Goal: Task Accomplishment & Management: Manage account settings

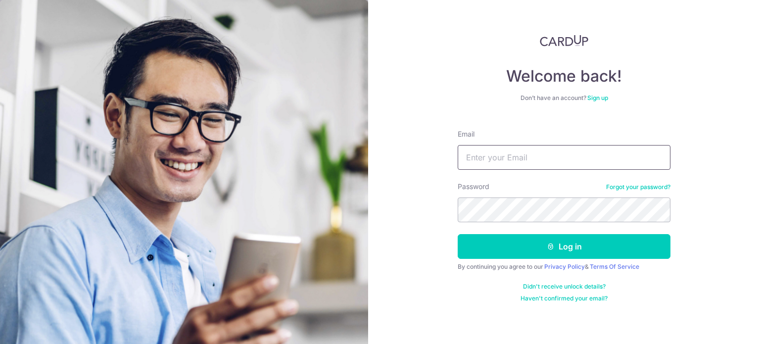
drag, startPoint x: 0, startPoint y: 0, endPoint x: 472, endPoint y: 162, distance: 498.8
click at [472, 162] on input "Email" at bounding box center [564, 157] width 213 height 25
type input "[EMAIL_ADDRESS][DOMAIN_NAME]"
click at [458, 234] on button "Log in" at bounding box center [564, 246] width 213 height 25
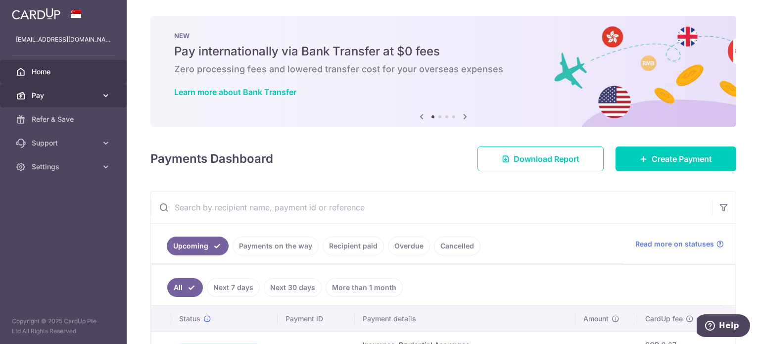
click at [59, 93] on span "Pay" at bounding box center [64, 96] width 65 height 10
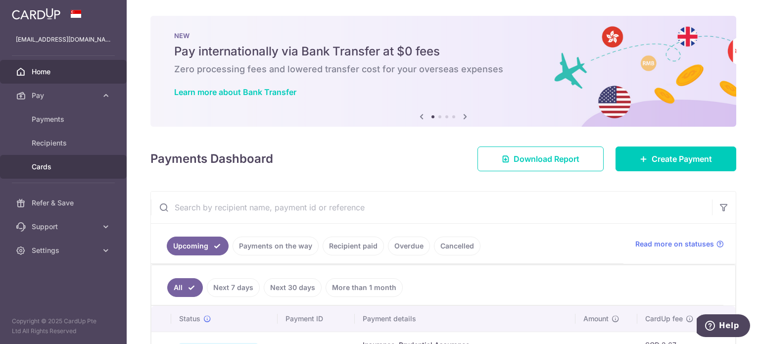
click at [42, 162] on span "Cards" at bounding box center [64, 167] width 65 height 10
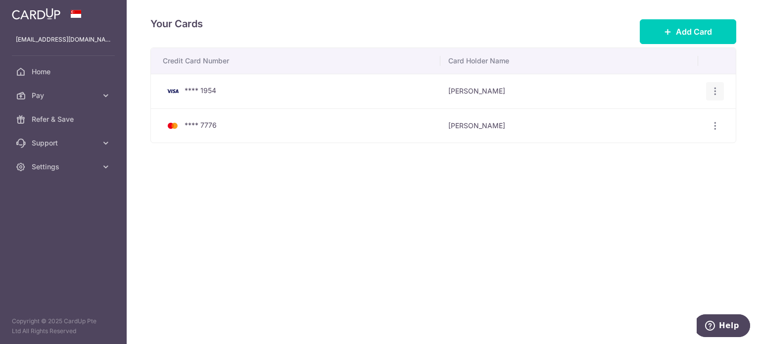
click at [716, 91] on icon "button" at bounding box center [715, 91] width 10 height 10
click at [657, 140] on span "Delete" at bounding box center [681, 143] width 67 height 12
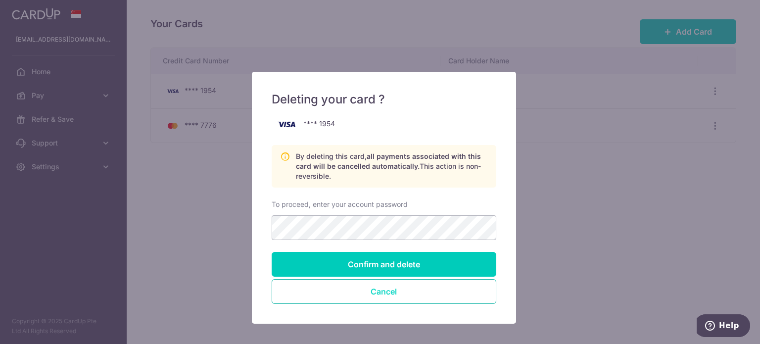
click at [441, 297] on button "Cancel" at bounding box center [384, 291] width 225 height 25
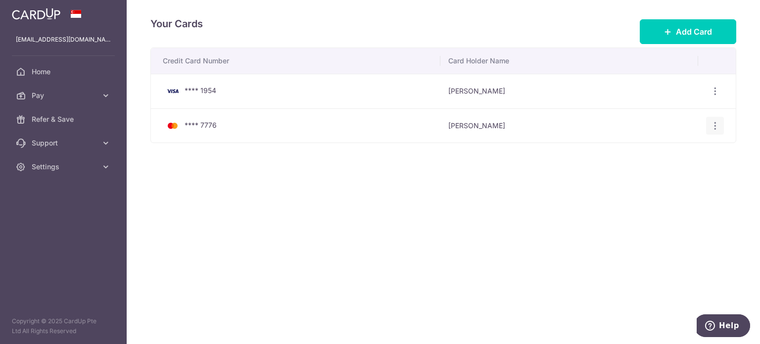
click at [715, 122] on icon "button" at bounding box center [715, 126] width 10 height 10
click at [555, 195] on div "Credit Card Number Card Holder Name **** 1954 Qibin Wong View/Edit Delete **** …" at bounding box center [443, 126] width 586 height 157
click at [717, 128] on icon "button" at bounding box center [715, 126] width 10 height 10
click at [476, 217] on div "Your Cards Add Card Credit Card Number Card Holder Name **** 1954 Qibin Wong Vi…" at bounding box center [443, 172] width 633 height 344
click at [44, 75] on span "Home" at bounding box center [64, 72] width 65 height 10
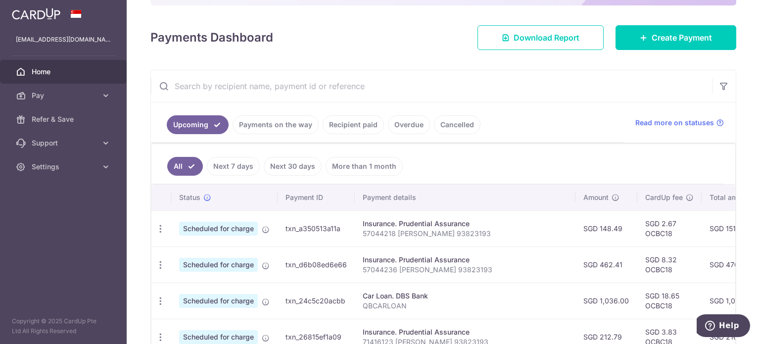
scroll to position [85, 0]
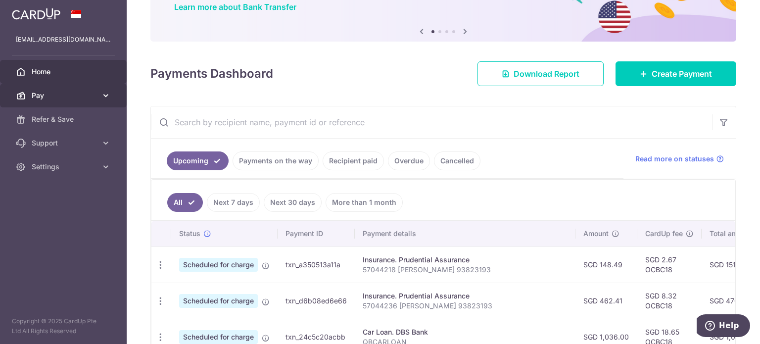
click at [75, 102] on link "Pay" at bounding box center [63, 96] width 127 height 24
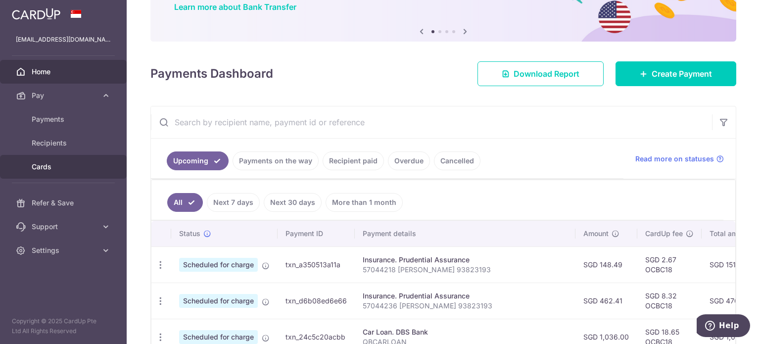
click at [54, 162] on span "Cards" at bounding box center [64, 167] width 65 height 10
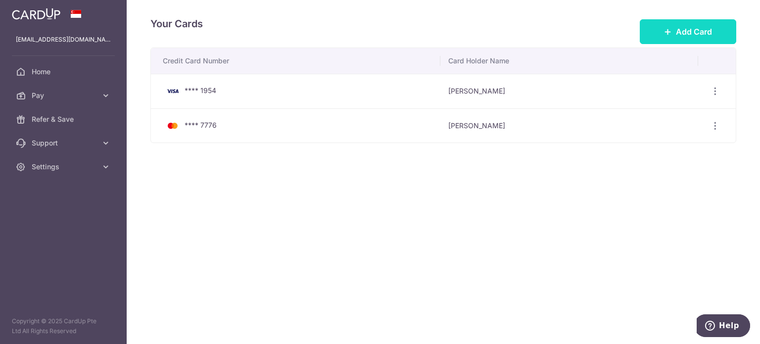
click at [683, 22] on button "Add Card" at bounding box center [688, 31] width 97 height 25
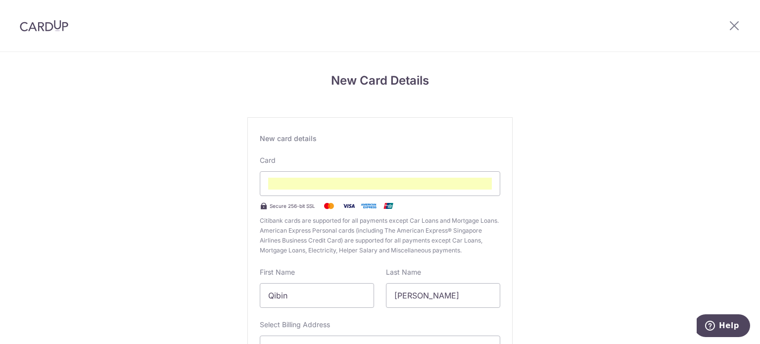
click at [453, 134] on div "New card details" at bounding box center [380, 139] width 241 height 10
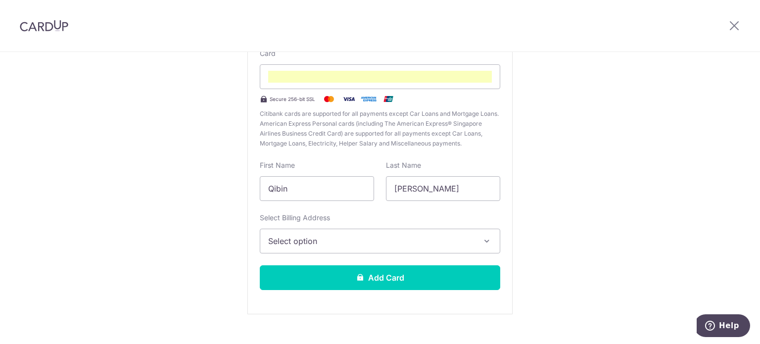
scroll to position [123, 0]
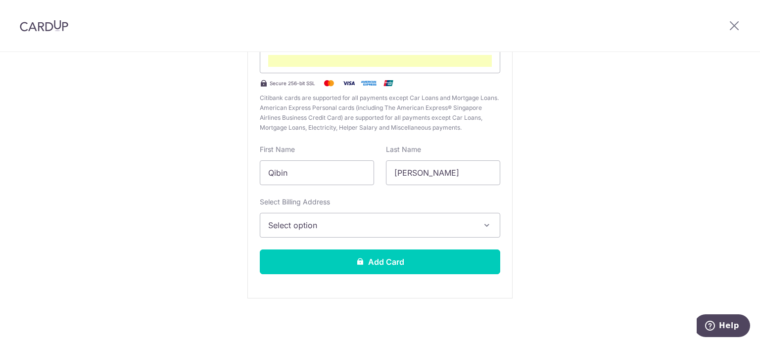
click at [426, 221] on span "Select option" at bounding box center [371, 225] width 206 height 12
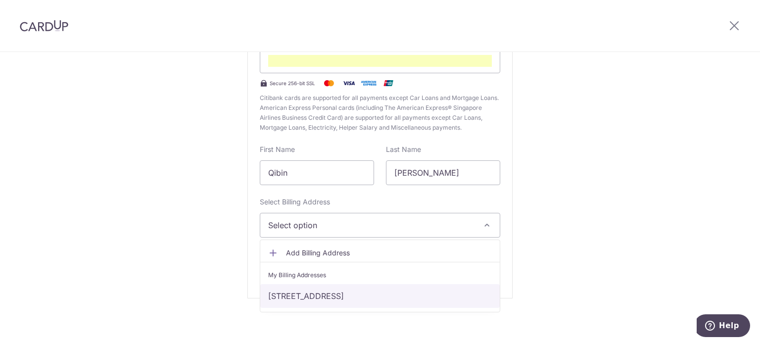
click at [339, 295] on link "3 Leedon Heights, Singapore, Singapore-267951" at bounding box center [380, 296] width 240 height 24
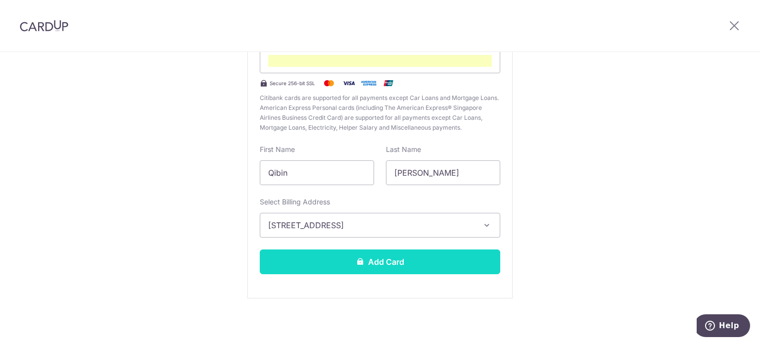
click at [340, 263] on button "Add Card" at bounding box center [380, 261] width 241 height 25
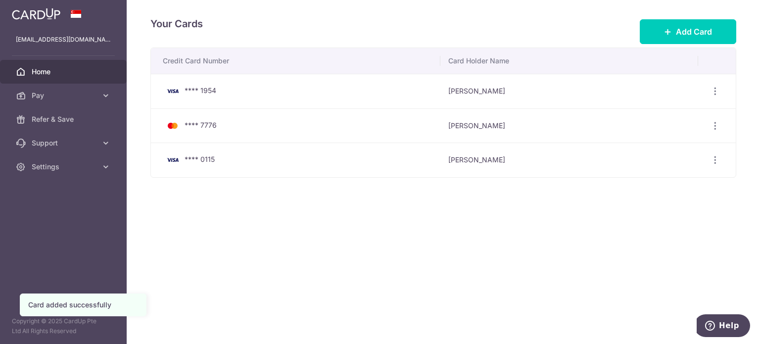
click at [70, 72] on span "Home" at bounding box center [64, 72] width 65 height 10
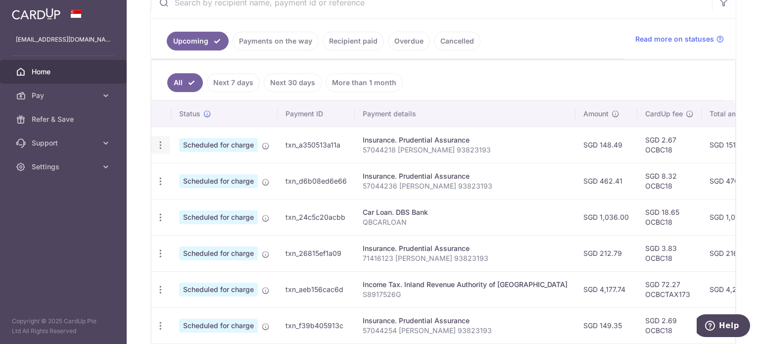
click at [159, 146] on icon "button" at bounding box center [160, 145] width 10 height 10
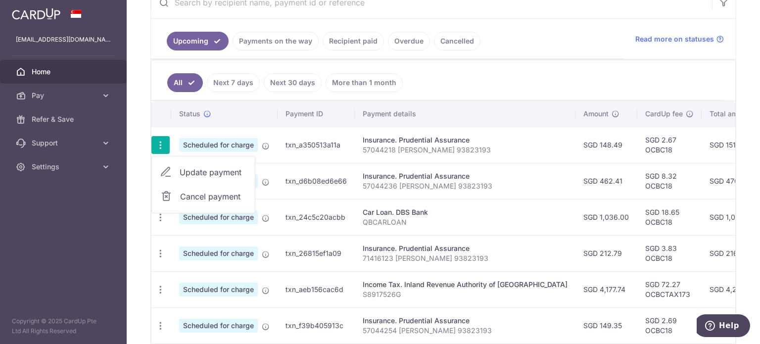
click at [199, 176] on span "Update payment" at bounding box center [213, 172] width 67 height 12
radio input "true"
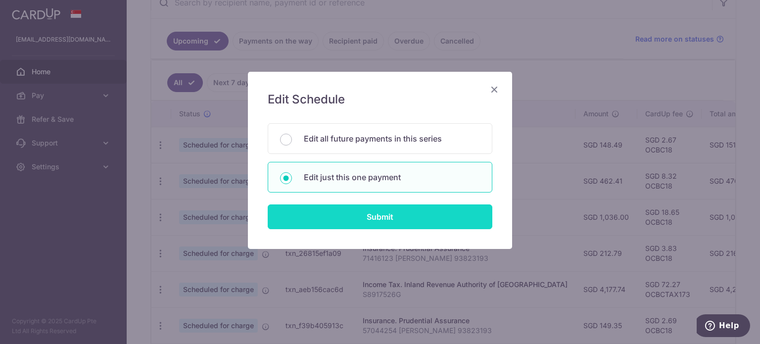
click at [360, 221] on input "Submit" at bounding box center [380, 216] width 225 height 25
radio input "true"
type input "148.49"
type input "[DATE]"
type input "57044218 [PERSON_NAME] 93823193"
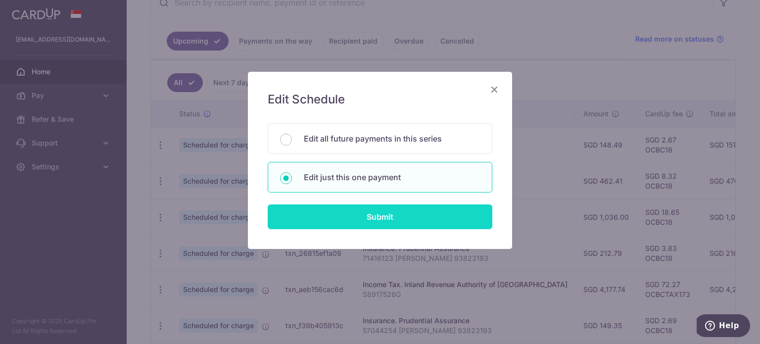
type input "OCBC18"
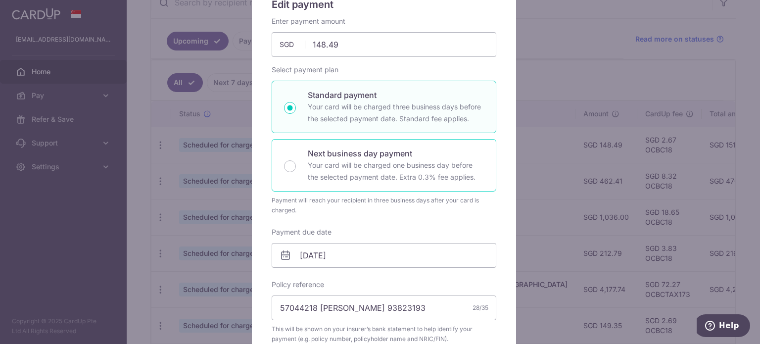
scroll to position [101, 0]
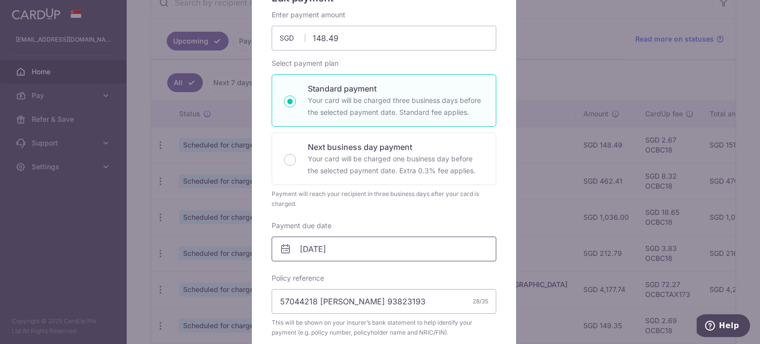
click at [437, 248] on input "14/10/2025" at bounding box center [384, 249] width 225 height 25
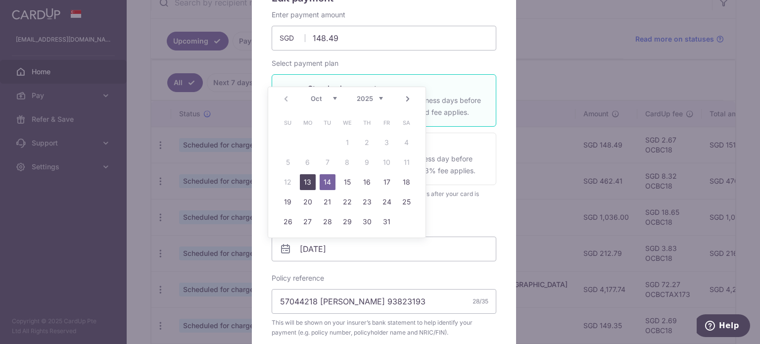
click at [307, 184] on link "13" at bounding box center [308, 182] width 16 height 16
type input "[DATE]"
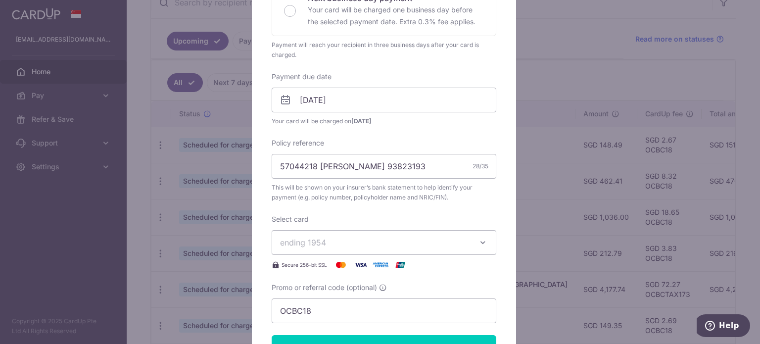
scroll to position [267, 0]
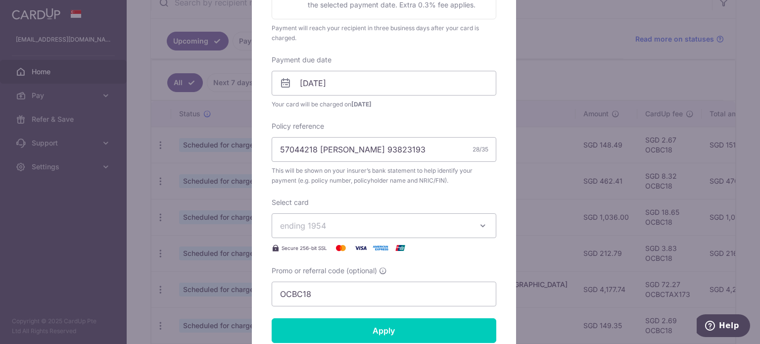
click at [352, 221] on span "ending 1954" at bounding box center [375, 226] width 190 height 12
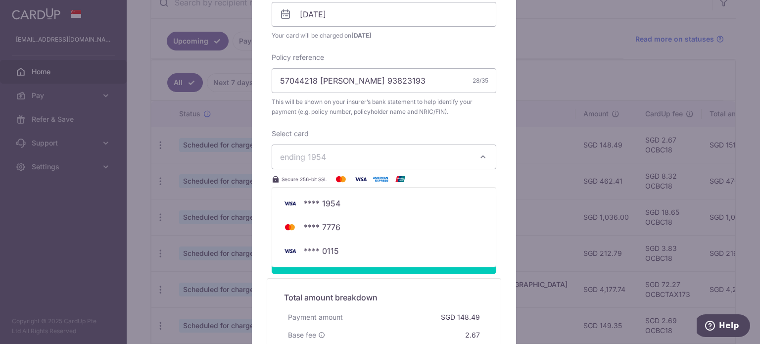
scroll to position [345, 0]
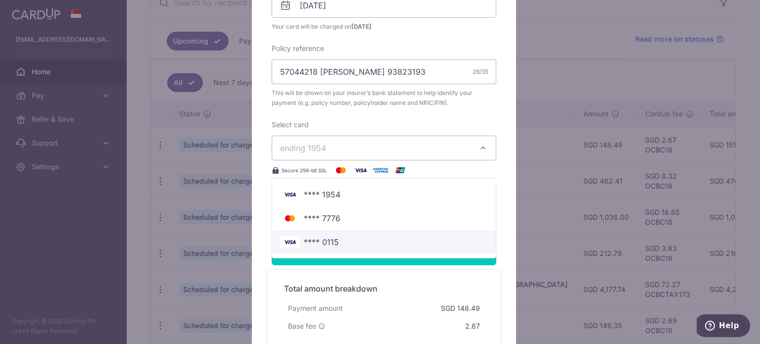
click at [325, 245] on span "**** 0115" at bounding box center [321, 242] width 35 height 12
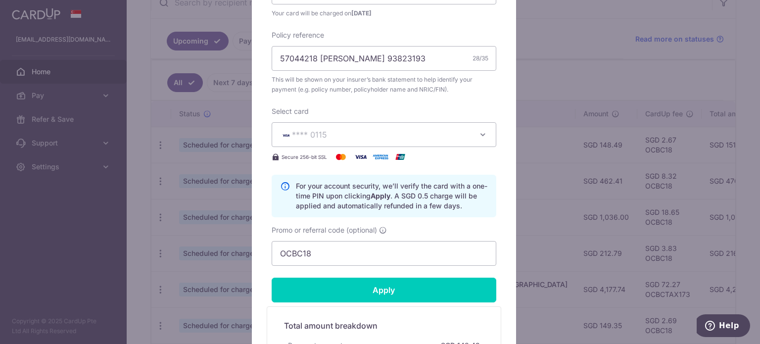
scroll to position [368, 0]
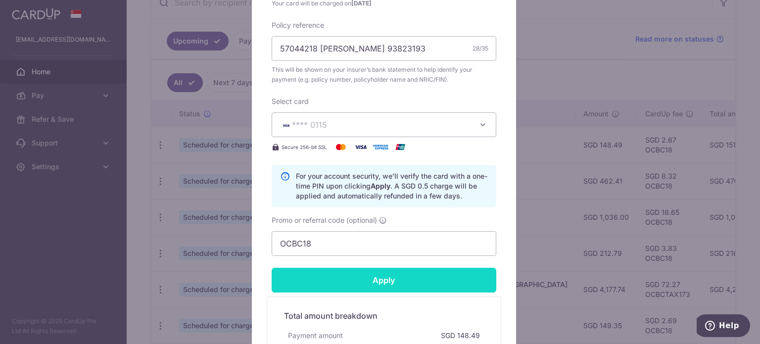
click at [357, 283] on input "Apply" at bounding box center [384, 280] width 225 height 25
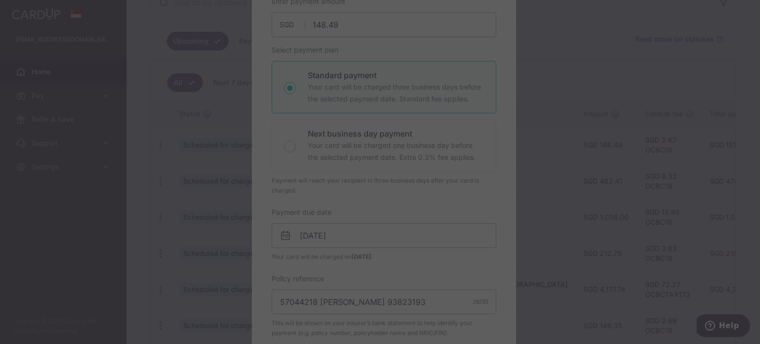
scroll to position [132, 0]
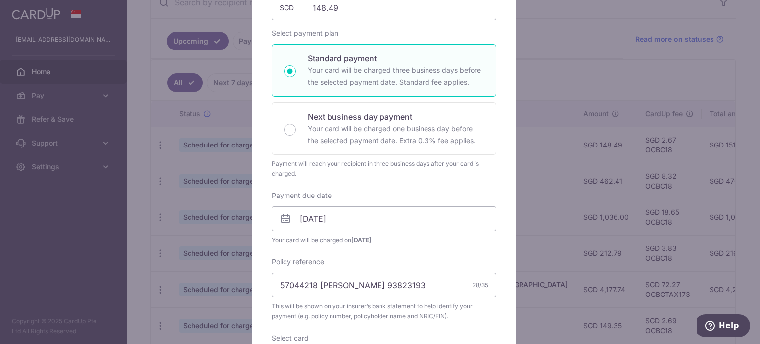
type input "Successfully Applied"
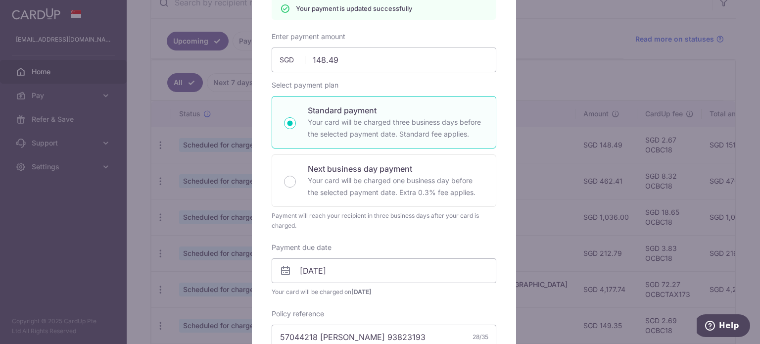
scroll to position [0, 0]
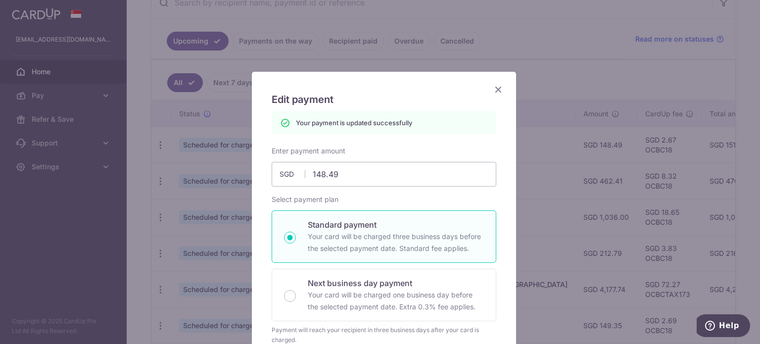
click at [497, 88] on icon "Close" at bounding box center [498, 89] width 12 height 12
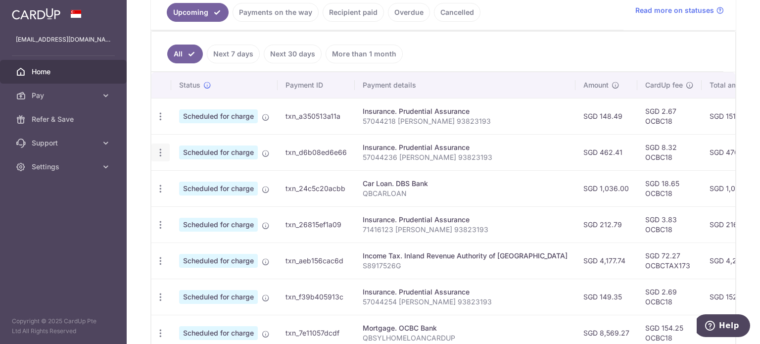
click at [158, 156] on div "Update payment Cancel payment" at bounding box center [160, 153] width 18 height 18
click at [162, 150] on icon "button" at bounding box center [160, 152] width 10 height 10
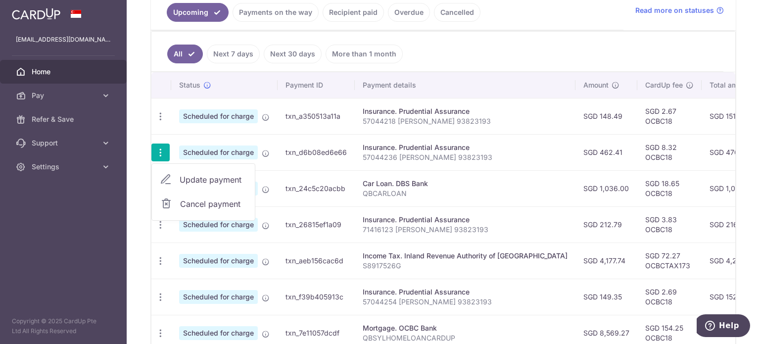
click at [184, 177] on span "Update payment" at bounding box center [213, 180] width 67 height 12
radio input "true"
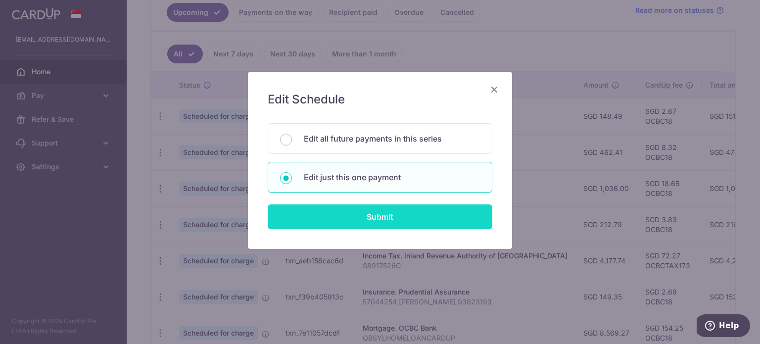
click at [374, 213] on input "Submit" at bounding box center [380, 216] width 225 height 25
radio input "true"
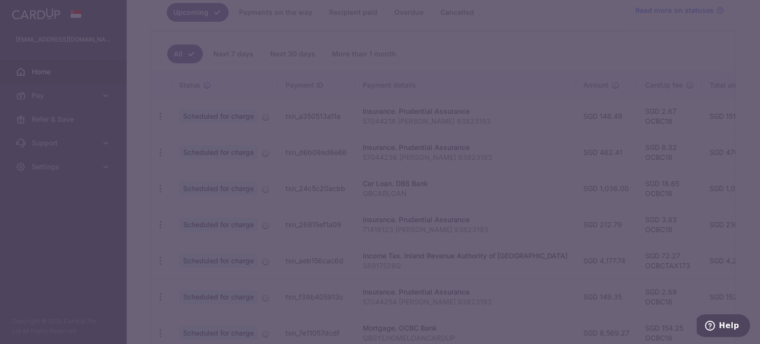
type input "462.41"
type input "14/10/2025"
type input "57044236 [PERSON_NAME] 93823193"
type input "OCBC18"
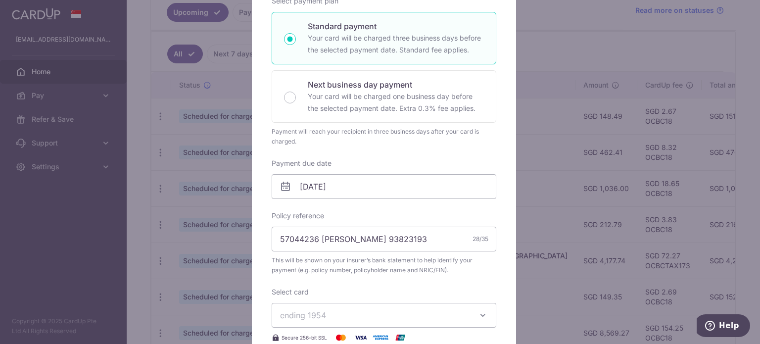
scroll to position [242, 0]
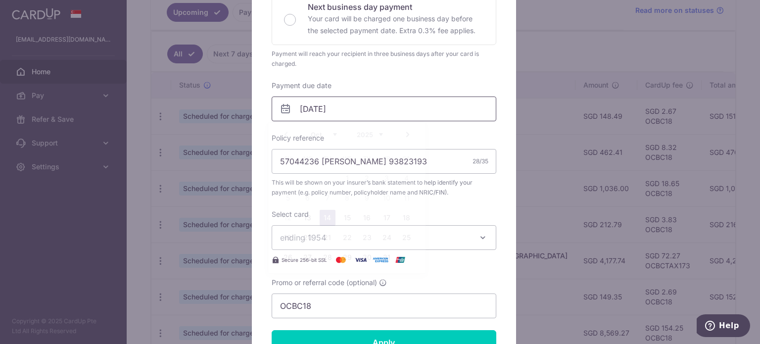
click at [330, 99] on input "14/10/2025" at bounding box center [384, 109] width 225 height 25
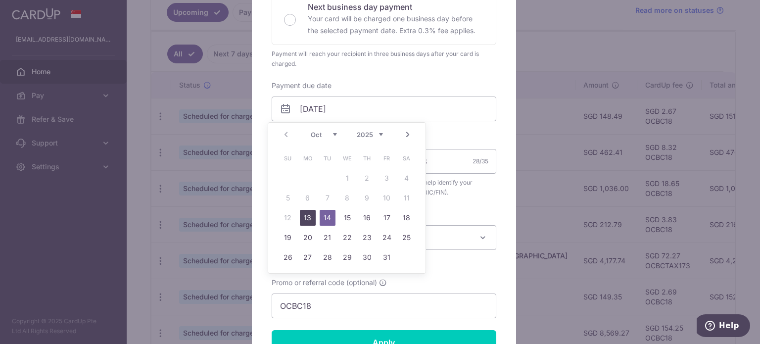
click at [307, 215] on link "13" at bounding box center [308, 218] width 16 height 16
type input "[DATE]"
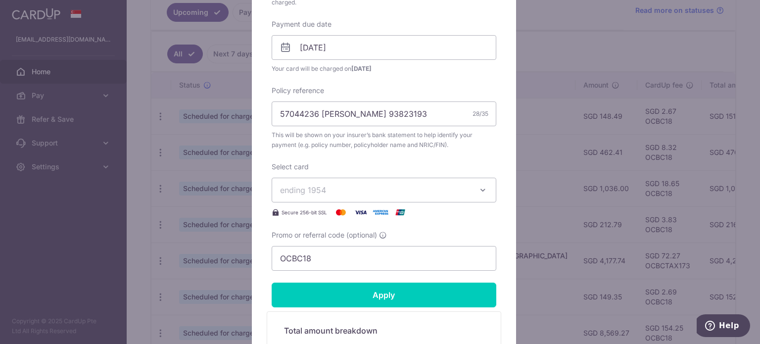
scroll to position [315, 0]
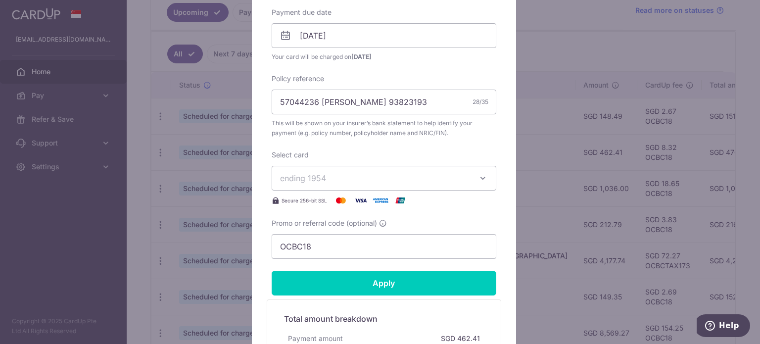
click at [351, 183] on span "ending 1954" at bounding box center [375, 178] width 190 height 12
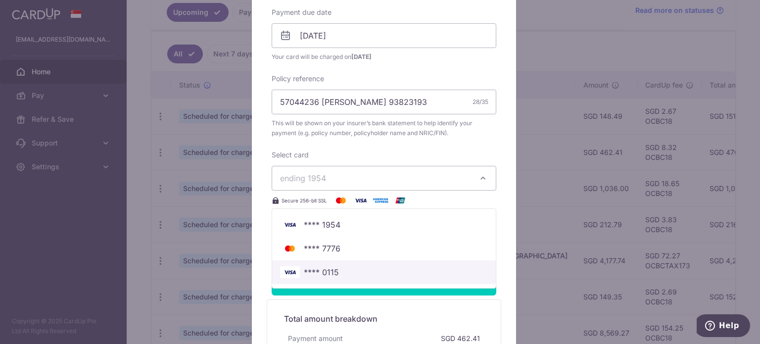
click at [329, 269] on span "**** 0115" at bounding box center [321, 272] width 35 height 12
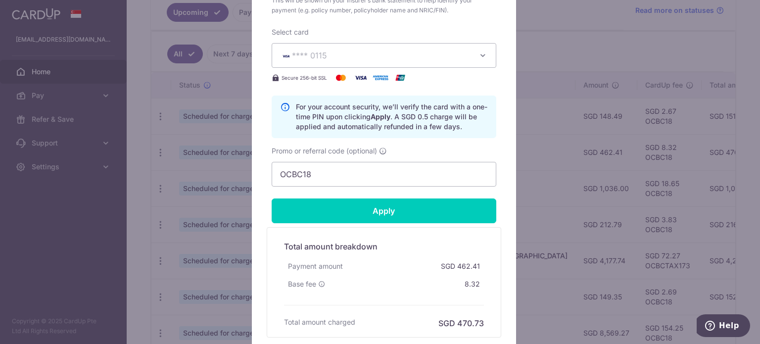
scroll to position [444, 0]
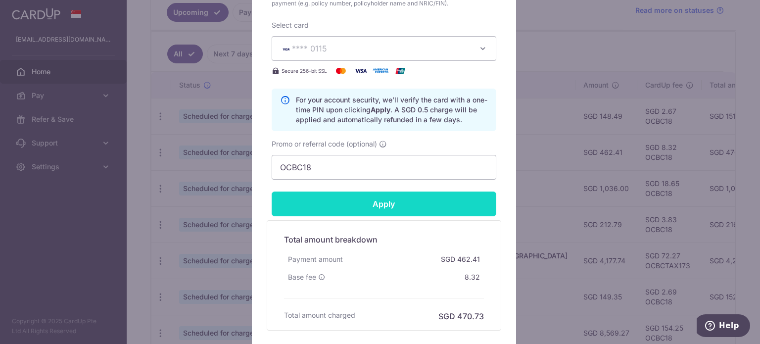
click at [358, 208] on input "Apply" at bounding box center [384, 204] width 225 height 25
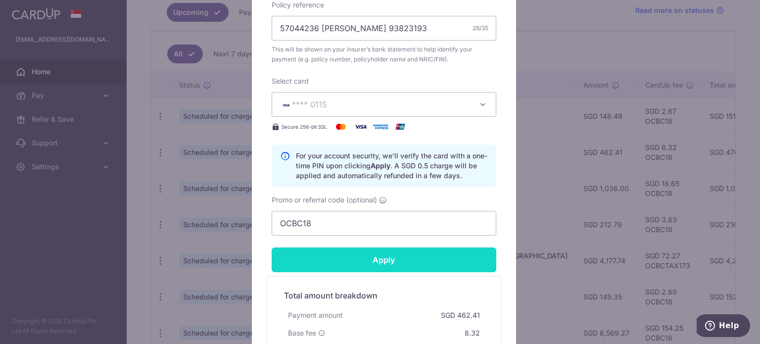
scroll to position [357, 0]
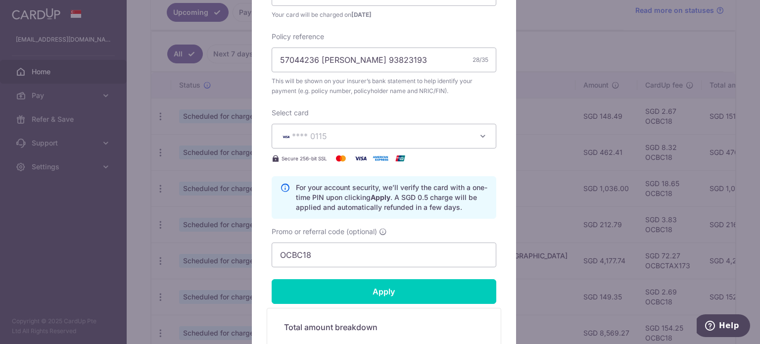
type input "Successfully Applied"
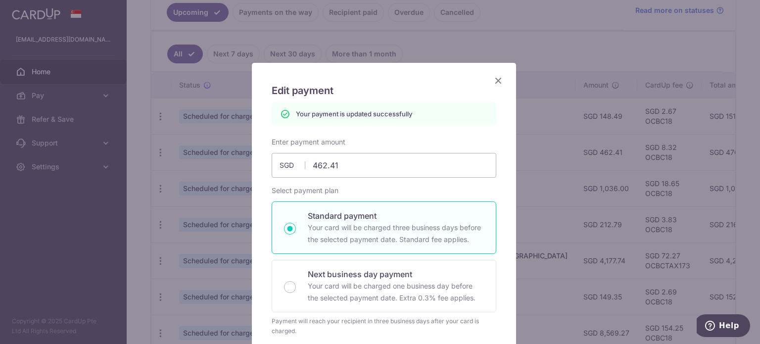
scroll to position [0, 0]
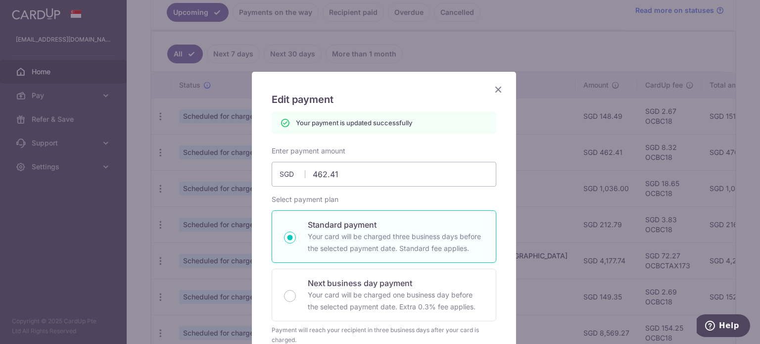
click at [495, 93] on icon "Close" at bounding box center [498, 89] width 12 height 12
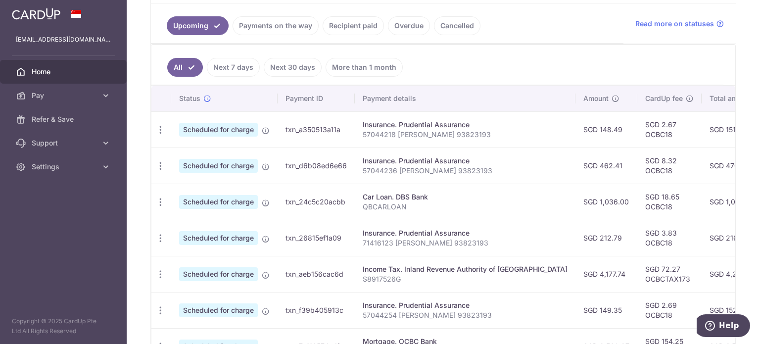
scroll to position [0, 190]
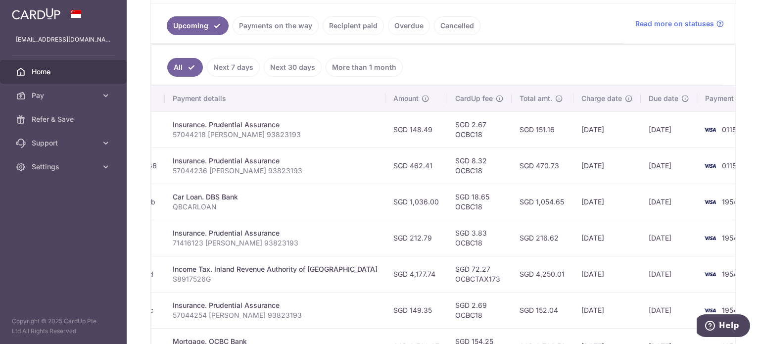
drag, startPoint x: 530, startPoint y: 197, endPoint x: 634, endPoint y: 201, distance: 105.0
click at [634, 201] on tr "Update payment Cancel payment Scheduled for charge txn_24c5c20acbb Car Loan. DB…" at bounding box center [366, 202] width 811 height 36
click at [641, 201] on td "[DATE]" at bounding box center [669, 202] width 56 height 36
click at [597, 202] on td "[DATE]" at bounding box center [607, 202] width 67 height 36
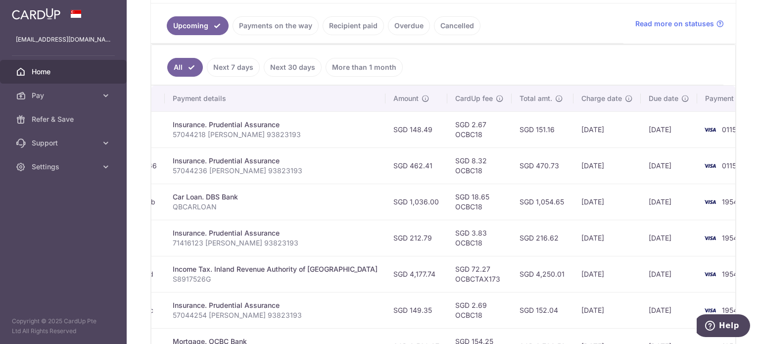
scroll to position [0, 0]
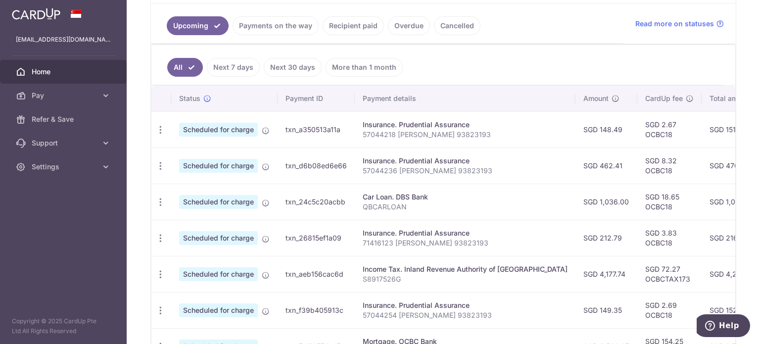
drag, startPoint x: 597, startPoint y: 202, endPoint x: 364, endPoint y: 216, distance: 233.0
click at [364, 216] on tr "Update payment Cancel payment Scheduled for charge txn_24c5c20acbb Car Loan. DB…" at bounding box center [556, 202] width 811 height 36
click at [364, 216] on td "Car Loan. DBS Bank QBCARLOAN" at bounding box center [465, 202] width 221 height 36
click at [161, 197] on icon "button" at bounding box center [160, 202] width 10 height 10
click at [192, 227] on span "Update payment" at bounding box center [213, 229] width 67 height 12
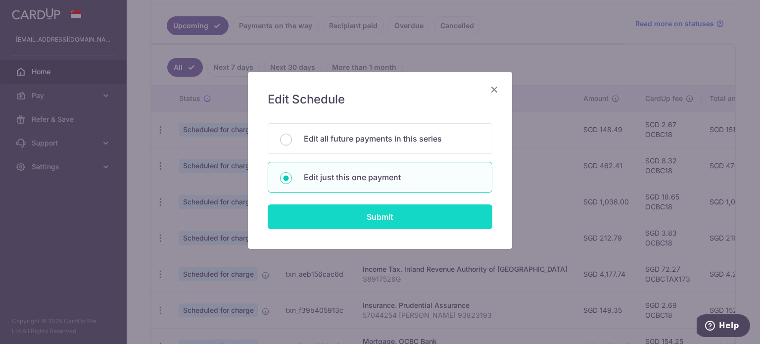
click at [320, 218] on input "Submit" at bounding box center [380, 216] width 225 height 25
radio input "true"
type input "1,036.00"
type input "15/10/2025"
type input "QBCARLOAN"
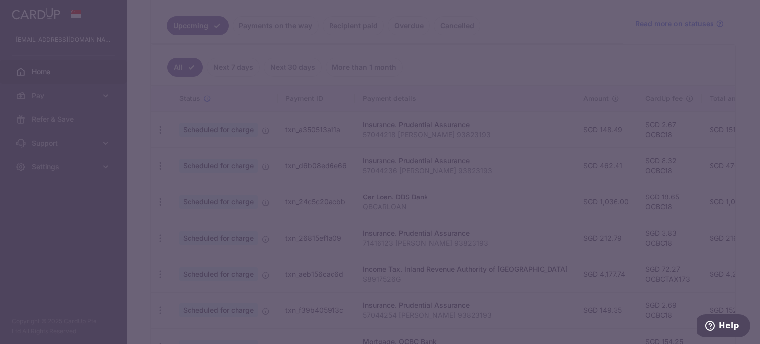
type input "OCBC18"
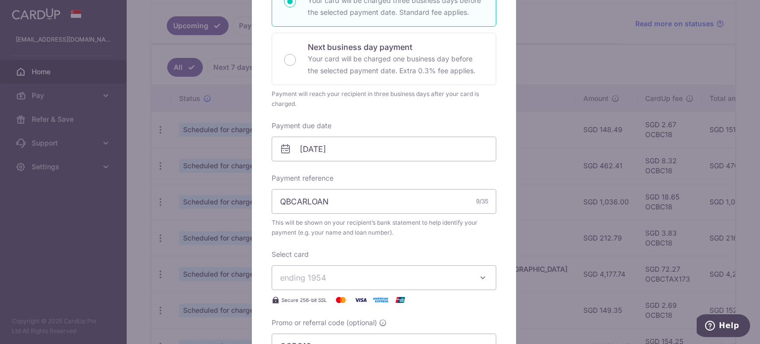
scroll to position [210, 0]
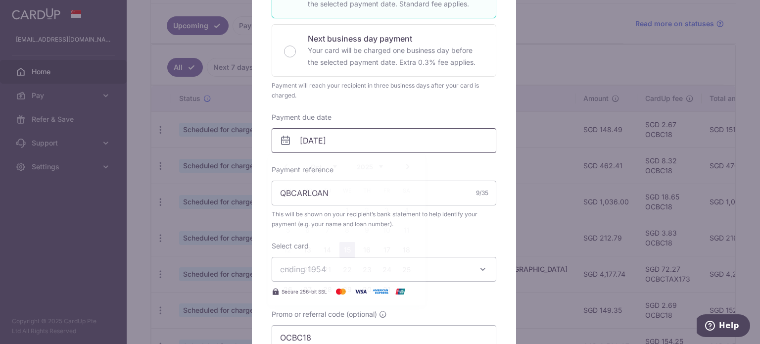
click at [326, 150] on input "15/10/2025" at bounding box center [384, 140] width 225 height 25
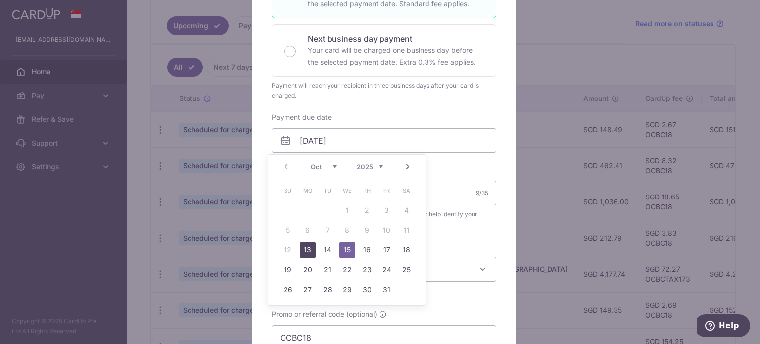
click at [305, 249] on link "13" at bounding box center [308, 250] width 16 height 16
type input "[DATE]"
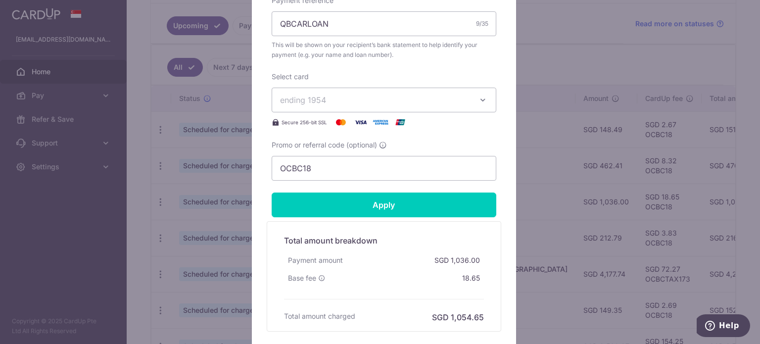
scroll to position [393, 0]
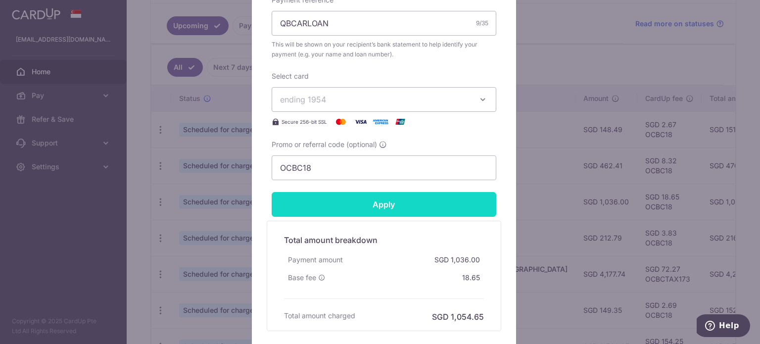
click at [368, 208] on input "Apply" at bounding box center [384, 204] width 225 height 25
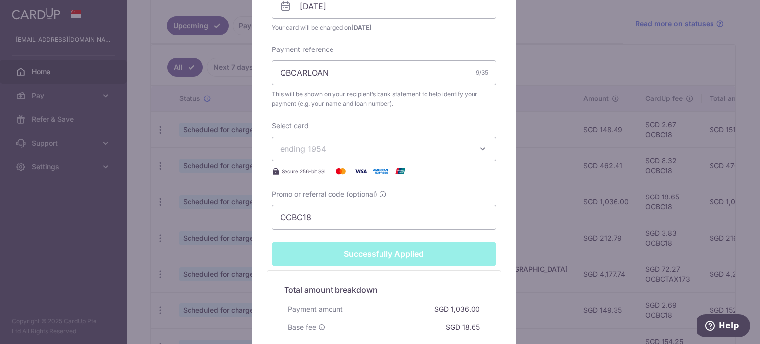
scroll to position [414, 0]
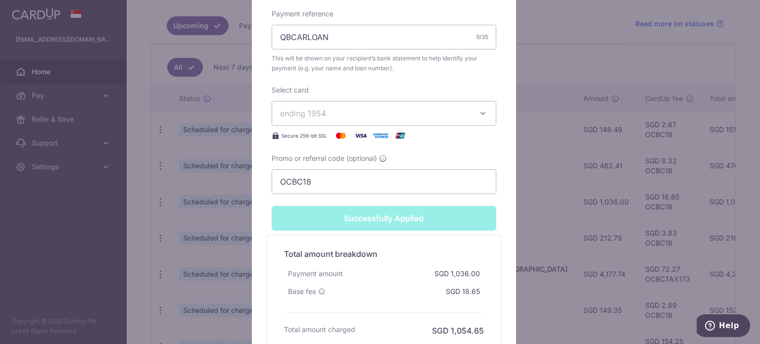
click at [476, 120] on button "ending 1954" at bounding box center [384, 113] width 225 height 25
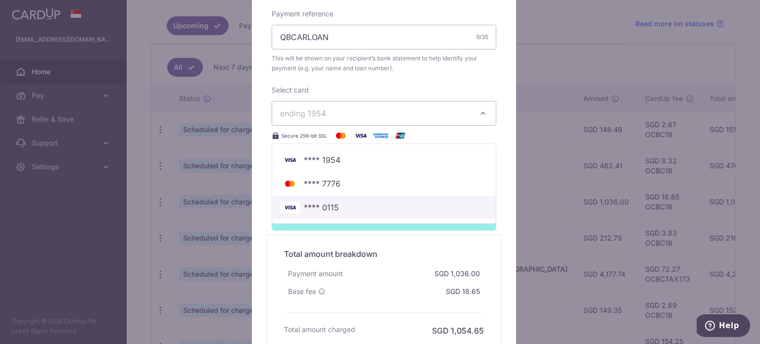
click at [344, 203] on span "**** 0115" at bounding box center [384, 207] width 208 height 12
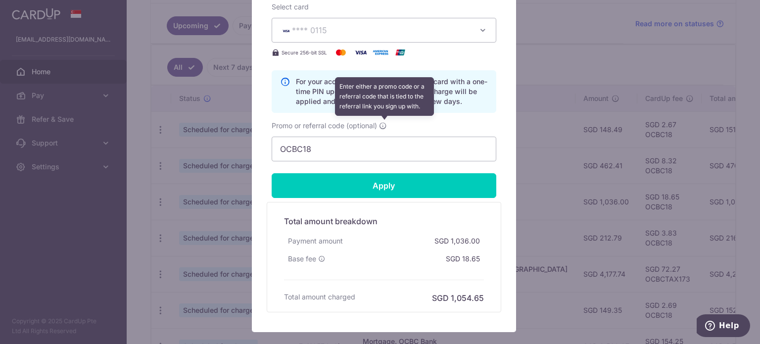
scroll to position [463, 0]
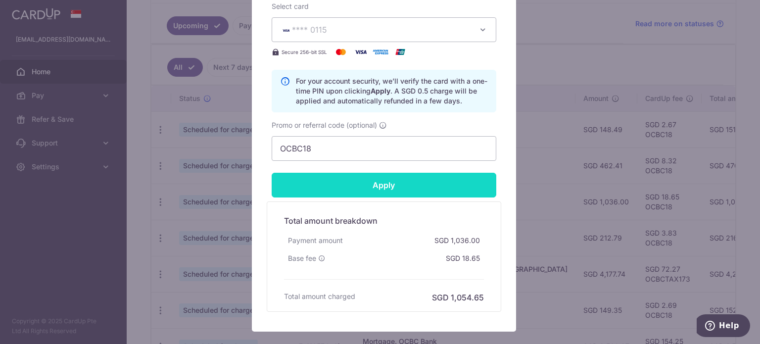
click at [389, 185] on input "Apply" at bounding box center [384, 185] width 225 height 25
type input "Successfully Applied"
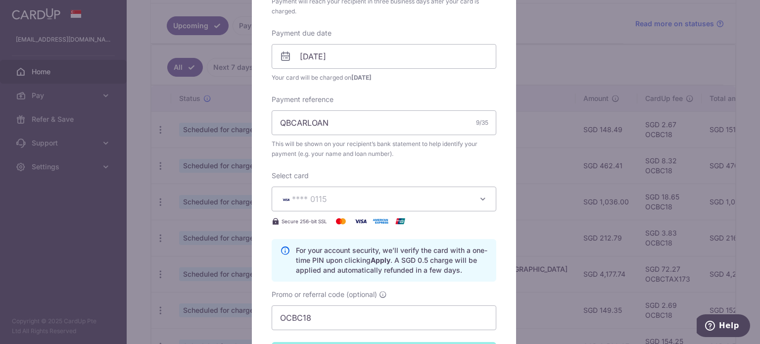
scroll to position [313, 0]
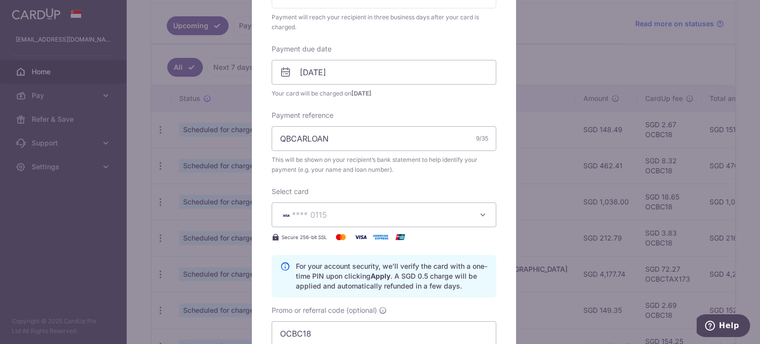
click at [462, 165] on span "This will be shown on your recipient’s bank statement to help identify your pay…" at bounding box center [384, 165] width 225 height 20
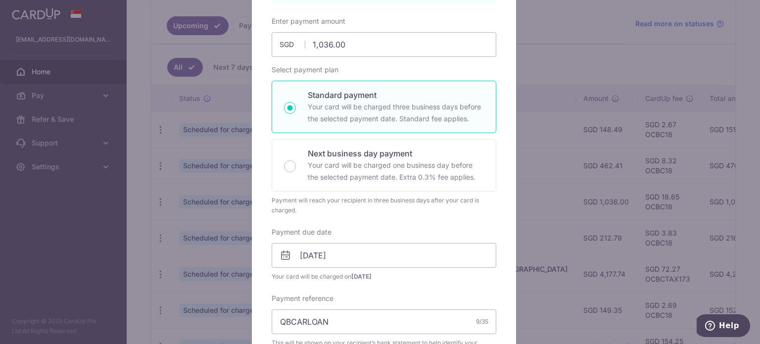
scroll to position [0, 0]
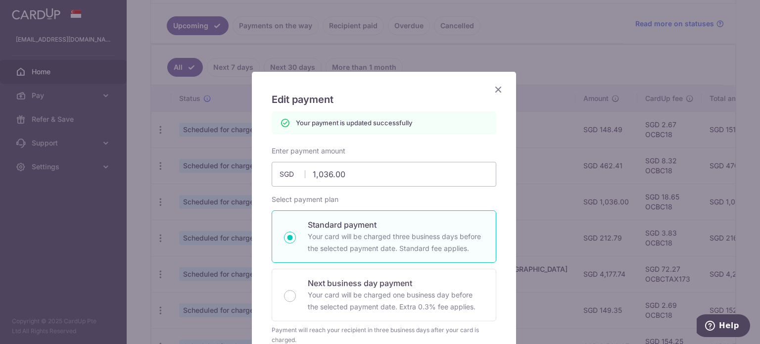
click at [495, 85] on icon "Close" at bounding box center [498, 89] width 12 height 12
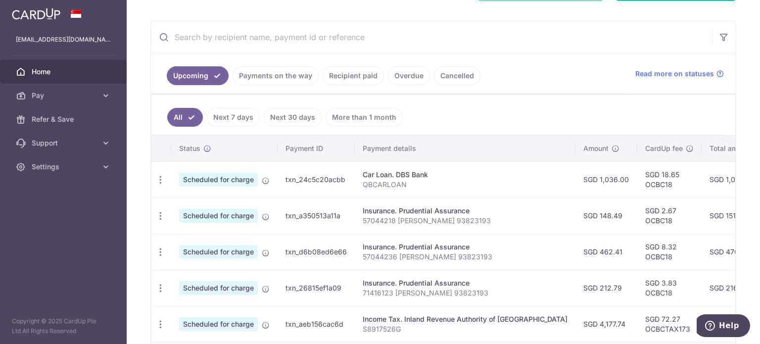
scroll to position [0, 190]
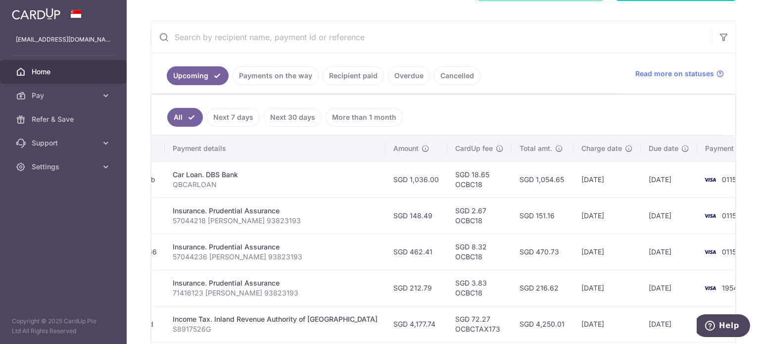
drag, startPoint x: 581, startPoint y: 205, endPoint x: 558, endPoint y: 197, distance: 23.6
click at [558, 197] on tr "Update payment Cancel payment Scheduled for charge txn_a350513a11a Insurance. P…" at bounding box center [366, 215] width 811 height 36
click at [574, 197] on td "[DATE]" at bounding box center [607, 215] width 67 height 36
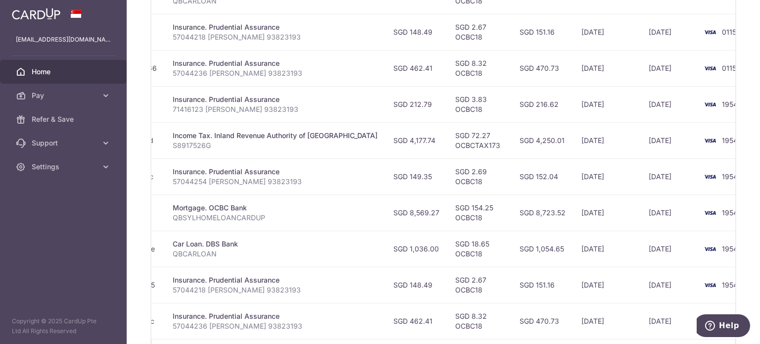
scroll to position [376, 0]
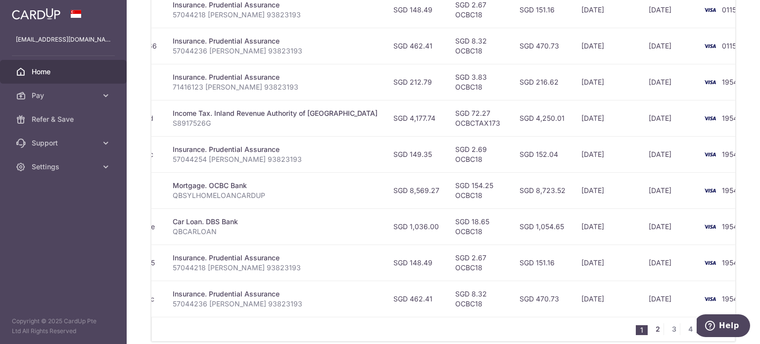
click at [653, 330] on link "2" at bounding box center [658, 329] width 12 height 12
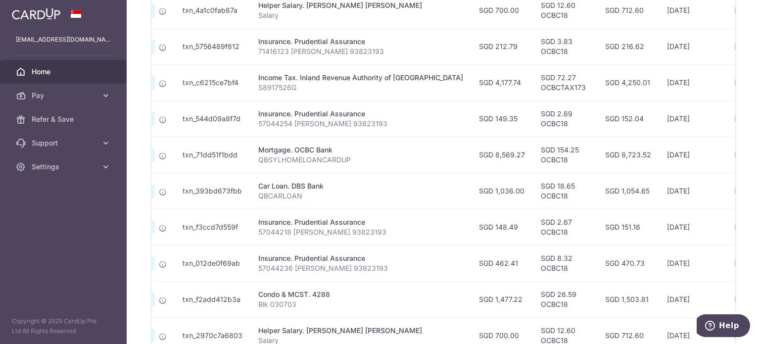
scroll to position [424, 0]
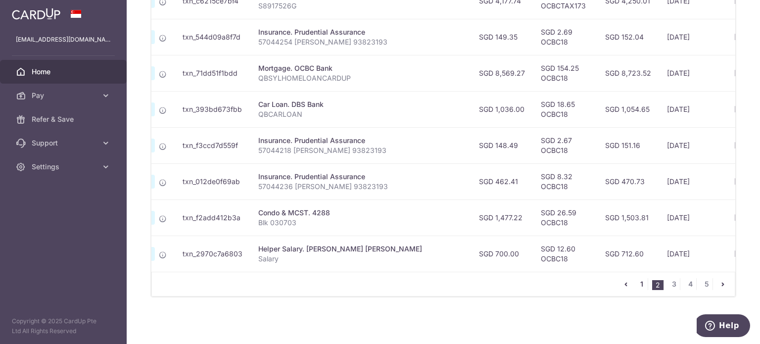
click at [636, 281] on link "1" at bounding box center [642, 284] width 12 height 12
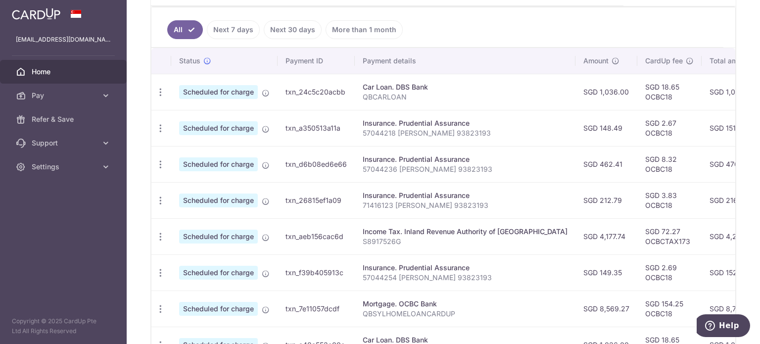
scroll to position [261, 0]
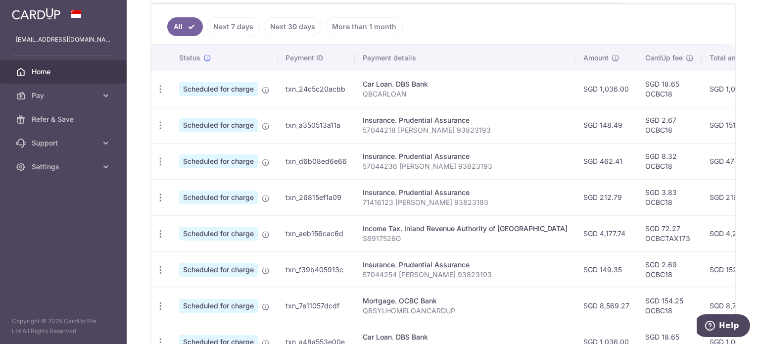
click at [588, 237] on td "SGD 4,177.74" at bounding box center [607, 233] width 62 height 36
click at [576, 229] on td "SGD 4,177.74" at bounding box center [607, 233] width 62 height 36
click at [159, 199] on icon "button" at bounding box center [160, 198] width 10 height 10
click at [199, 222] on span "Update payment" at bounding box center [213, 225] width 67 height 12
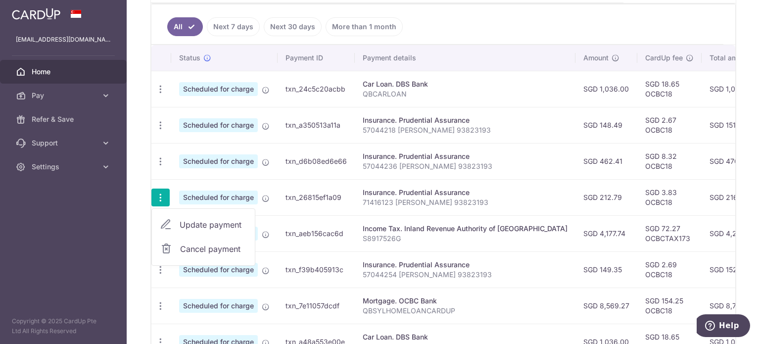
radio input "true"
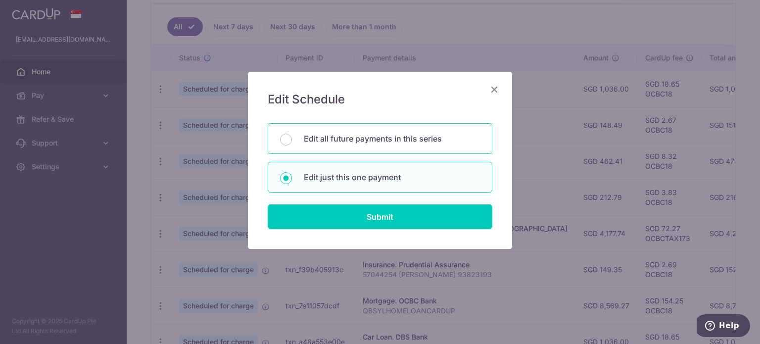
click at [362, 140] on p "Edit all future payments in this series" at bounding box center [392, 139] width 176 height 12
click at [292, 140] on input "Edit all future payments in this series" at bounding box center [286, 140] width 12 height 12
radio input "true"
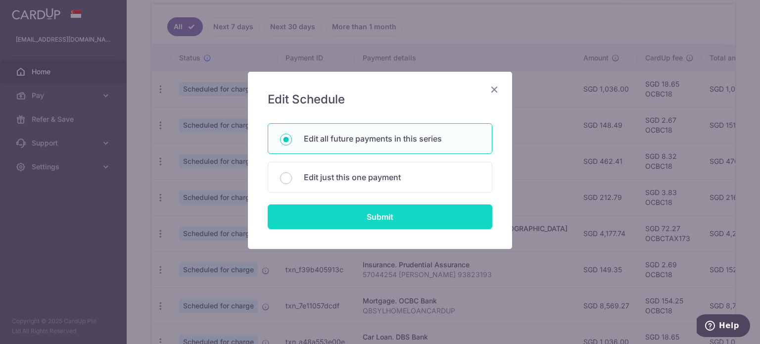
click at [359, 210] on input "Submit" at bounding box center [380, 216] width 225 height 25
radio input "true"
type input "212.79"
type input "71416123 [PERSON_NAME] 93823193"
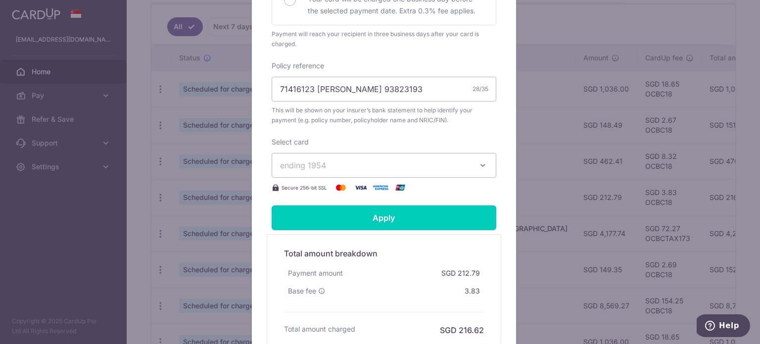
scroll to position [299, 0]
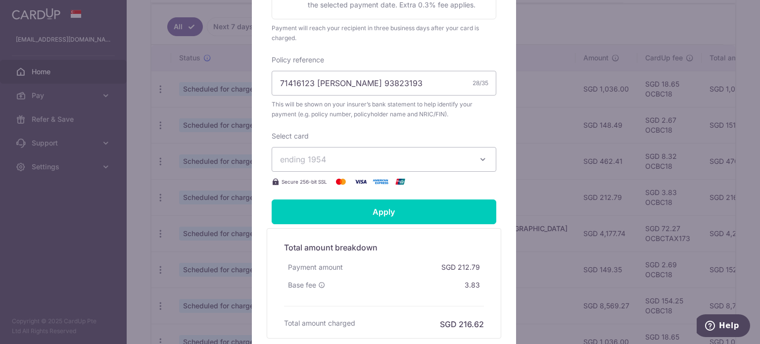
click at [402, 166] on button "ending 1954" at bounding box center [384, 159] width 225 height 25
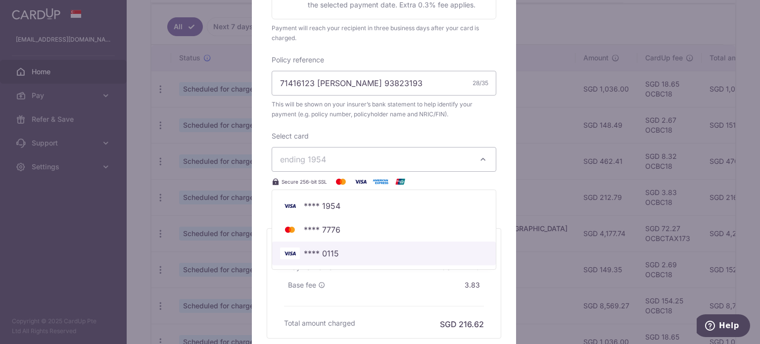
click at [324, 253] on span "**** 0115" at bounding box center [321, 253] width 35 height 12
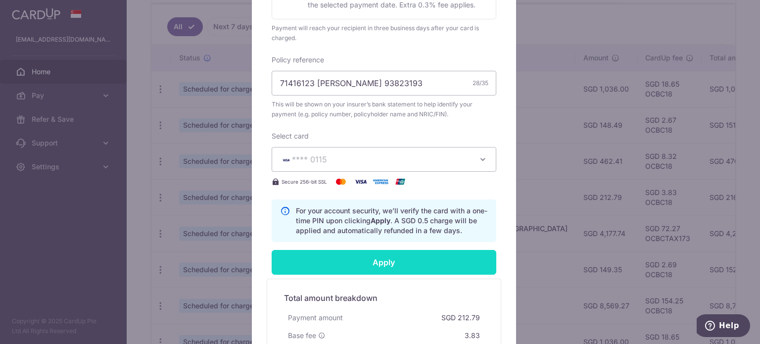
click at [360, 261] on input "Apply" at bounding box center [384, 262] width 225 height 25
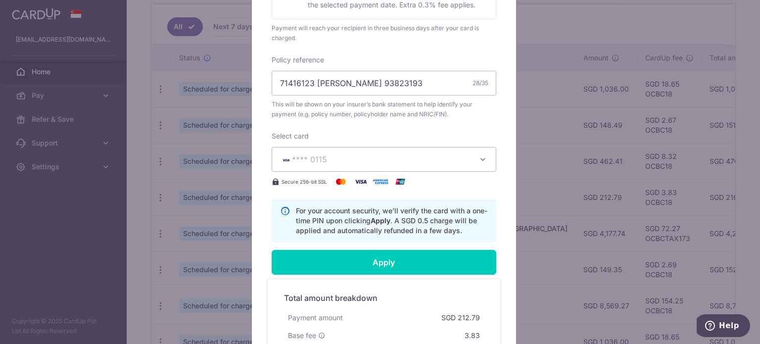
type input "Successfully Applied"
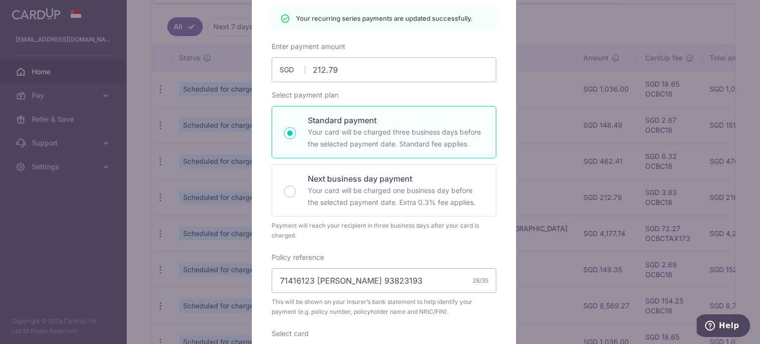
scroll to position [0, 0]
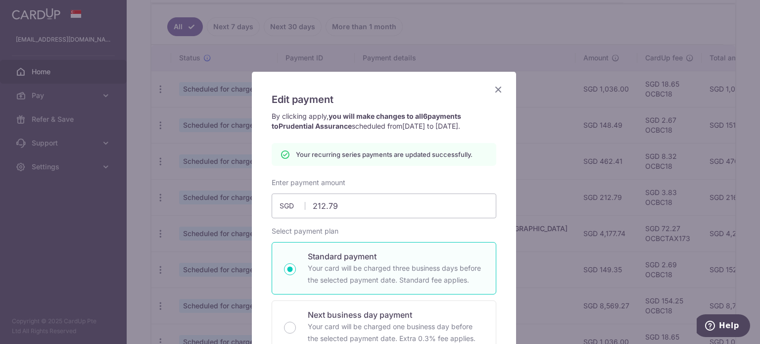
click at [493, 86] on icon "Close" at bounding box center [498, 89] width 12 height 12
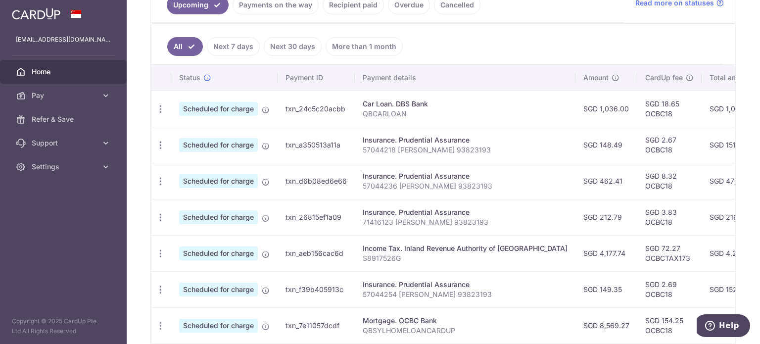
scroll to position [242, 0]
click at [527, 219] on p "71416123 [PERSON_NAME] 93823193" at bounding box center [465, 222] width 205 height 10
click at [580, 209] on td "SGD 212.79" at bounding box center [607, 216] width 62 height 36
click at [576, 218] on td "SGD 212.79" at bounding box center [607, 216] width 62 height 36
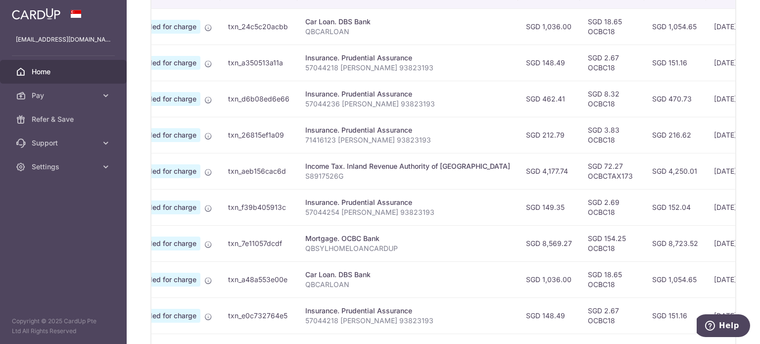
scroll to position [0, 0]
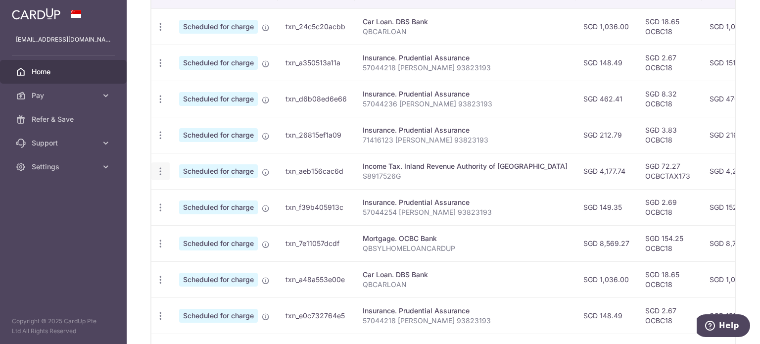
click at [157, 168] on icon "button" at bounding box center [160, 171] width 10 height 10
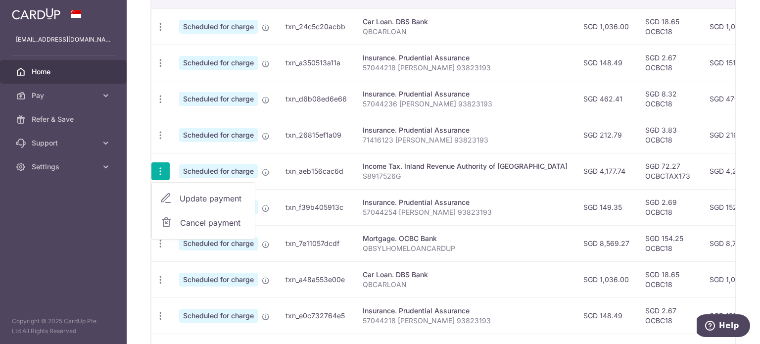
click at [193, 196] on span "Update payment" at bounding box center [213, 199] width 67 height 12
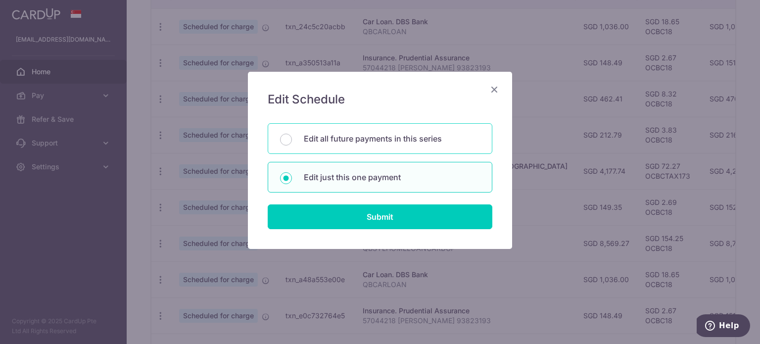
click at [339, 147] on div "Edit all future payments in this series" at bounding box center [380, 138] width 225 height 31
radio input "true"
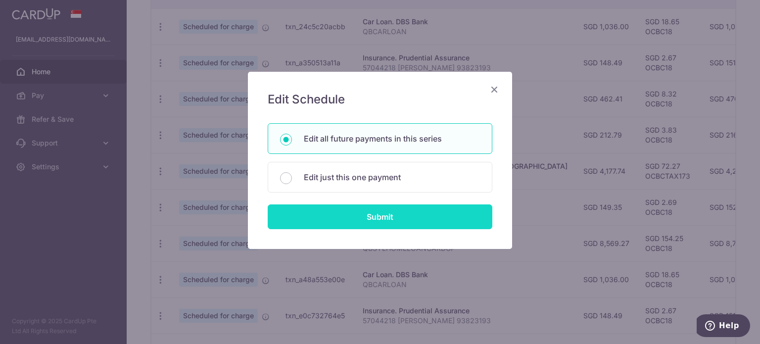
click at [357, 211] on input "Submit" at bounding box center [380, 216] width 225 height 25
radio input "true"
type input "4,177.74"
type input "S8917526G"
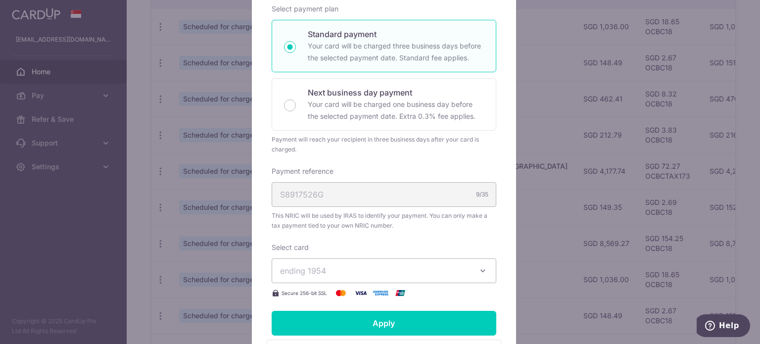
scroll to position [201, 0]
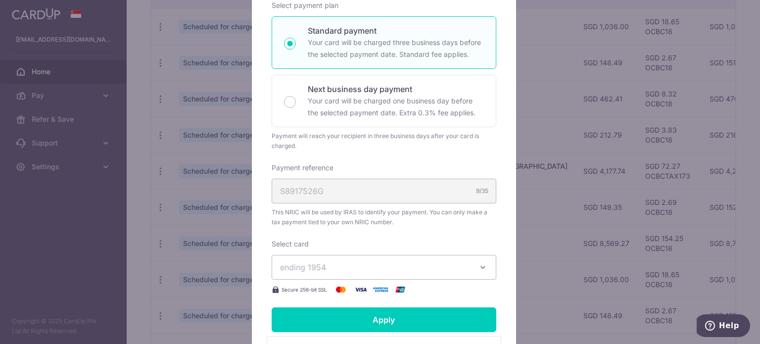
click at [379, 261] on span "ending 1954" at bounding box center [375, 267] width 190 height 12
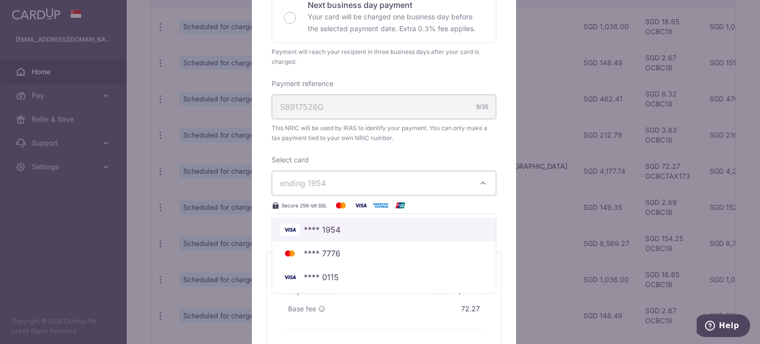
scroll to position [302, 0]
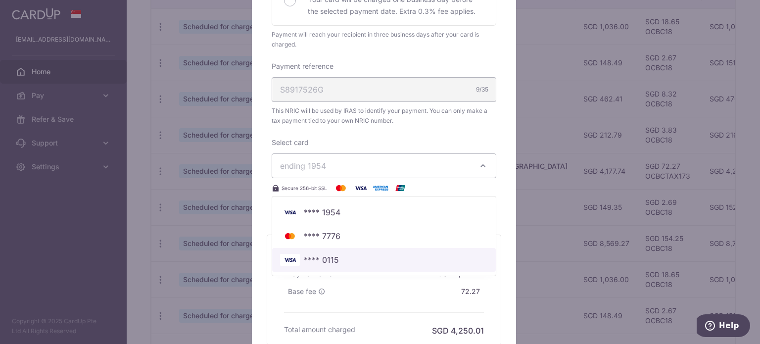
click at [342, 263] on span "**** 0115" at bounding box center [384, 260] width 208 height 12
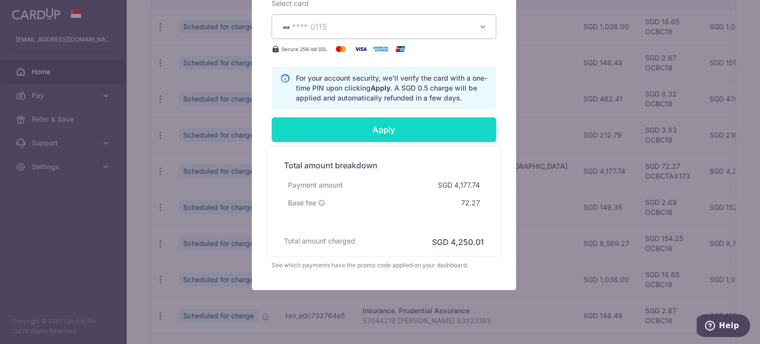
scroll to position [442, 0]
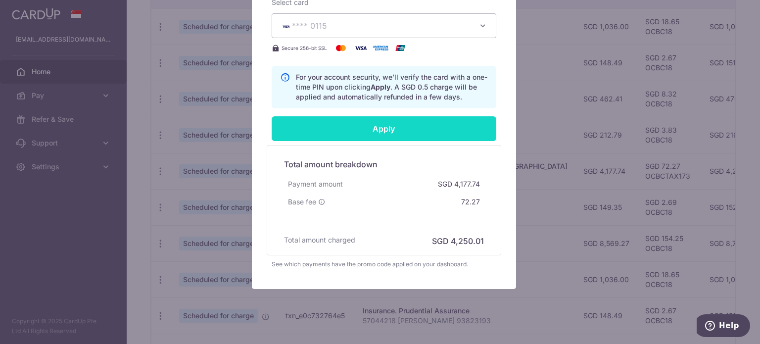
click at [376, 133] on input "Apply" at bounding box center [384, 128] width 225 height 25
click at [376, 133] on div "Apply" at bounding box center [384, 128] width 237 height 25
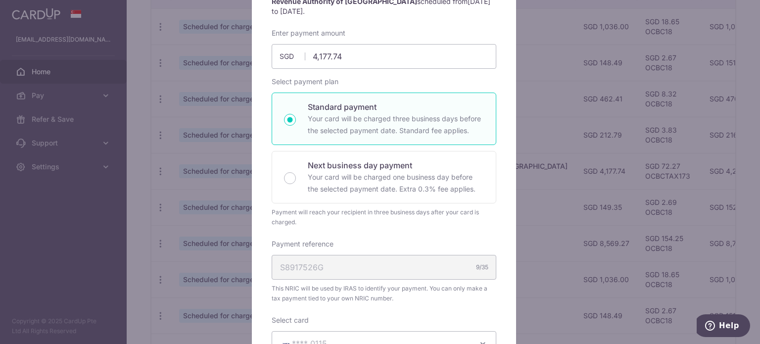
scroll to position [0, 0]
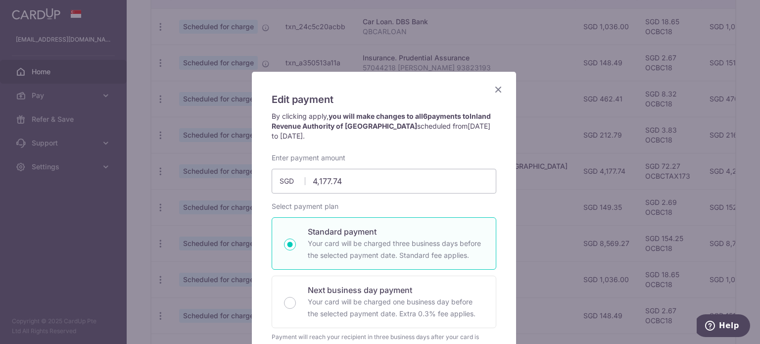
type input "Successfully Applied"
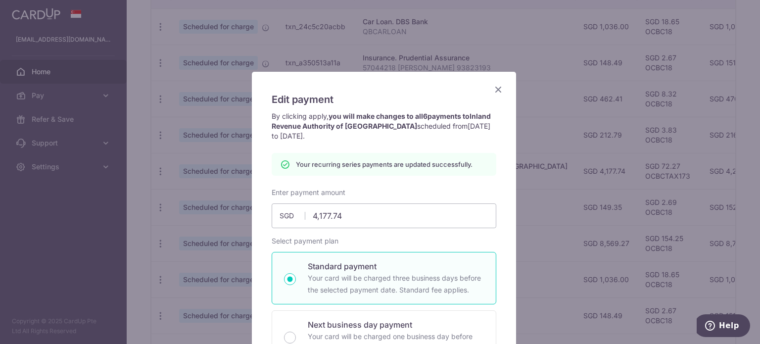
click at [495, 90] on icon "Close" at bounding box center [498, 89] width 12 height 12
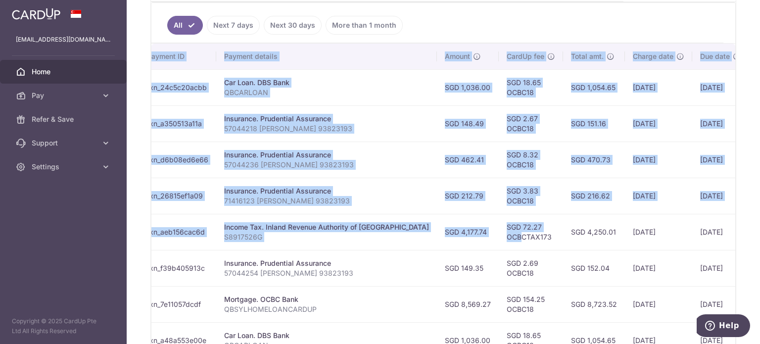
scroll to position [0, 190]
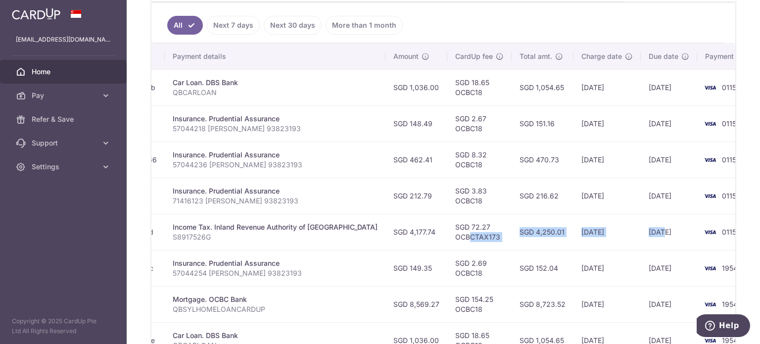
drag, startPoint x: 623, startPoint y: 238, endPoint x: 625, endPoint y: 218, distance: 20.0
click at [625, 218] on tr "Update payment Cancel payment Scheduled for charge txn_aeb156cac6d Income Tax. …" at bounding box center [366, 232] width 811 height 36
click at [641, 218] on td "[DATE]" at bounding box center [669, 232] width 56 height 36
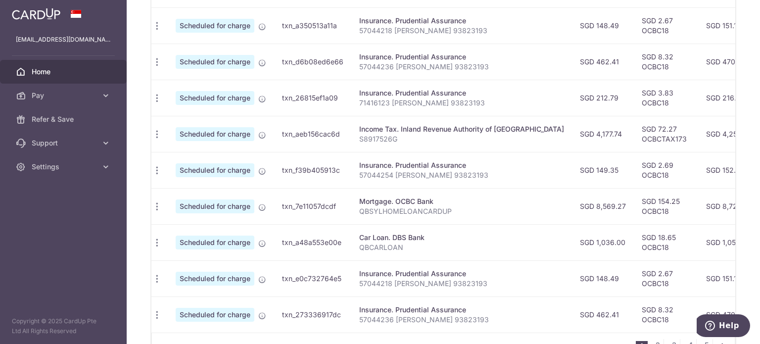
scroll to position [0, 0]
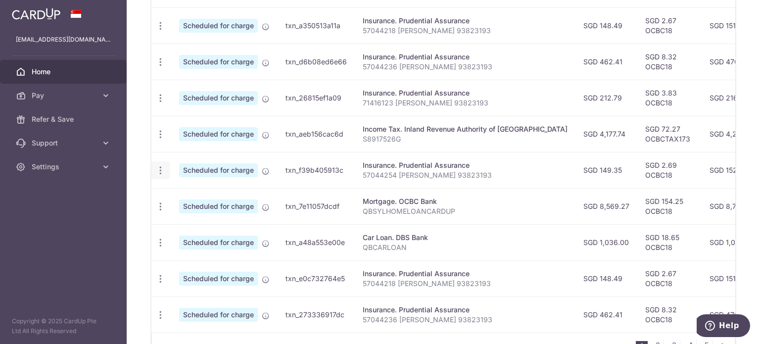
click at [157, 170] on icon "button" at bounding box center [160, 170] width 10 height 10
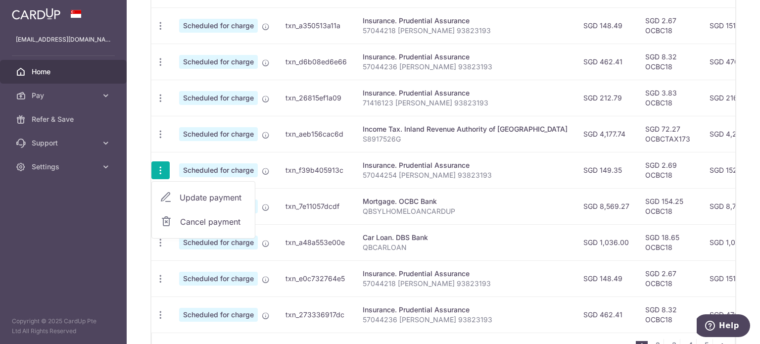
click at [191, 198] on span "Update payment" at bounding box center [213, 198] width 67 height 12
radio input "true"
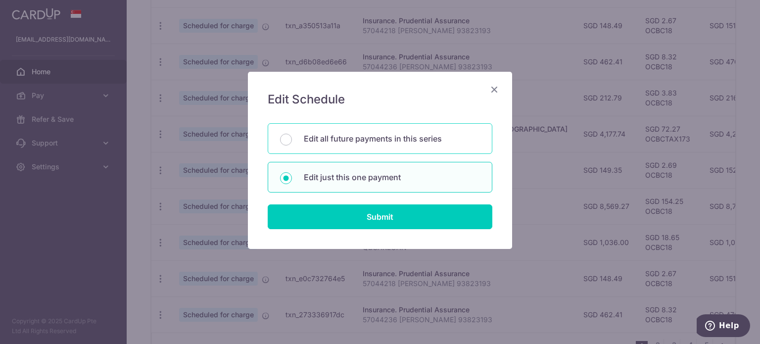
click at [390, 138] on p "Edit all future payments in this series" at bounding box center [392, 139] width 176 height 12
click at [292, 138] on input "Edit all future payments in this series" at bounding box center [286, 140] width 12 height 12
radio input "true"
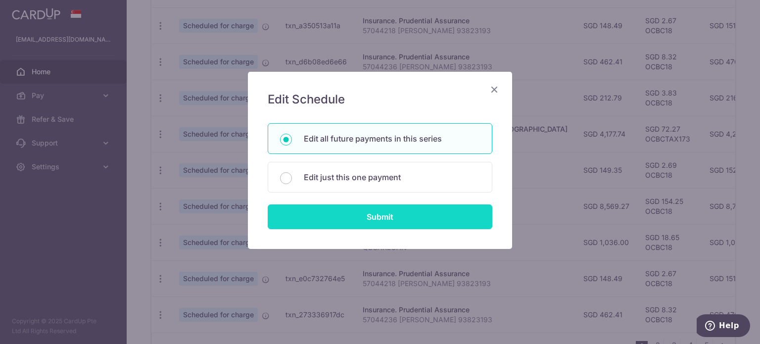
click at [392, 212] on input "Submit" at bounding box center [380, 216] width 225 height 25
radio input "true"
type input "149.35"
type input "57044254 [PERSON_NAME] 93823193"
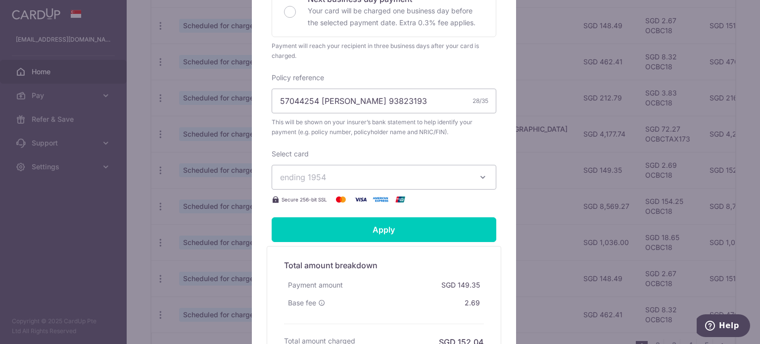
scroll to position [286, 0]
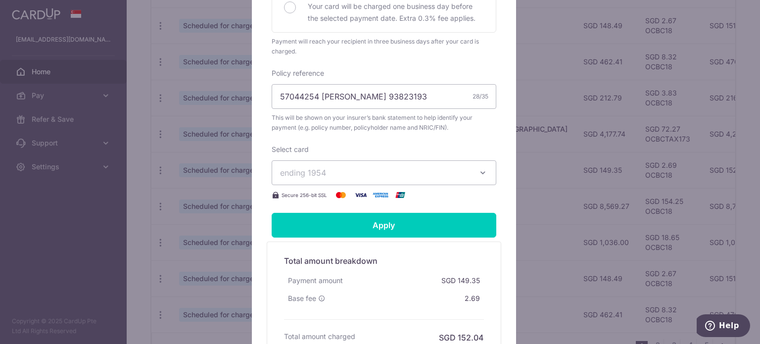
click at [405, 172] on span "ending 1954" at bounding box center [375, 173] width 190 height 12
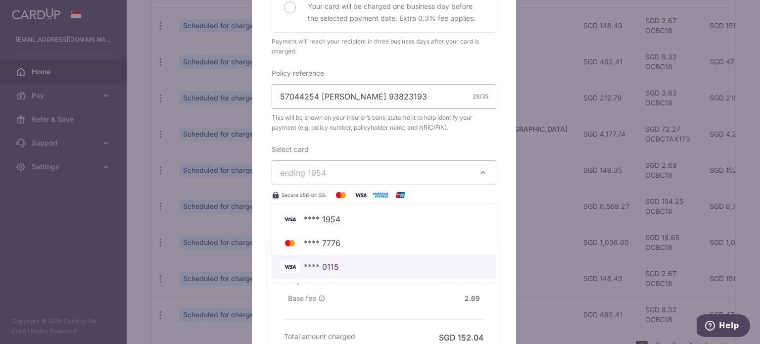
click at [330, 269] on span "**** 0115" at bounding box center [321, 267] width 35 height 12
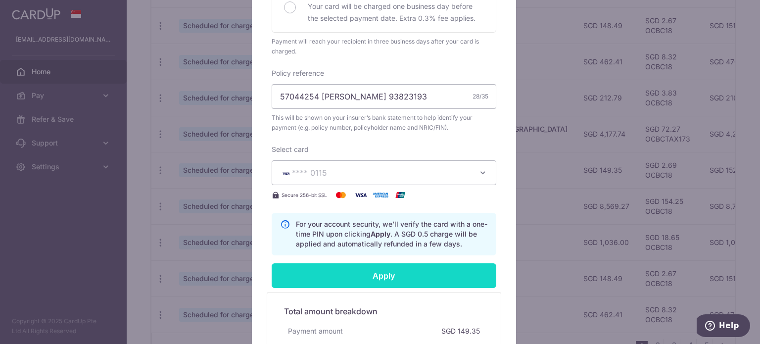
click at [359, 275] on input "Apply" at bounding box center [384, 275] width 225 height 25
type input "Successfully Applied"
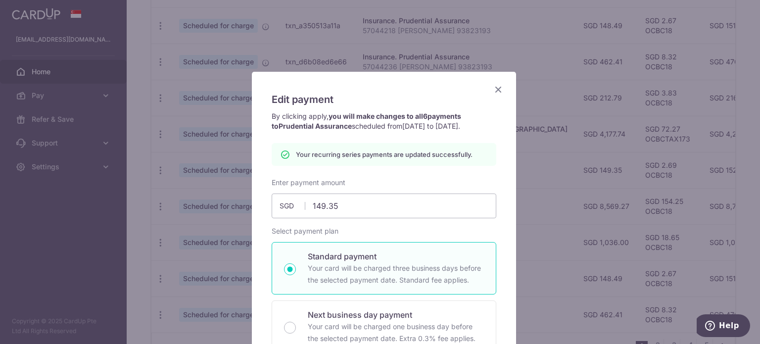
scroll to position [0, 0]
click at [495, 86] on icon "Close" at bounding box center [498, 89] width 12 height 12
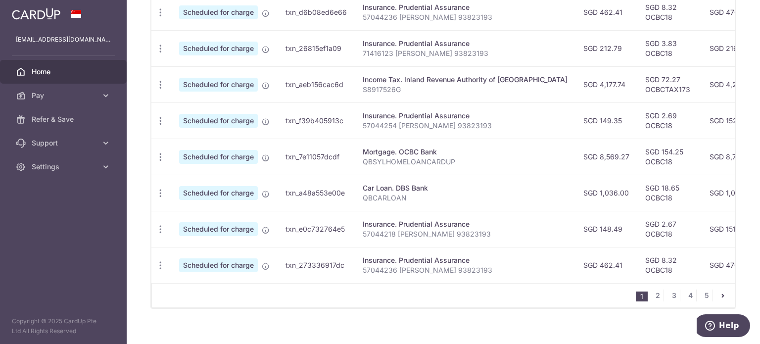
scroll to position [424, 0]
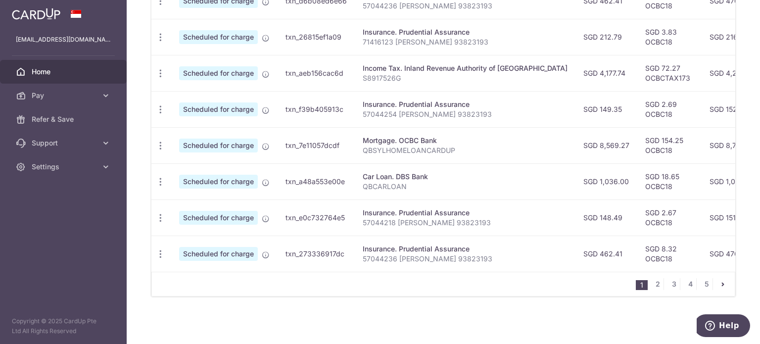
click at [576, 176] on td "SGD 1,036.00" at bounding box center [607, 181] width 62 height 36
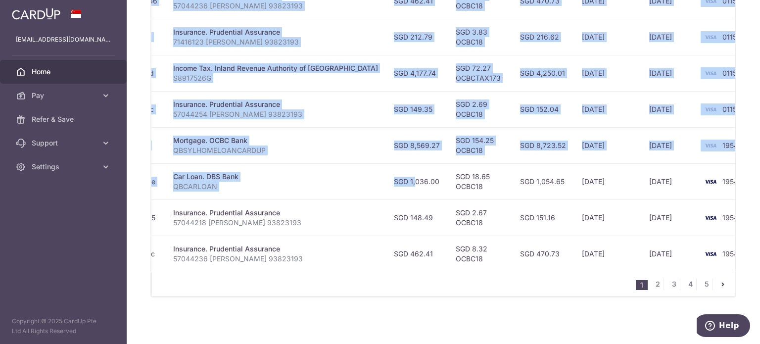
scroll to position [0, 190]
drag, startPoint x: 562, startPoint y: 176, endPoint x: 655, endPoint y: 172, distance: 93.6
click at [655, 172] on tr "Update payment Cancel payment Scheduled for charge txn_a48a553e00e Car Loan. DB…" at bounding box center [366, 181] width 811 height 36
click at [655, 172] on td "[DATE]" at bounding box center [669, 181] width 56 height 36
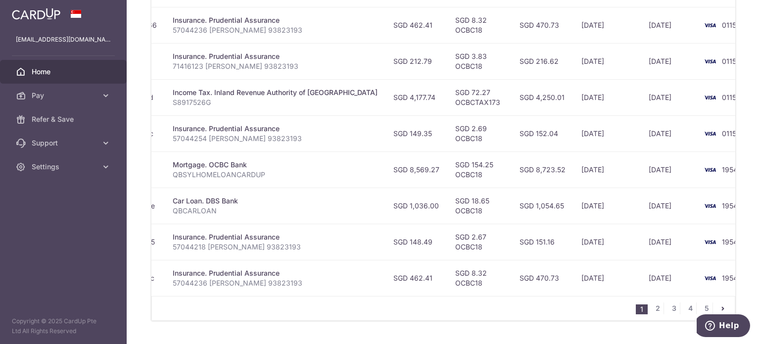
scroll to position [398, 0]
click at [652, 310] on link "2" at bounding box center [658, 307] width 12 height 12
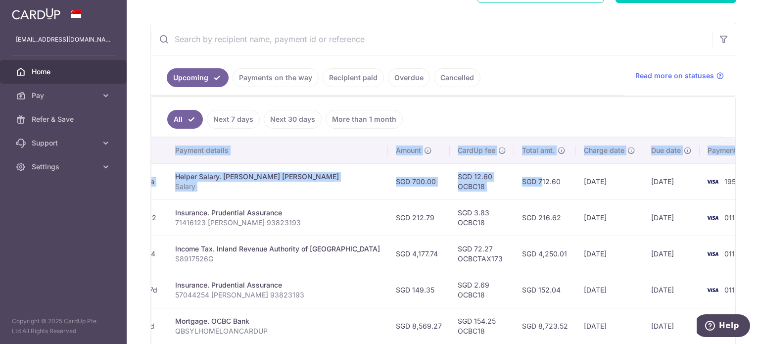
scroll to position [0, 189]
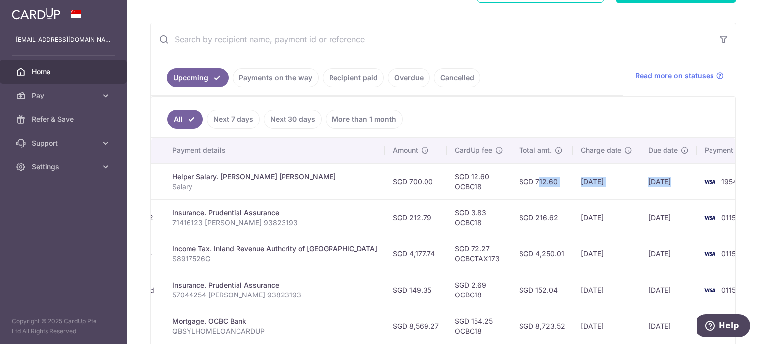
drag, startPoint x: 663, startPoint y: 182, endPoint x: 631, endPoint y: 181, distance: 32.7
click at [631, 181] on tr "Update payment Cancel payment Scheduled for charge txn_4a1c0fab87a Helper Salar…" at bounding box center [367, 181] width 810 height 36
click at [640, 181] on td "10/11/2025" at bounding box center [668, 181] width 56 height 36
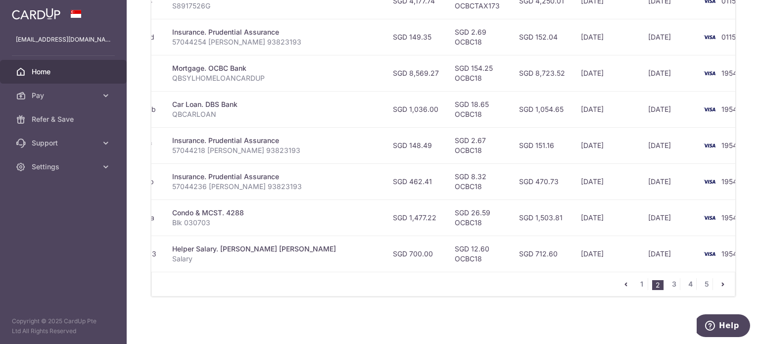
scroll to position [424, 0]
click at [639, 283] on link "1" at bounding box center [642, 284] width 12 height 12
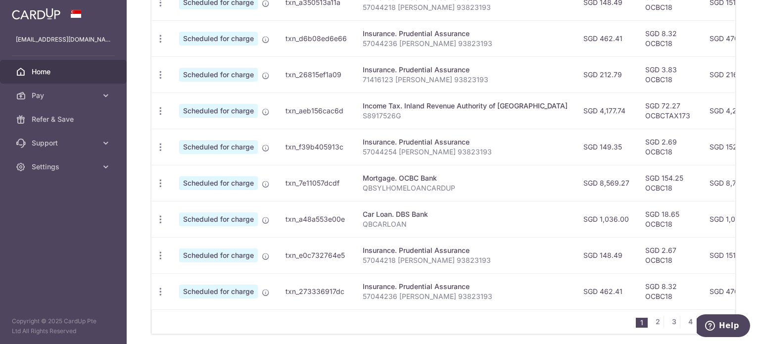
scroll to position [396, 0]
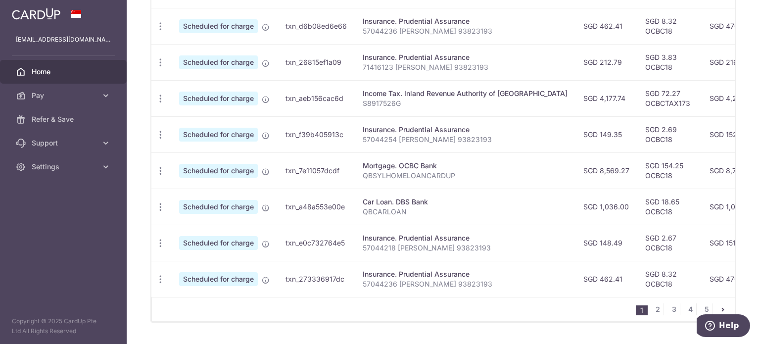
click at [576, 166] on td "SGD 8,569.27" at bounding box center [607, 170] width 62 height 36
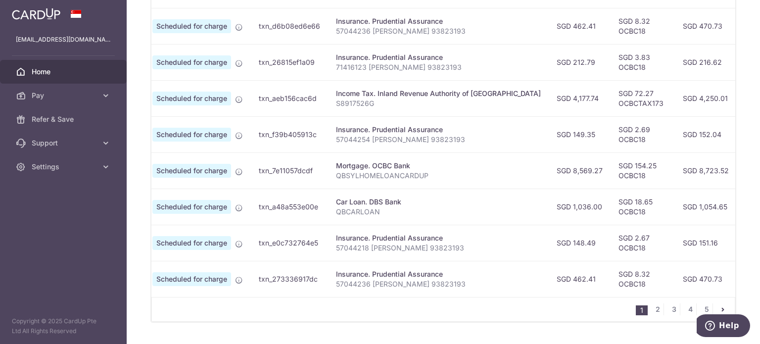
scroll to position [0, 0]
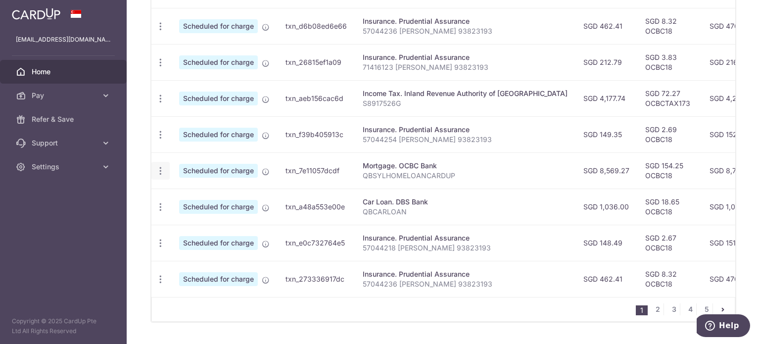
click at [157, 175] on div "Update payment Cancel payment" at bounding box center [160, 171] width 18 height 18
click at [163, 171] on icon "button" at bounding box center [160, 171] width 10 height 10
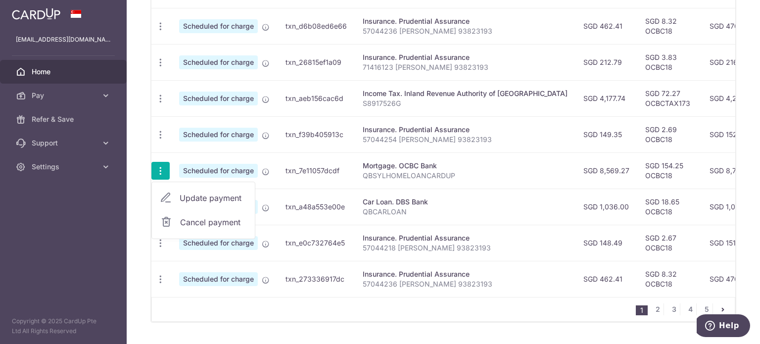
click at [188, 198] on span "Update payment" at bounding box center [213, 198] width 67 height 12
radio input "true"
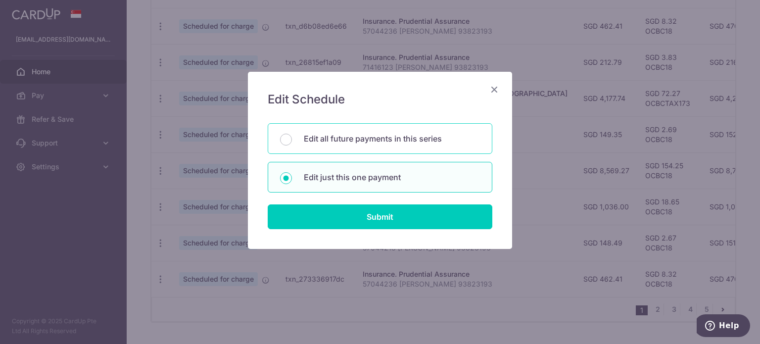
click at [358, 129] on div "Edit all future payments in this series" at bounding box center [380, 138] width 225 height 31
radio input "true"
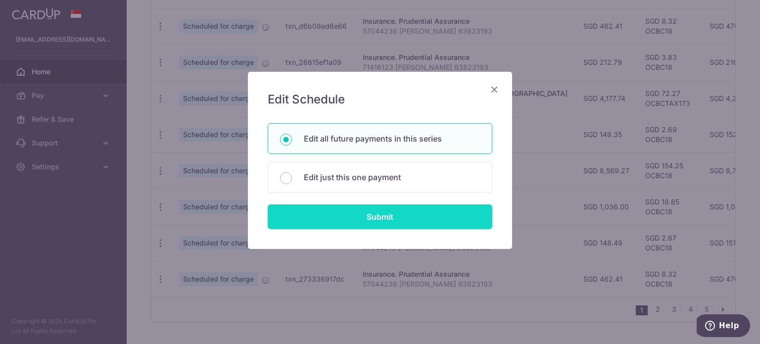
click at [361, 209] on input "Submit" at bounding box center [380, 216] width 225 height 25
radio input "true"
type input "8,569.27"
type input "QBSYLHOMELOANCARDUP"
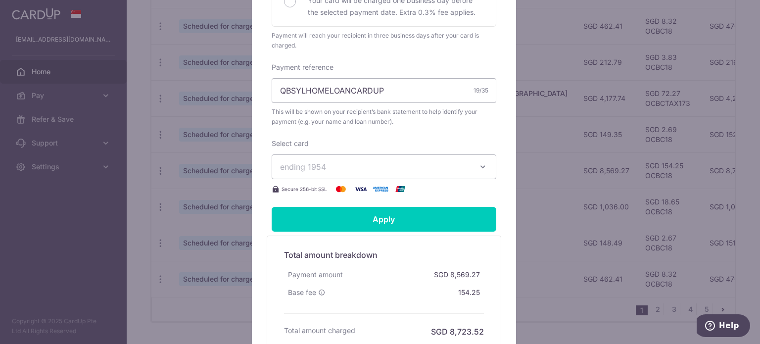
scroll to position [300, 0]
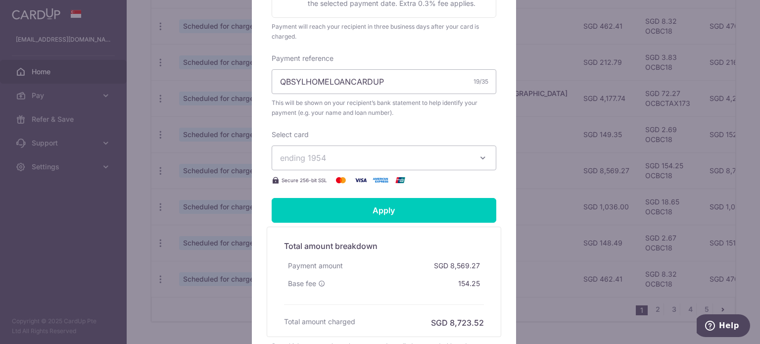
click at [473, 158] on button "ending 1954" at bounding box center [384, 158] width 225 height 25
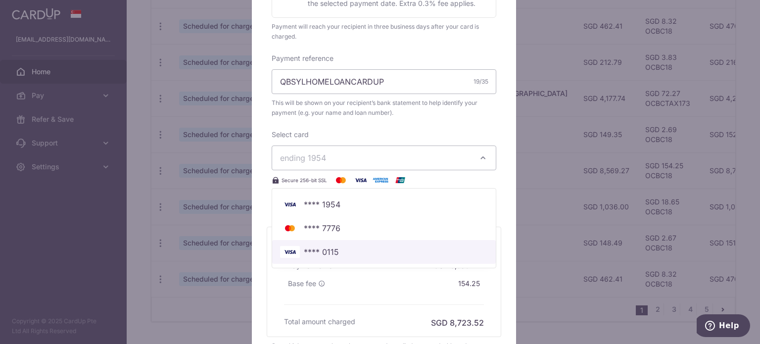
click at [357, 255] on span "**** 0115" at bounding box center [384, 252] width 208 height 12
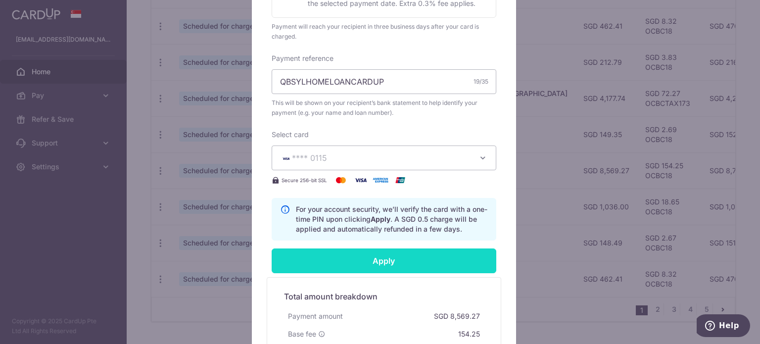
click at [376, 261] on input "Apply" at bounding box center [384, 260] width 225 height 25
type input "Successfully Applied"
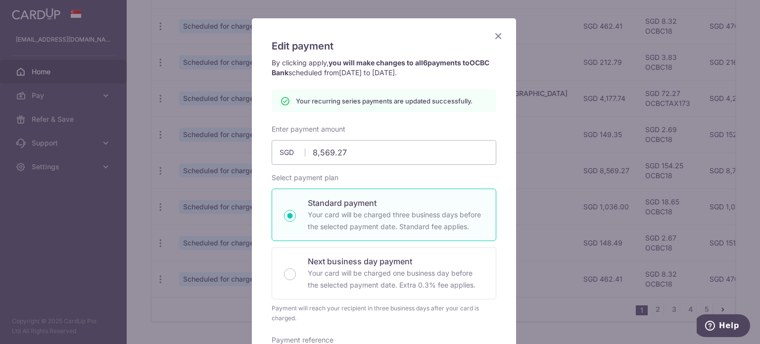
scroll to position [0, 0]
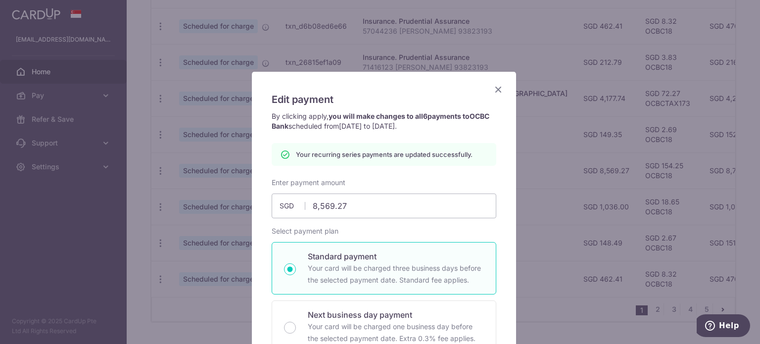
click at [493, 90] on icon "Close" at bounding box center [498, 89] width 12 height 12
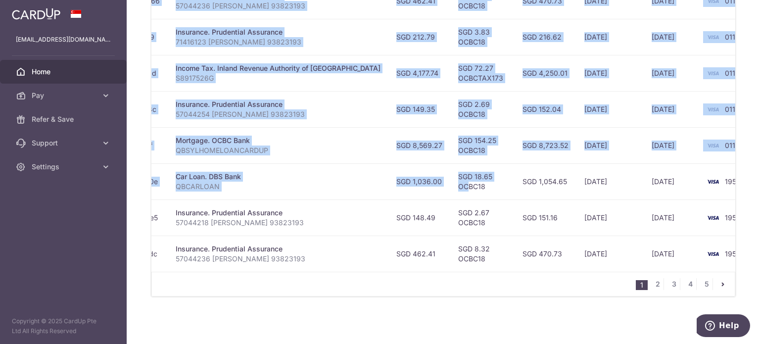
scroll to position [0, 190]
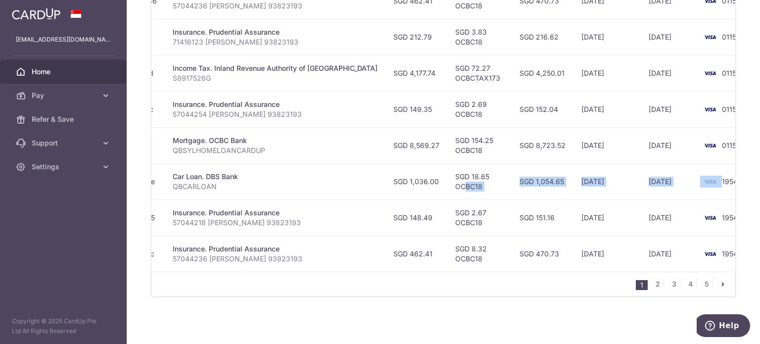
drag, startPoint x: 620, startPoint y: 177, endPoint x: 684, endPoint y: 182, distance: 64.5
click at [684, 182] on tr "Update payment Cancel payment Scheduled for charge txn_a48a553e00e Car Loan. DB…" at bounding box center [366, 181] width 811 height 36
click at [697, 182] on td "1954" at bounding box center [734, 181] width 75 height 36
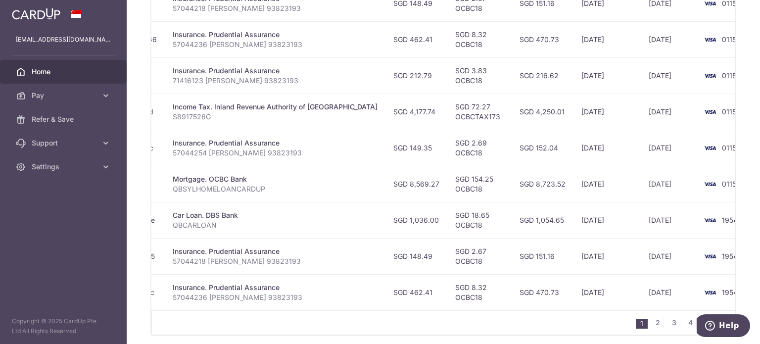
scroll to position [0, 140]
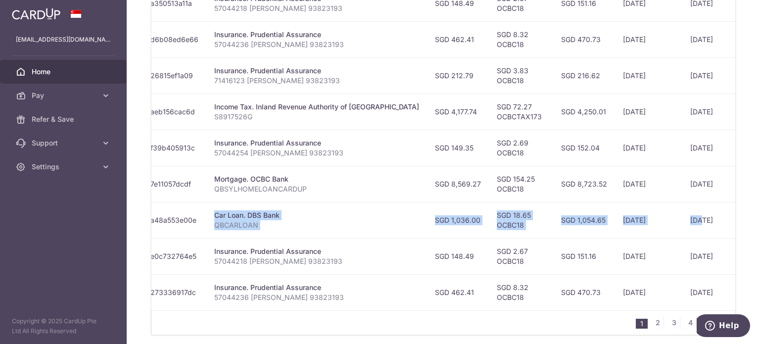
drag, startPoint x: 621, startPoint y: 211, endPoint x: 152, endPoint y: 214, distance: 468.7
click at [152, 214] on tr "Update payment Cancel payment Scheduled for charge txn_a48a553e00e Car Loan. DB…" at bounding box center [408, 220] width 811 height 36
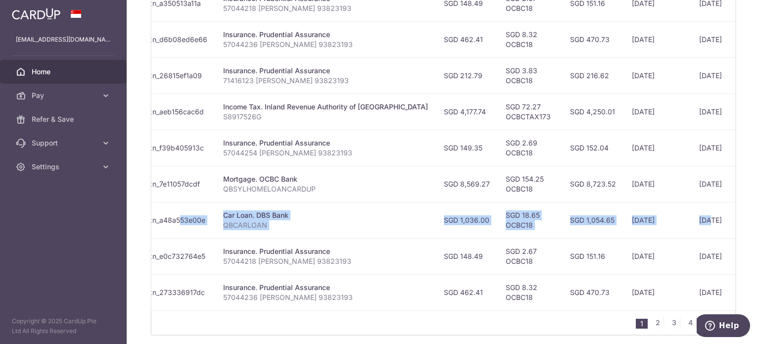
click at [249, 215] on div "Car Loan. DBS Bank" at bounding box center [325, 215] width 205 height 10
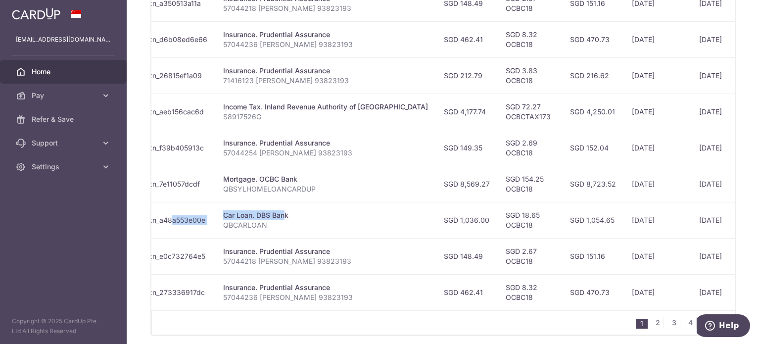
scroll to position [0, 0]
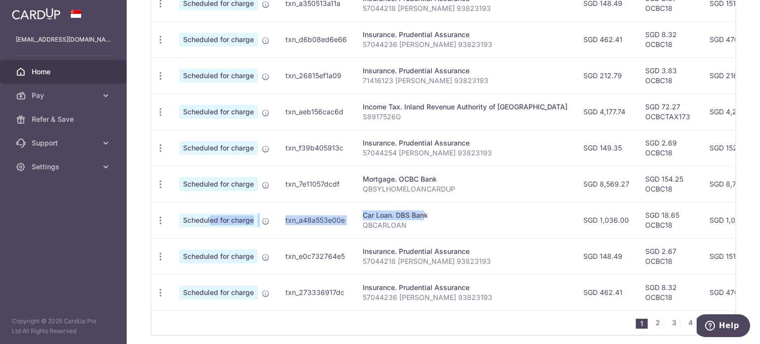
drag, startPoint x: 249, startPoint y: 215, endPoint x: 237, endPoint y: 214, distance: 12.5
click at [237, 214] on tr "Update payment Cancel payment Scheduled for charge txn_a48a553e00e Car Loan. DB…" at bounding box center [556, 220] width 811 height 36
click at [237, 214] on span "Scheduled for charge" at bounding box center [218, 220] width 79 height 14
click at [161, 220] on icon "button" at bounding box center [160, 220] width 10 height 10
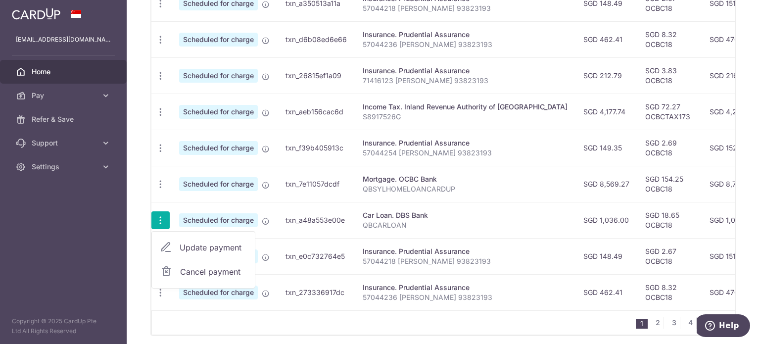
click at [194, 245] on span "Update payment" at bounding box center [213, 248] width 67 height 12
radio input "true"
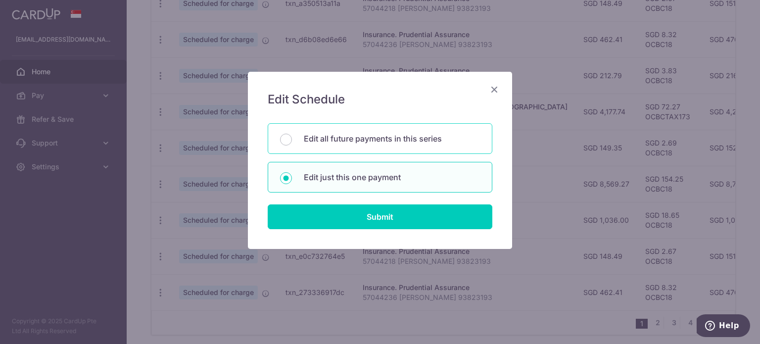
click at [318, 133] on p "Edit all future payments in this series" at bounding box center [392, 139] width 176 height 12
click at [292, 134] on input "Edit all future payments in this series" at bounding box center [286, 140] width 12 height 12
radio input "true"
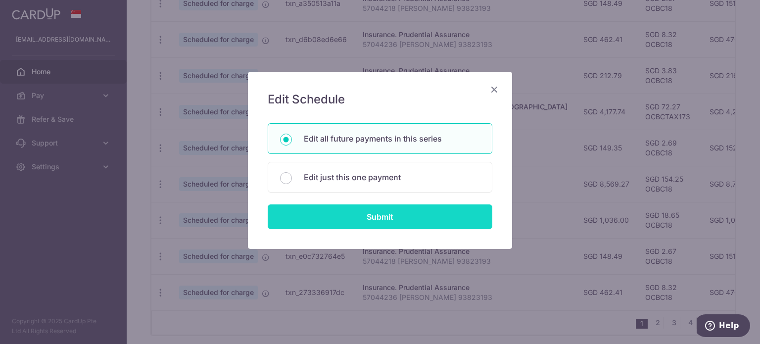
click at [322, 217] on input "Submit" at bounding box center [380, 216] width 225 height 25
radio input "true"
type input "1,036.00"
type input "QBCARLOAN"
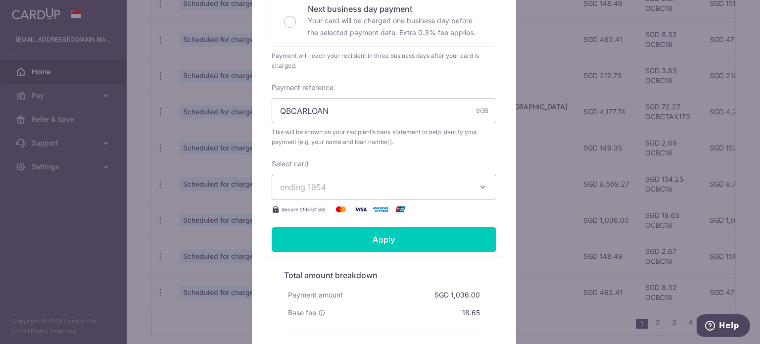
scroll to position [273, 0]
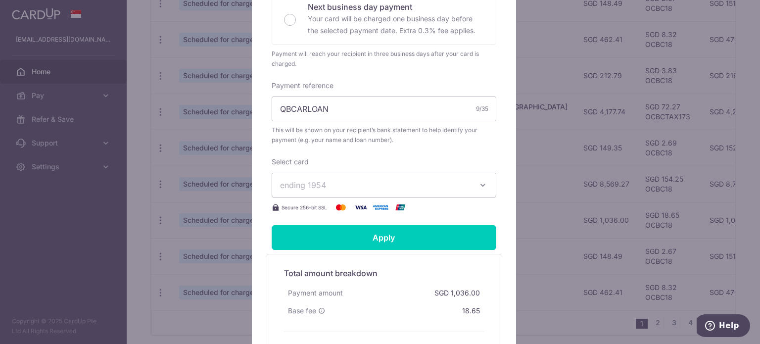
click at [365, 190] on span "ending 1954" at bounding box center [375, 185] width 190 height 12
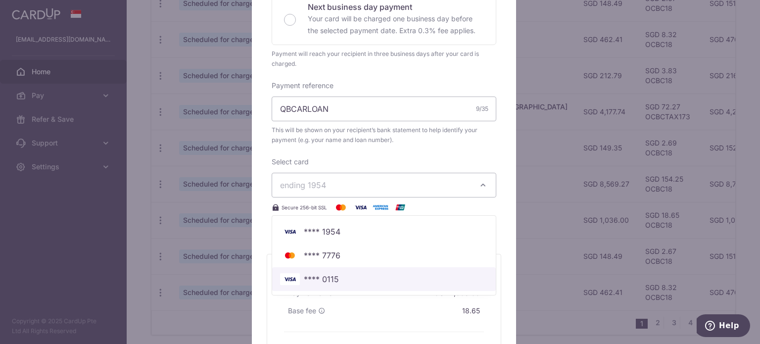
click at [323, 278] on span "**** 0115" at bounding box center [321, 279] width 35 height 12
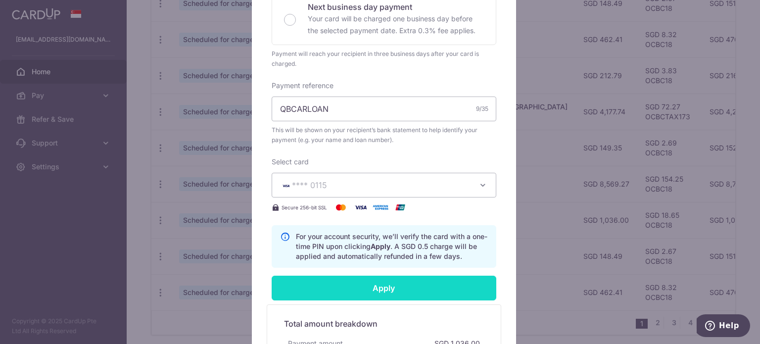
click at [343, 282] on input "Apply" at bounding box center [384, 288] width 225 height 25
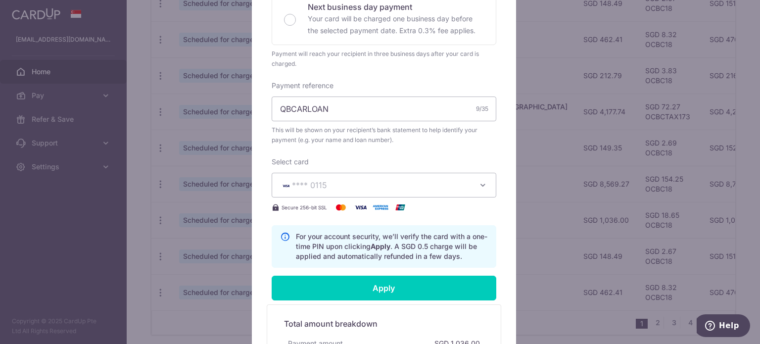
type input "Successfully Applied"
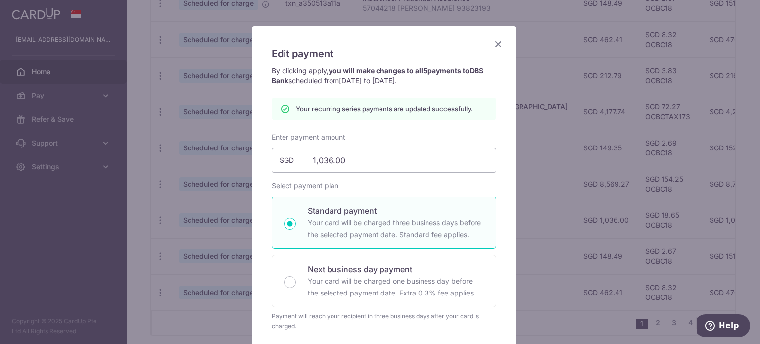
scroll to position [0, 0]
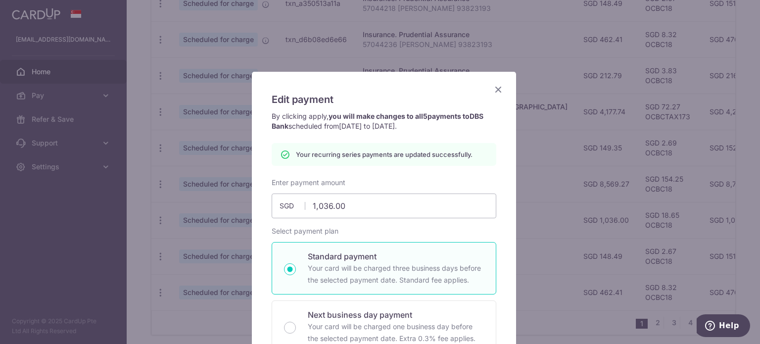
click at [492, 90] on icon "Close" at bounding box center [498, 89] width 12 height 12
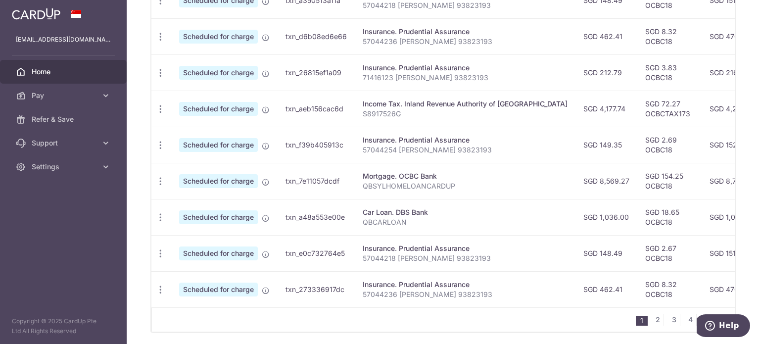
scroll to position [424, 0]
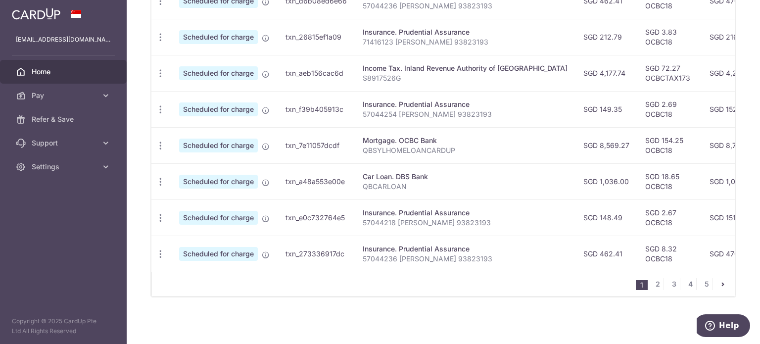
click at [579, 251] on td "SGD 462.41" at bounding box center [607, 254] width 62 height 36
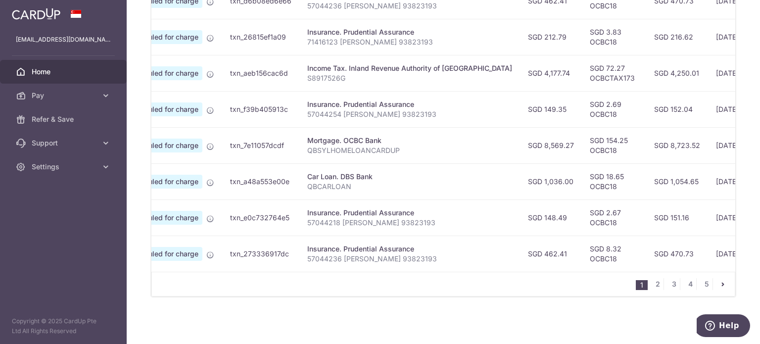
scroll to position [0, 0]
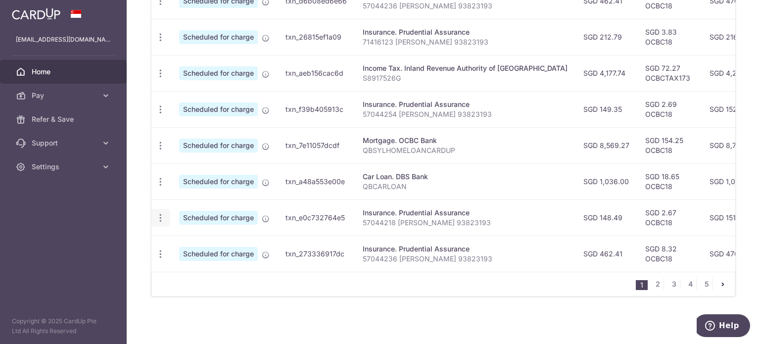
click at [158, 215] on icon "button" at bounding box center [160, 218] width 10 height 10
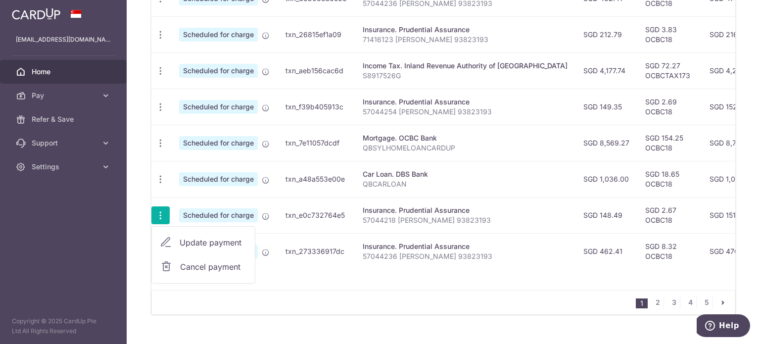
click at [192, 237] on span "Update payment" at bounding box center [213, 243] width 67 height 12
radio input "true"
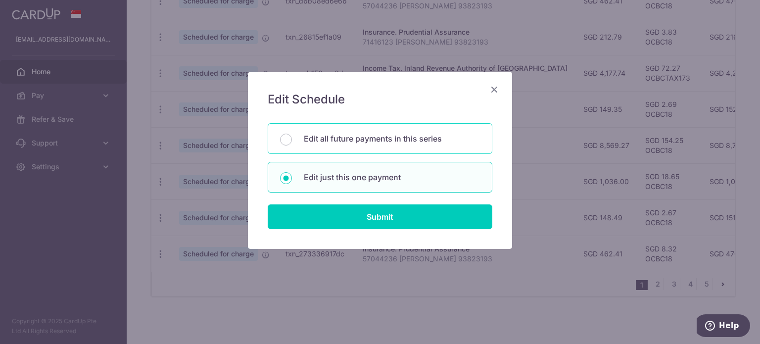
click at [355, 126] on div "Edit all future payments in this series" at bounding box center [380, 138] width 225 height 31
radio input "true"
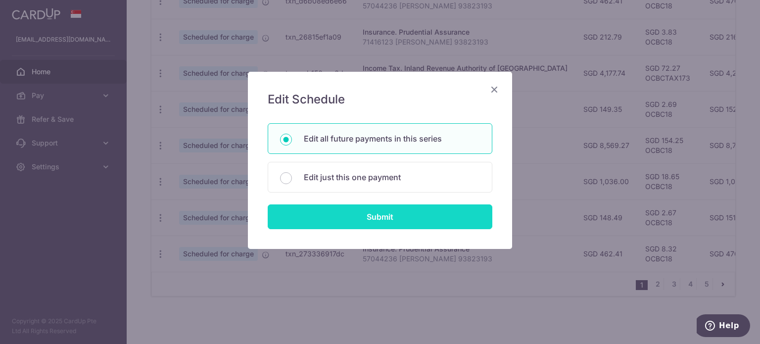
click at [356, 217] on input "Submit" at bounding box center [380, 216] width 225 height 25
radio input "true"
type input "148.49"
type input "57044218 [PERSON_NAME] 93823193"
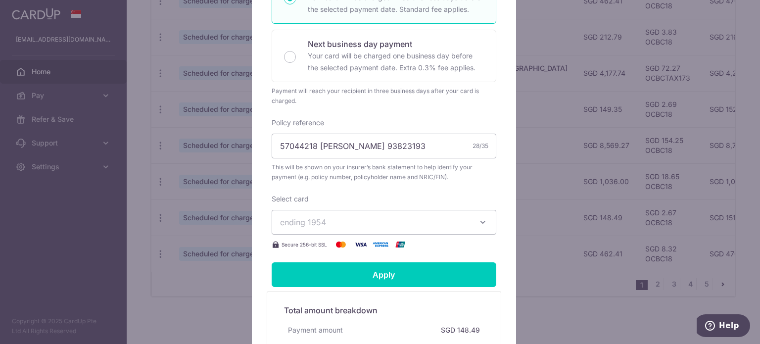
scroll to position [246, 0]
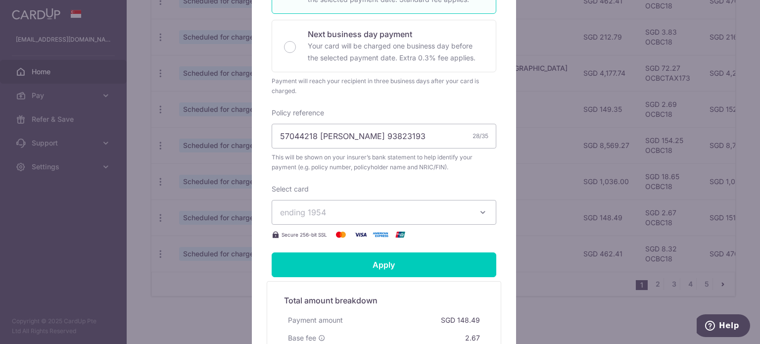
click at [463, 210] on span "ending 1954" at bounding box center [375, 212] width 190 height 12
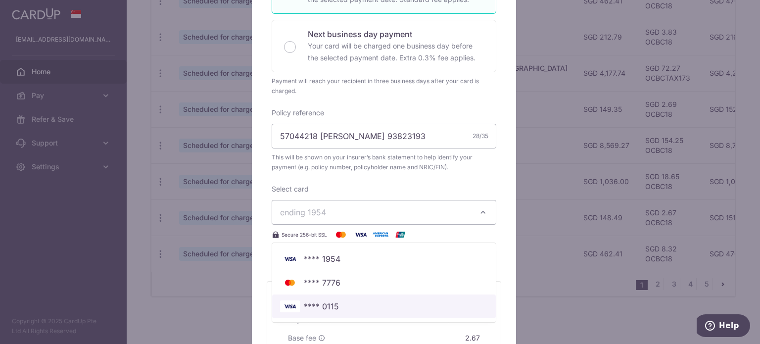
click at [366, 306] on span "**** 0115" at bounding box center [384, 306] width 208 height 12
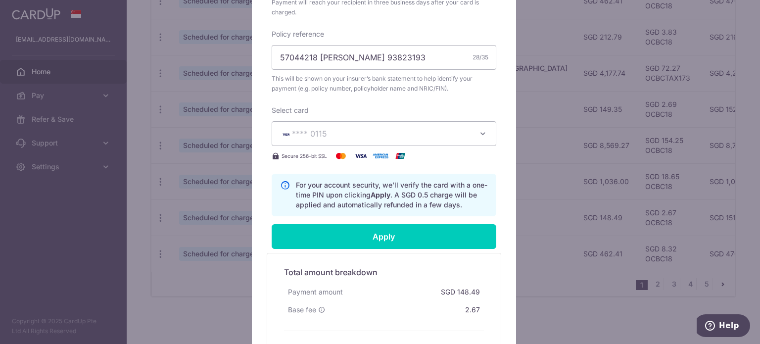
scroll to position [334, 0]
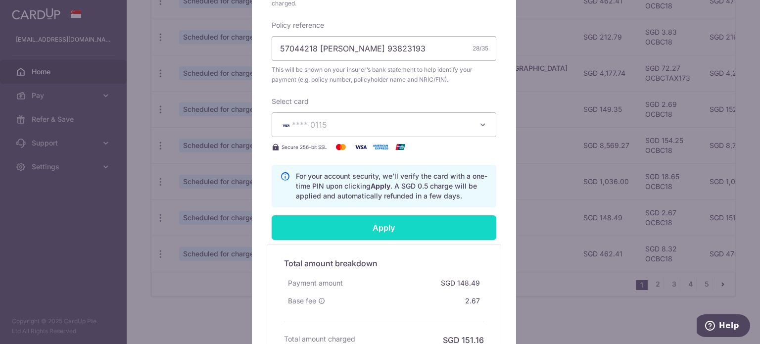
click at [408, 227] on input "Apply" at bounding box center [384, 227] width 225 height 25
type input "Successfully Applied"
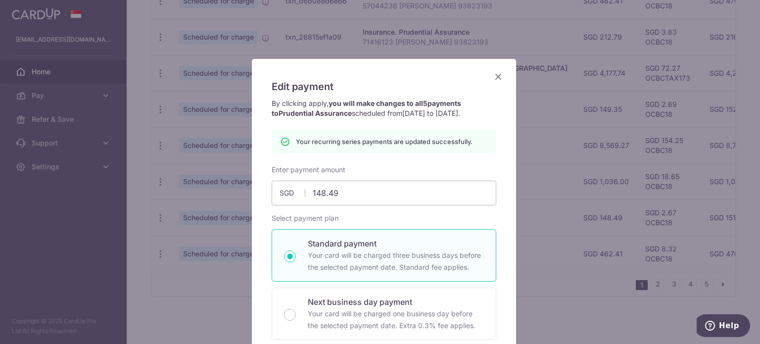
scroll to position [0, 0]
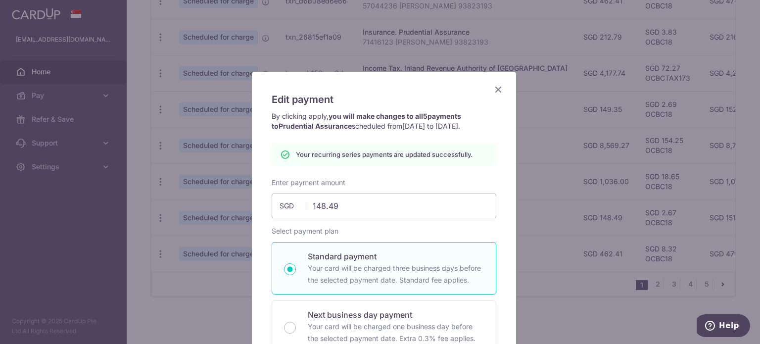
click at [492, 93] on icon "Close" at bounding box center [498, 89] width 12 height 12
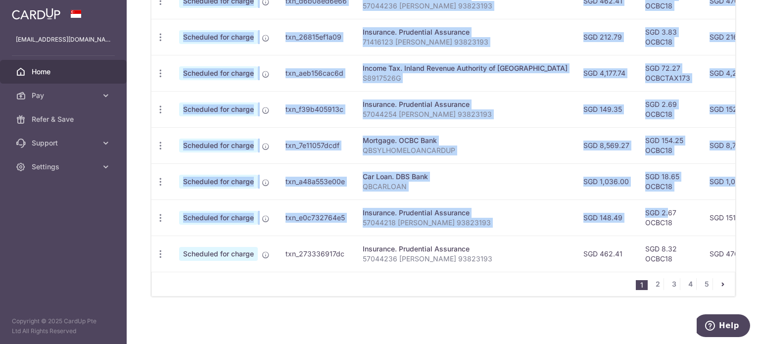
scroll to position [0, 190]
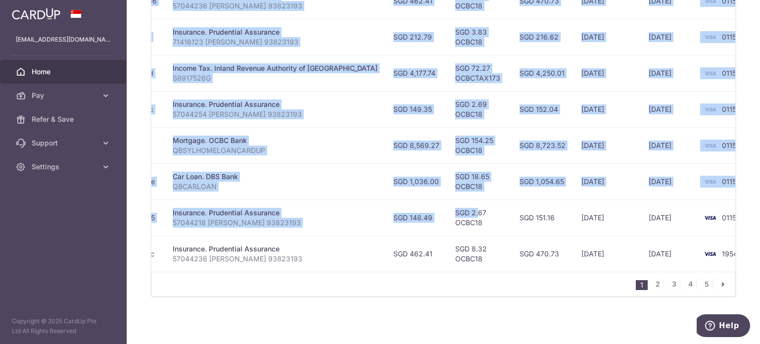
drag, startPoint x: 611, startPoint y: 209, endPoint x: 645, endPoint y: 207, distance: 34.7
click at [645, 207] on tr "Update payment Cancel payment Scheduled for charge txn_e0c732764e5 Insurance. P…" at bounding box center [366, 217] width 811 height 36
click at [645, 207] on td "[DATE]" at bounding box center [669, 217] width 56 height 36
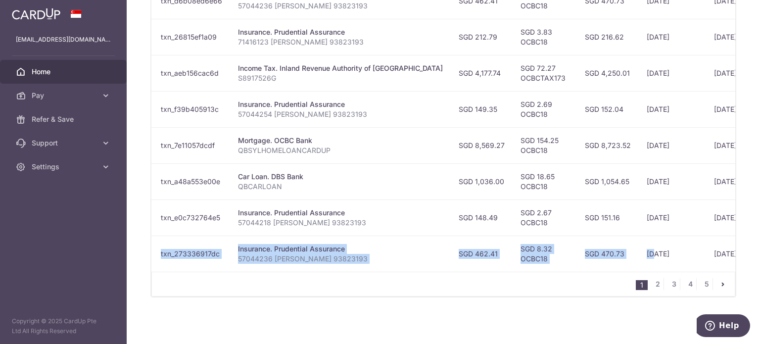
scroll to position [0, 0]
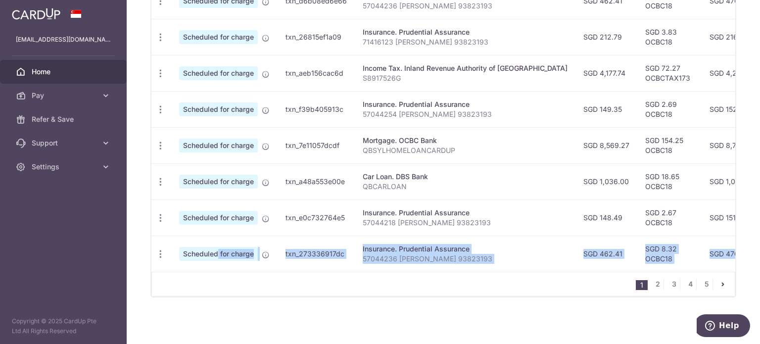
drag, startPoint x: 552, startPoint y: 248, endPoint x: 197, endPoint y: 246, distance: 355.4
click at [197, 246] on tr "Update payment Cancel payment Scheduled for charge txn_273336917dc Insurance. P…" at bounding box center [556, 254] width 811 height 36
click at [197, 247] on span "Scheduled for charge" at bounding box center [218, 254] width 79 height 14
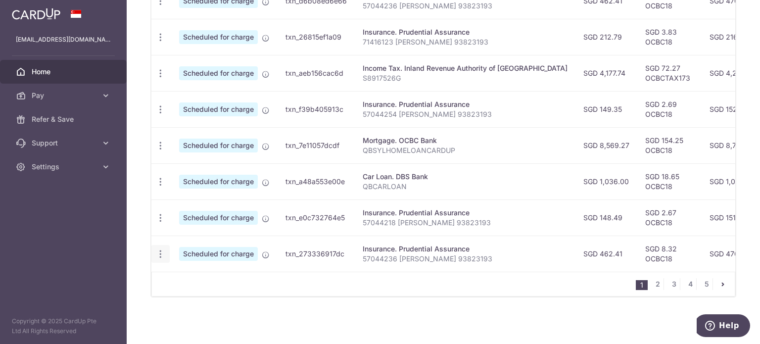
click at [165, 247] on div "Update payment Cancel payment" at bounding box center [160, 254] width 18 height 18
click at [158, 249] on icon "button" at bounding box center [160, 254] width 10 height 10
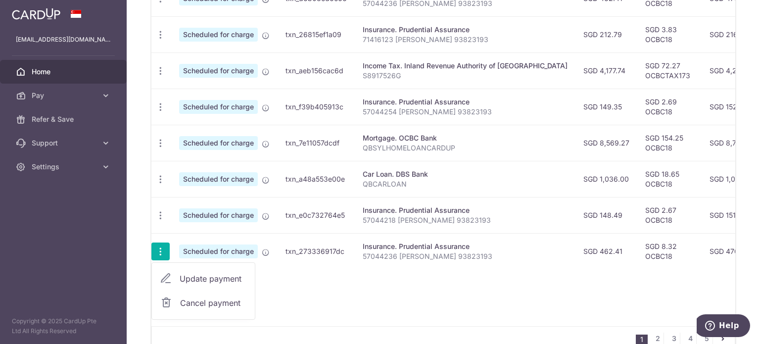
click at [185, 273] on span "Update payment" at bounding box center [213, 279] width 67 height 12
radio input "true"
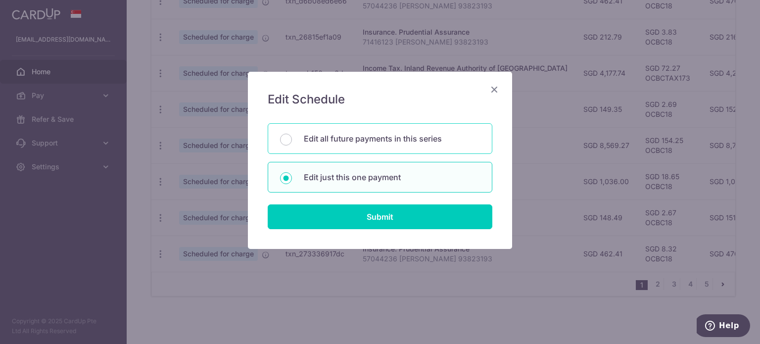
click at [374, 140] on p "Edit all future payments in this series" at bounding box center [392, 139] width 176 height 12
click at [292, 140] on input "Edit all future payments in this series" at bounding box center [286, 140] width 12 height 12
radio input "true"
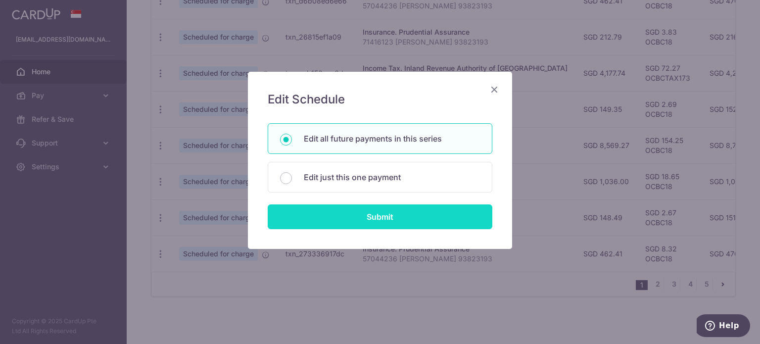
click at [374, 215] on input "Submit" at bounding box center [380, 216] width 225 height 25
radio input "true"
type input "462.41"
type input "57044236 WONG QIBIN 93823193"
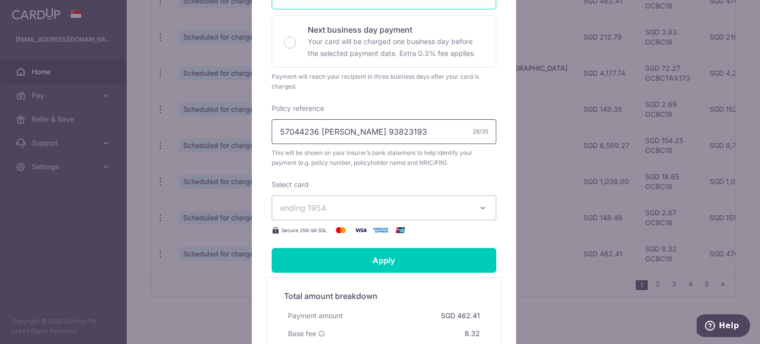
scroll to position [265, 0]
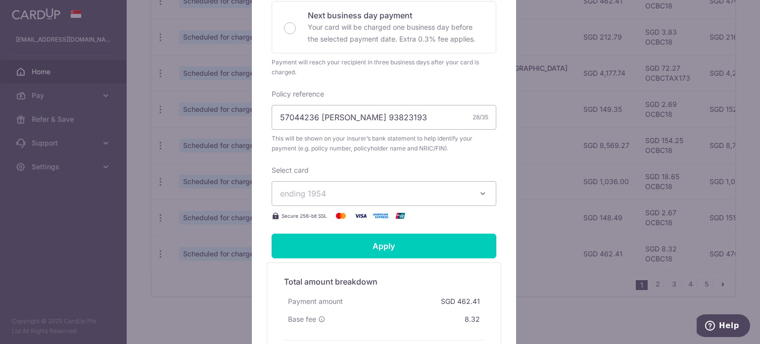
click at [378, 184] on button "ending 1954" at bounding box center [384, 193] width 225 height 25
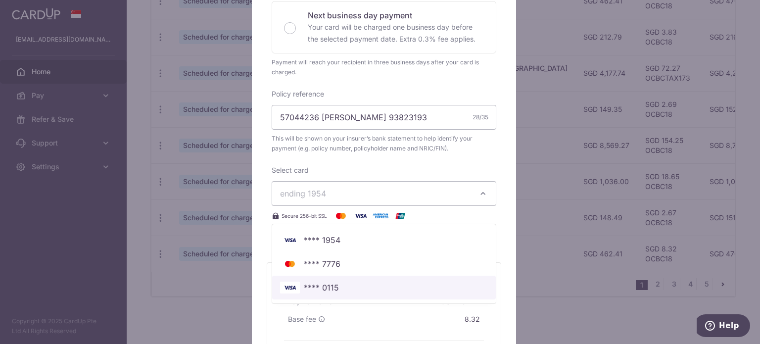
click at [319, 285] on span "**** 0115" at bounding box center [321, 288] width 35 height 12
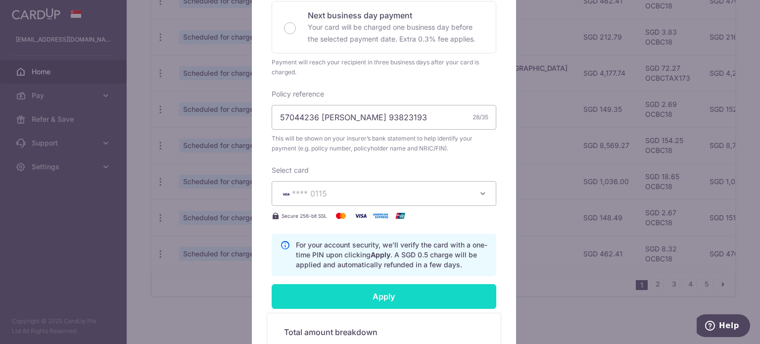
click at [337, 294] on input "Apply" at bounding box center [384, 296] width 225 height 25
type input "Successfully Applied"
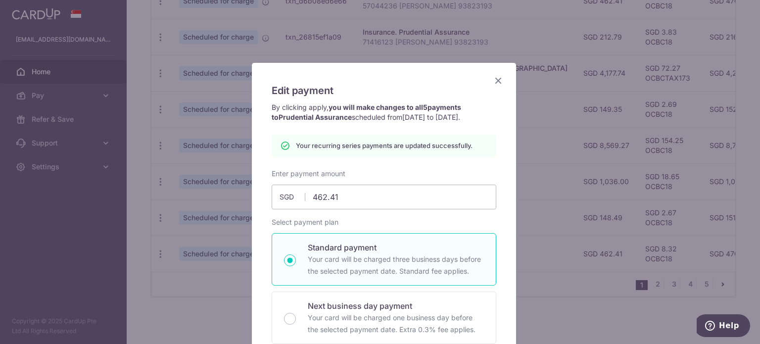
scroll to position [0, 0]
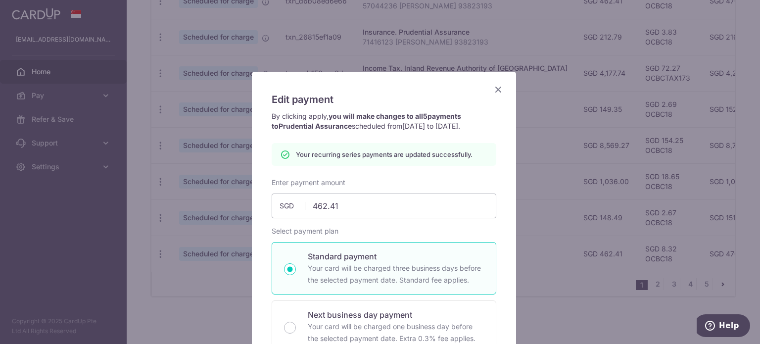
click at [494, 92] on icon "Close" at bounding box center [498, 89] width 12 height 12
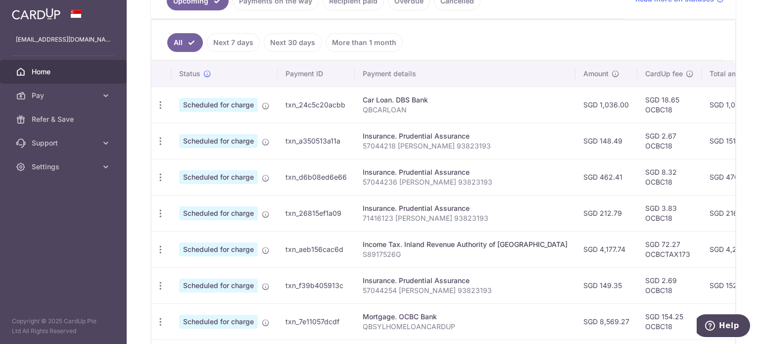
scroll to position [0, 190]
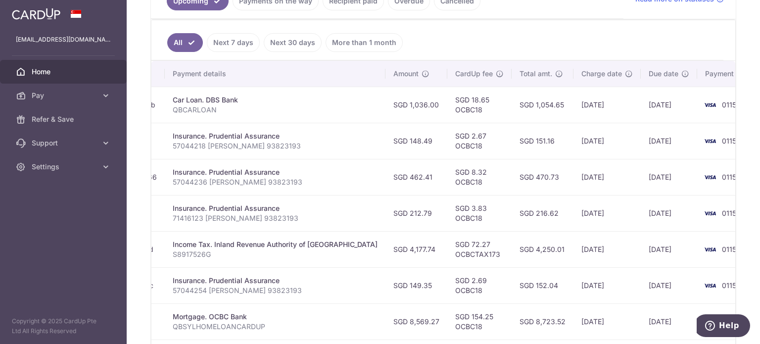
drag, startPoint x: 621, startPoint y: 145, endPoint x: 586, endPoint y: 145, distance: 34.6
click at [586, 145] on tr "Update payment Cancel payment Scheduled for charge txn_a350513a11a Insurance. P…" at bounding box center [366, 141] width 811 height 36
click at [586, 145] on td "[DATE]" at bounding box center [607, 141] width 67 height 36
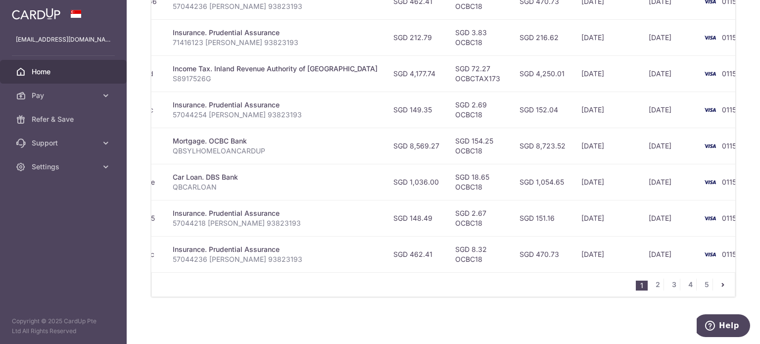
scroll to position [424, 0]
click at [652, 283] on link "2" at bounding box center [658, 284] width 12 height 12
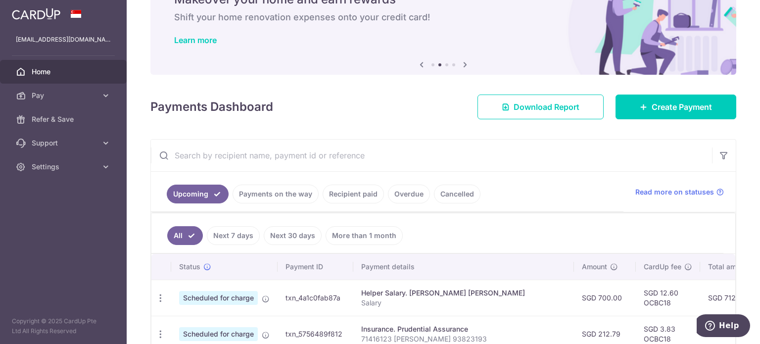
scroll to position [0, 189]
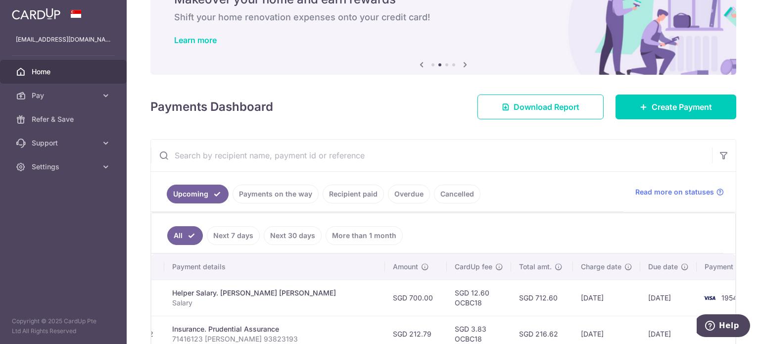
drag, startPoint x: 628, startPoint y: 291, endPoint x: 625, endPoint y: 295, distance: 5.5
click at [625, 295] on tr "Update payment Cancel payment Scheduled for charge txn_4a1c0fab87a Helper Salar…" at bounding box center [367, 298] width 810 height 36
click at [640, 295] on td "[DATE]" at bounding box center [668, 298] width 56 height 36
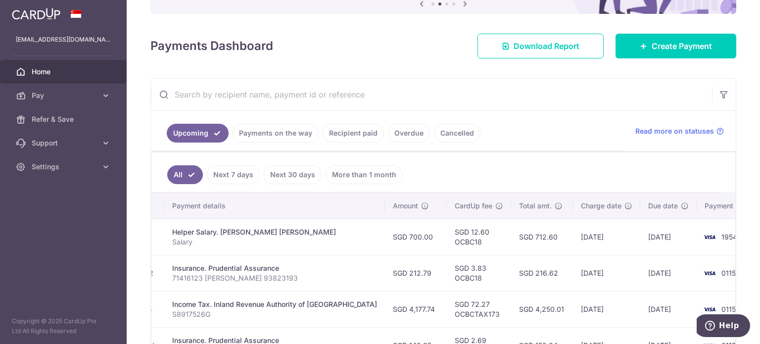
scroll to position [120, 0]
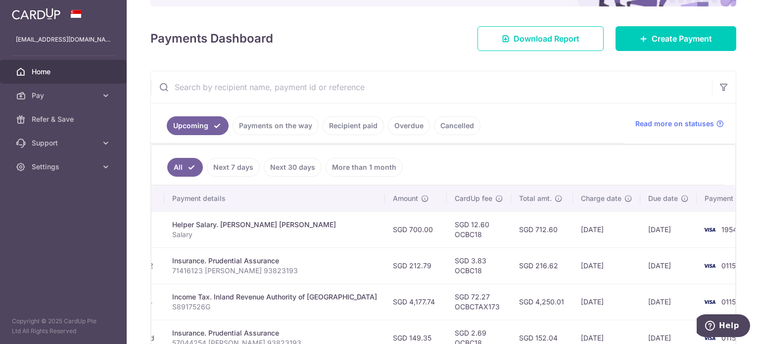
drag, startPoint x: 633, startPoint y: 224, endPoint x: 207, endPoint y: 234, distance: 425.7
click at [207, 234] on tr "Update payment Cancel payment Scheduled for charge txn_4a1c0fab87a Helper Salar…" at bounding box center [367, 229] width 810 height 36
click at [210, 227] on div "Helper Salary. [PERSON_NAME] [PERSON_NAME]" at bounding box center [274, 225] width 205 height 10
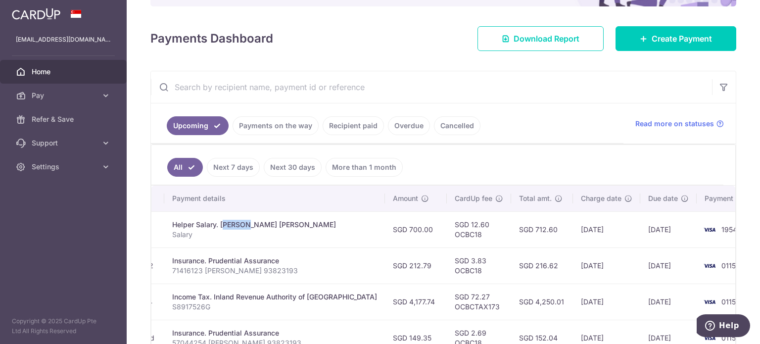
click at [194, 220] on div "Helper Salary. [PERSON_NAME] [PERSON_NAME]" at bounding box center [274, 225] width 205 height 10
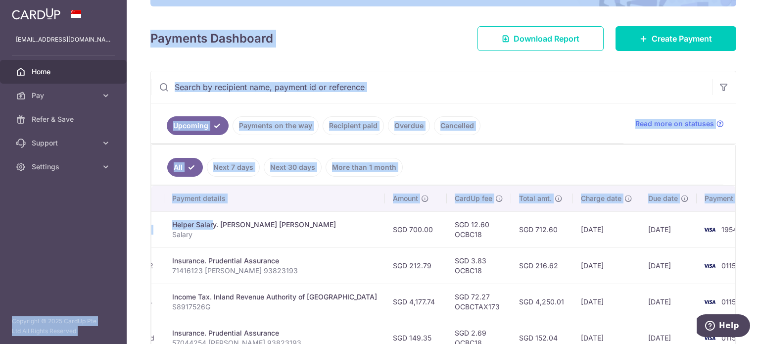
scroll to position [0, 0]
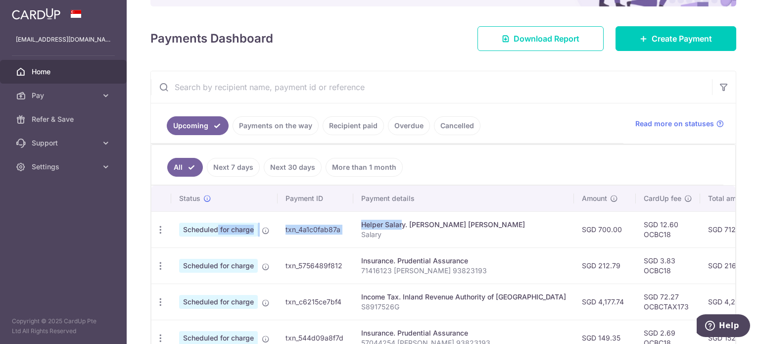
drag, startPoint x: 183, startPoint y: 224, endPoint x: 193, endPoint y: 228, distance: 10.9
click at [193, 228] on tr "Update payment Cancel payment Scheduled for charge txn_4a1c0fab87a Helper Salar…" at bounding box center [556, 229] width 810 height 36
click at [193, 228] on span "Scheduled for charge" at bounding box center [218, 230] width 79 height 14
click at [162, 226] on icon "button" at bounding box center [160, 230] width 10 height 10
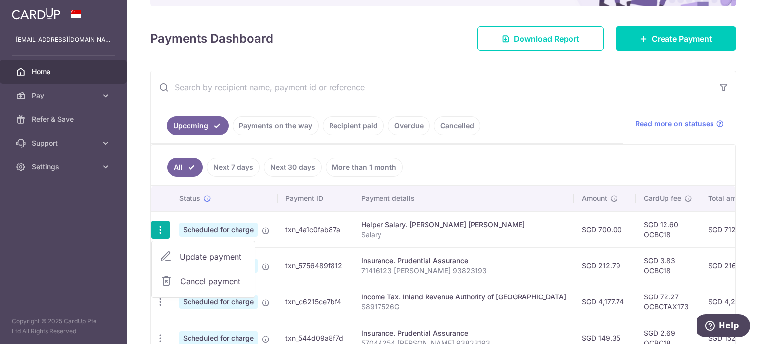
click at [194, 258] on span "Update payment" at bounding box center [213, 257] width 67 height 12
radio input "true"
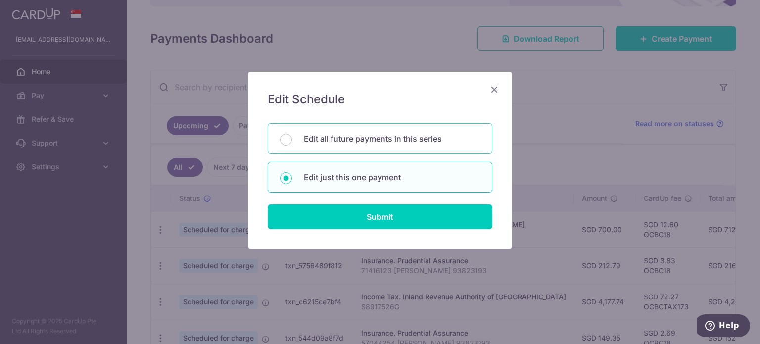
click at [402, 141] on p "Edit all future payments in this series" at bounding box center [392, 139] width 176 height 12
click at [292, 141] on input "Edit all future payments in this series" at bounding box center [286, 140] width 12 height 12
radio input "true"
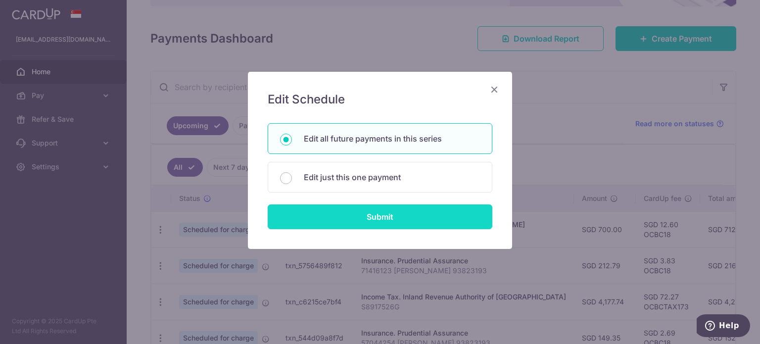
click at [390, 215] on input "Submit" at bounding box center [380, 216] width 225 height 25
radio input "true"
type input "700.00"
type input "Salary"
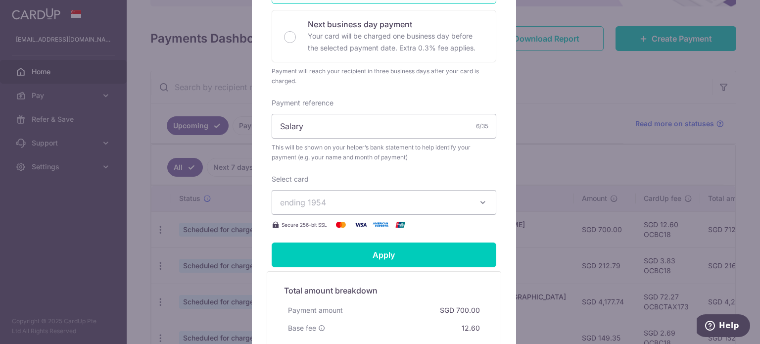
scroll to position [269, 0]
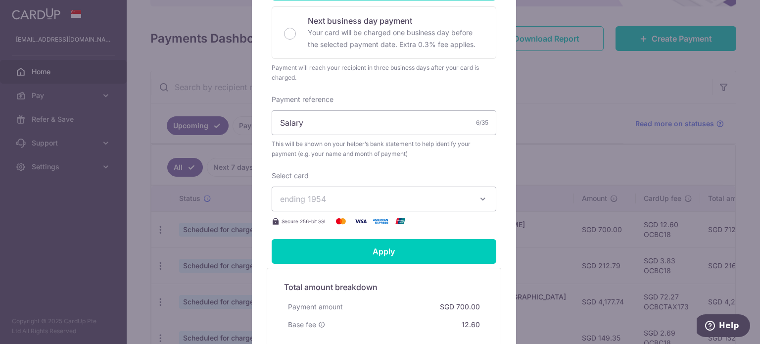
click at [461, 193] on span "ending 1954" at bounding box center [375, 199] width 190 height 12
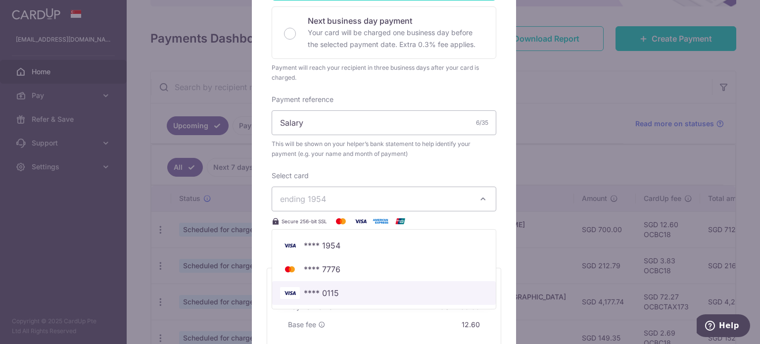
click at [333, 287] on span "**** 0115" at bounding box center [321, 293] width 35 height 12
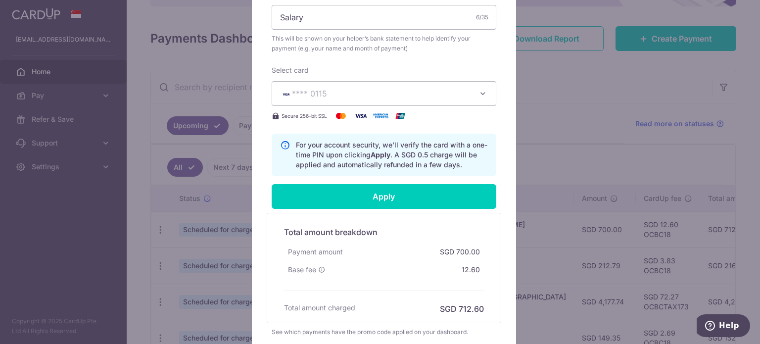
scroll to position [400, 0]
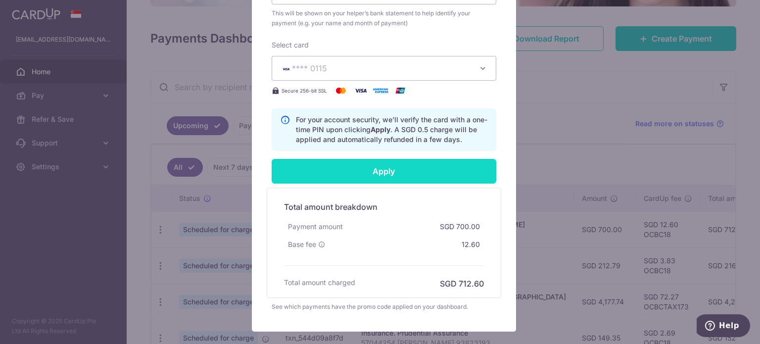
click at [381, 164] on input "Apply" at bounding box center [384, 171] width 225 height 25
type input "Successfully Applied"
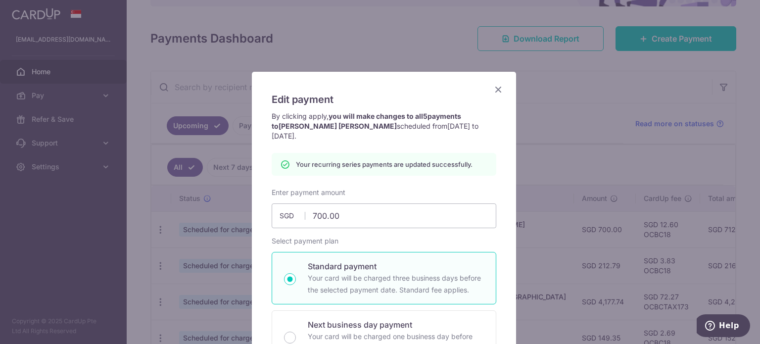
scroll to position [0, 0]
click at [492, 86] on icon "Close" at bounding box center [498, 89] width 12 height 12
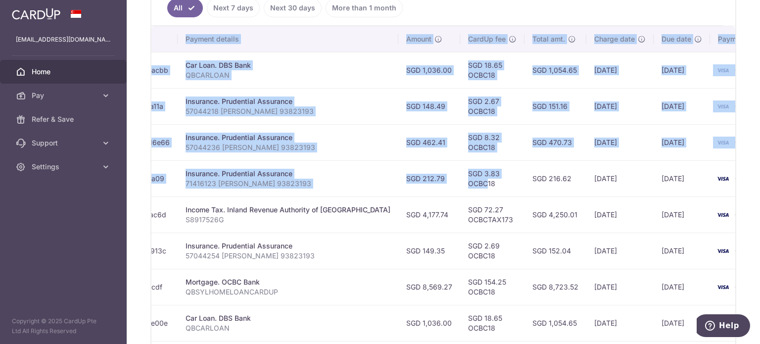
scroll to position [0, 190]
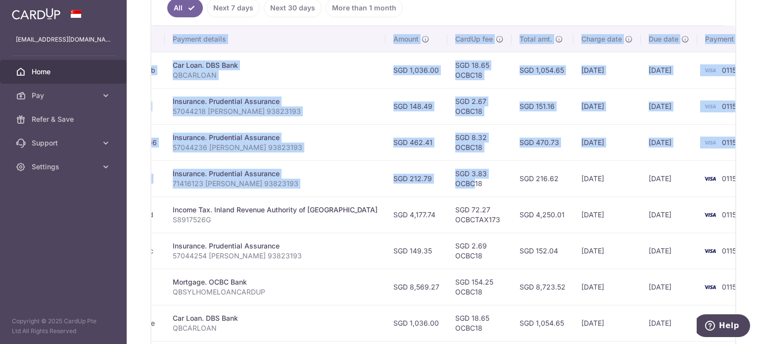
drag, startPoint x: 628, startPoint y: 192, endPoint x: 633, endPoint y: 196, distance: 7.7
click at [633, 196] on tbody "Update payment Cancel payment Scheduled for charge txn_24c5c20acbb Car Loan. DB…" at bounding box center [366, 232] width 811 height 361
click at [641, 196] on td "[DATE]" at bounding box center [669, 214] width 56 height 36
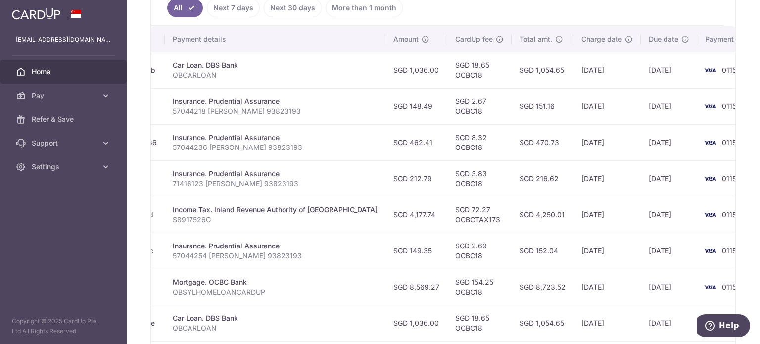
scroll to position [424, 0]
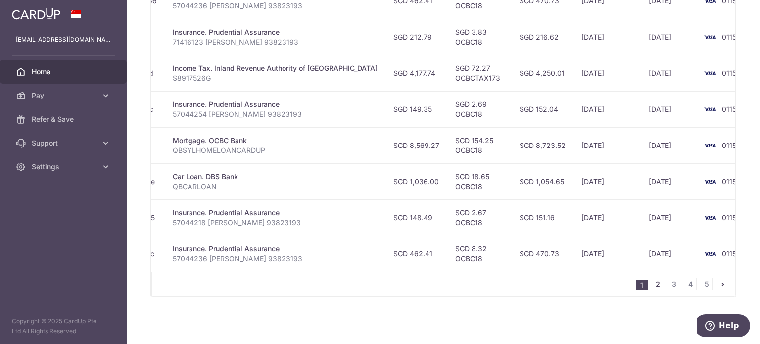
click at [652, 289] on link "2" at bounding box center [658, 284] width 12 height 12
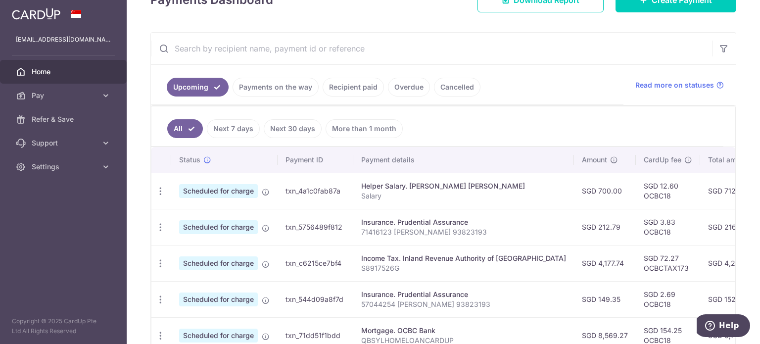
scroll to position [188, 0]
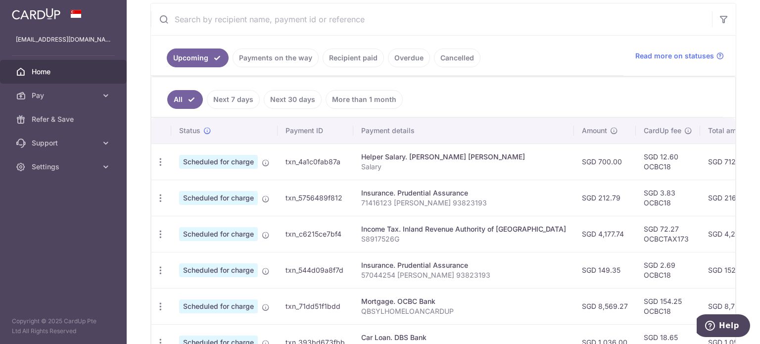
click at [574, 192] on td "SGD 212.79" at bounding box center [605, 198] width 62 height 36
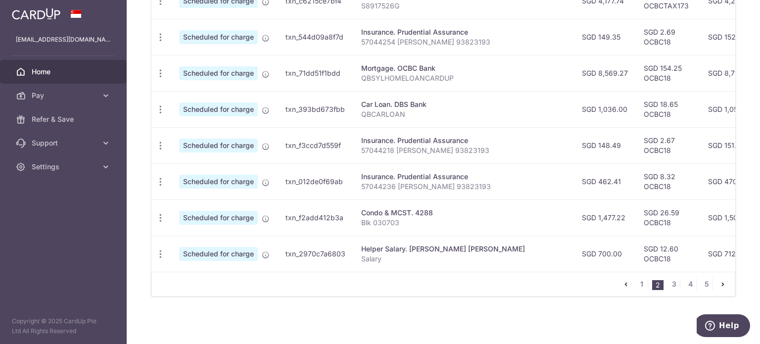
scroll to position [0, 0]
click at [158, 213] on icon "button" at bounding box center [160, 218] width 10 height 10
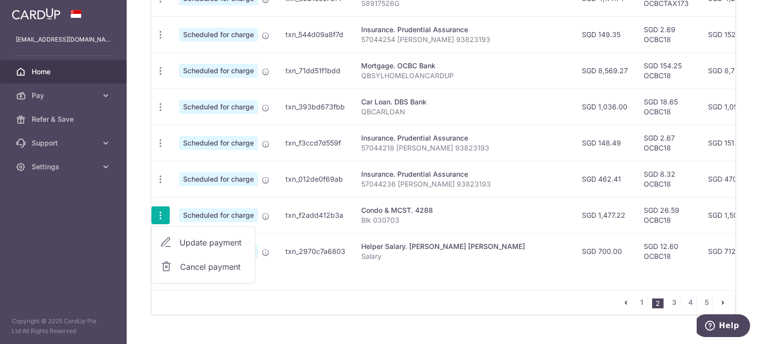
click at [196, 240] on span "Update payment" at bounding box center [213, 243] width 67 height 12
radio input "true"
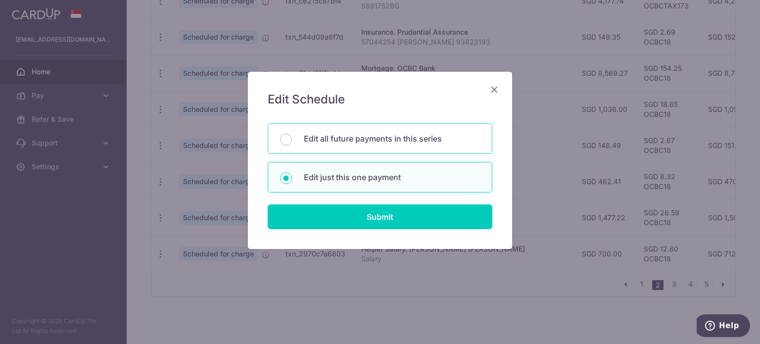
click at [376, 146] on div "Edit all future payments in this series" at bounding box center [380, 138] width 225 height 31
radio input "true"
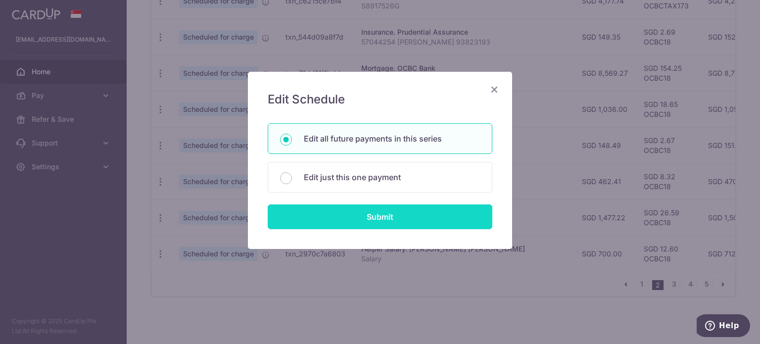
click at [373, 215] on input "Submit" at bounding box center [380, 216] width 225 height 25
radio input "true"
type input "1,477.22"
type input "Blk 030703"
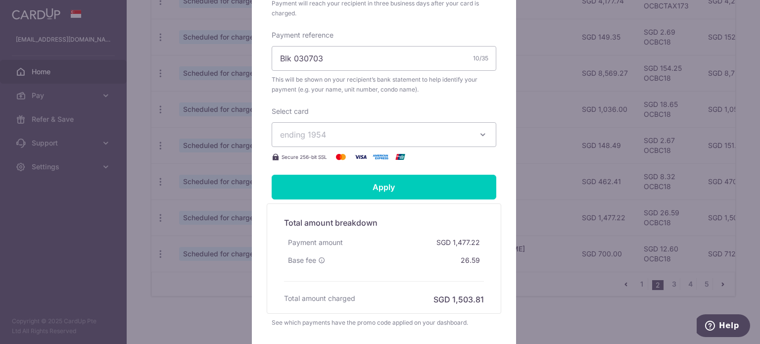
scroll to position [331, 0]
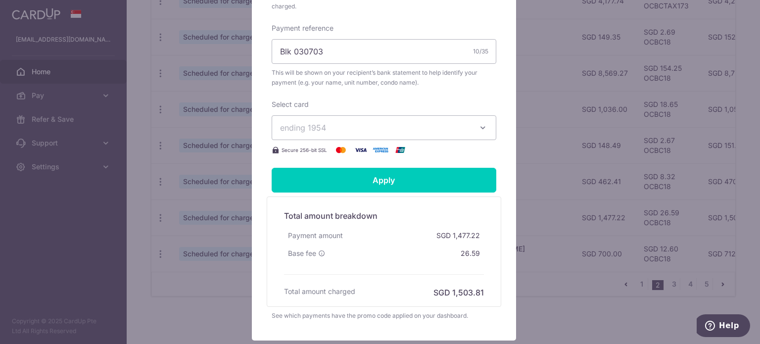
click at [438, 133] on button "ending 1954" at bounding box center [384, 127] width 225 height 25
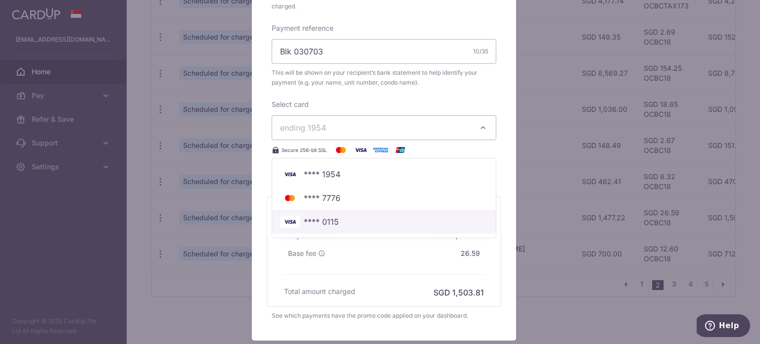
click at [356, 233] on link "**** 0115" at bounding box center [384, 222] width 224 height 24
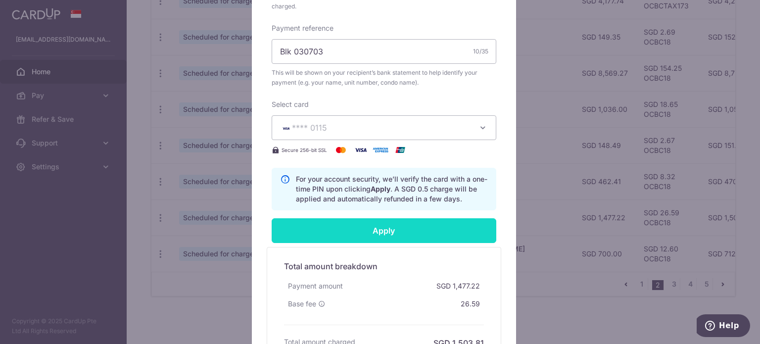
click at [372, 234] on input "Apply" at bounding box center [384, 230] width 225 height 25
type input "Successfully Applied"
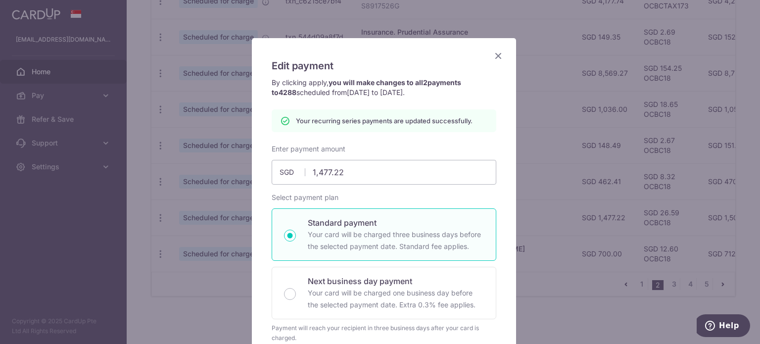
scroll to position [0, 0]
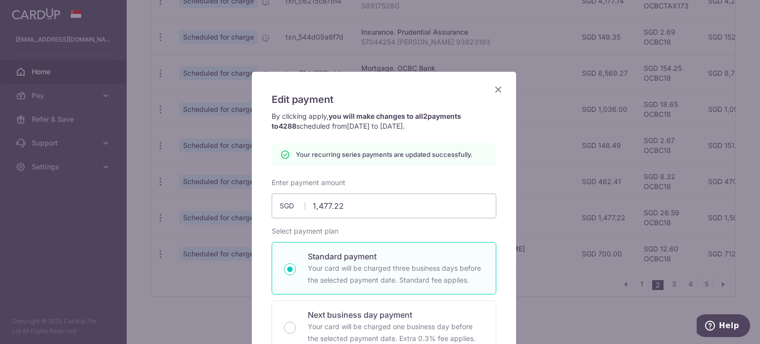
click at [492, 88] on icon "Close" at bounding box center [498, 89] width 12 height 12
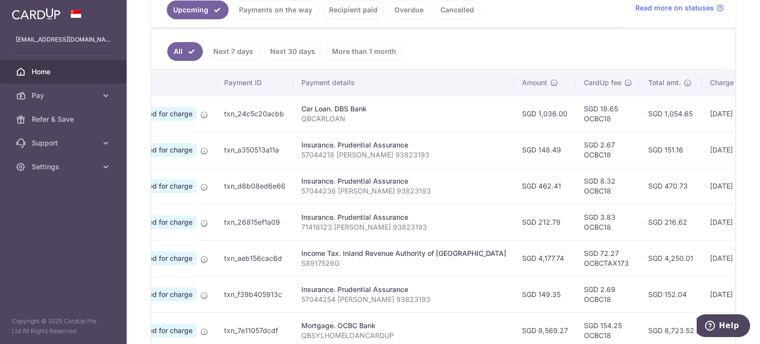
scroll to position [0, 190]
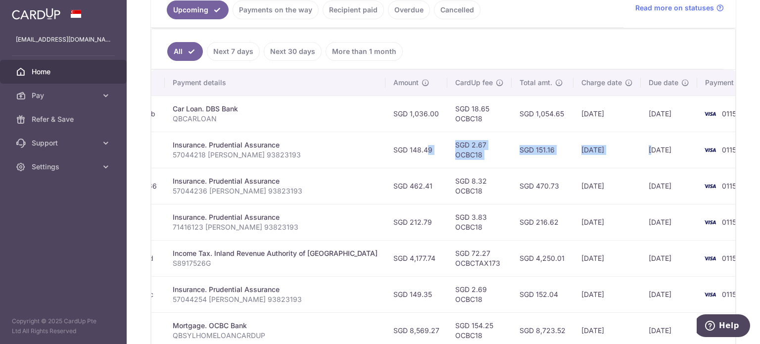
drag, startPoint x: 569, startPoint y: 146, endPoint x: 612, endPoint y: 148, distance: 42.6
click at [612, 148] on tr "Update payment Cancel payment Scheduled for charge txn_a350513a11a Insurance. P…" at bounding box center [366, 150] width 811 height 36
click at [641, 148] on td "13/10/2025" at bounding box center [669, 150] width 56 height 36
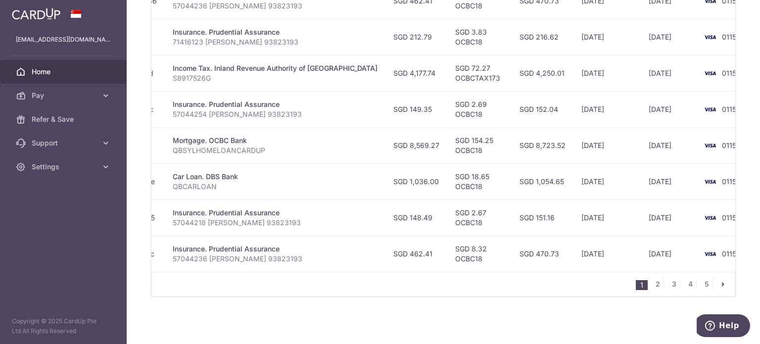
scroll to position [424, 0]
click at [652, 283] on link "2" at bounding box center [658, 284] width 12 height 12
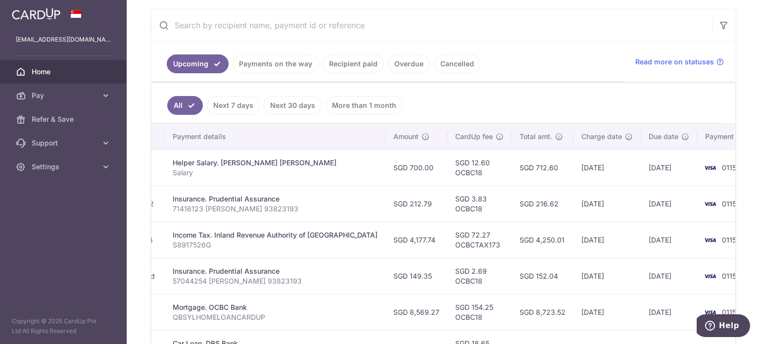
scroll to position [0, 189]
drag, startPoint x: 630, startPoint y: 162, endPoint x: 622, endPoint y: 179, distance: 18.6
click at [622, 179] on tr "Update payment Cancel payment Scheduled for charge txn_4a1c0fab87a Helper Salar…" at bounding box center [367, 167] width 810 height 36
click at [640, 179] on td "10/11/2025" at bounding box center [668, 167] width 56 height 36
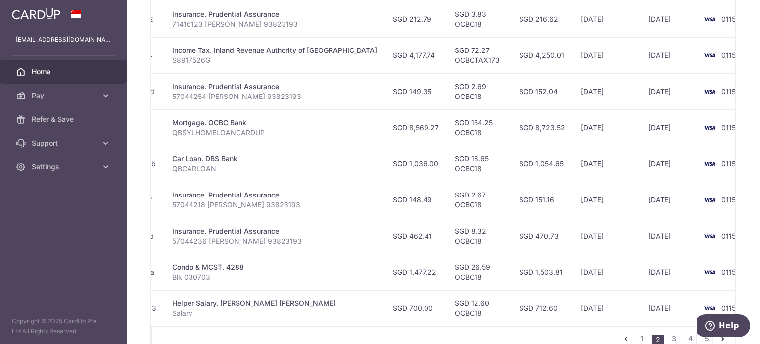
scroll to position [424, 0]
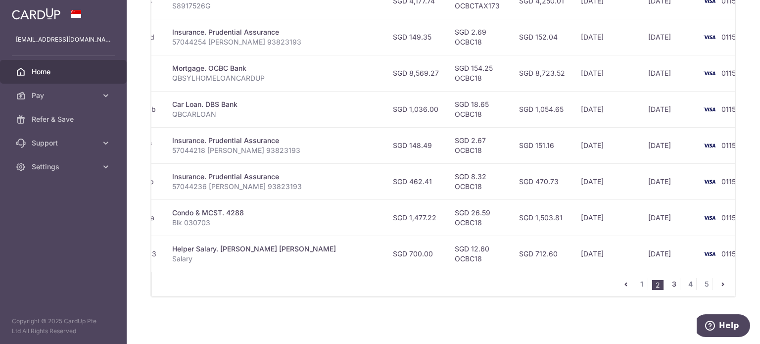
click at [670, 285] on link "3" at bounding box center [674, 284] width 12 height 12
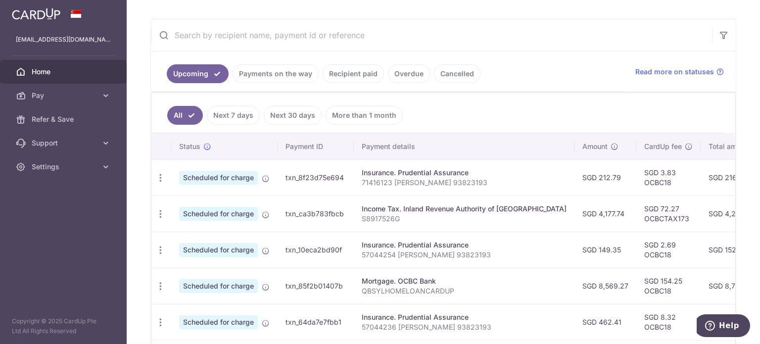
scroll to position [0, 190]
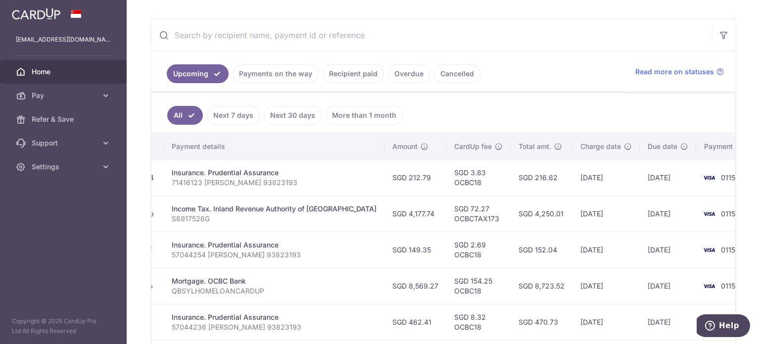
drag, startPoint x: 617, startPoint y: 183, endPoint x: 575, endPoint y: 187, distance: 41.8
click at [575, 187] on tr "Update payment Cancel payment Scheduled for charge txn_8f23d75e694 Insurance. P…" at bounding box center [366, 177] width 810 height 36
click at [575, 187] on td "11/12/2025" at bounding box center [606, 177] width 67 height 36
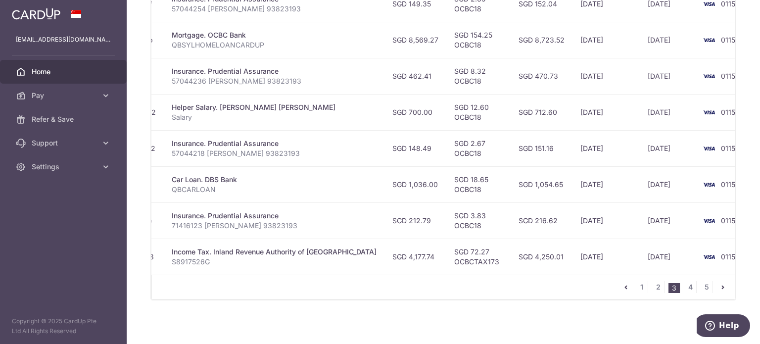
scroll to position [424, 0]
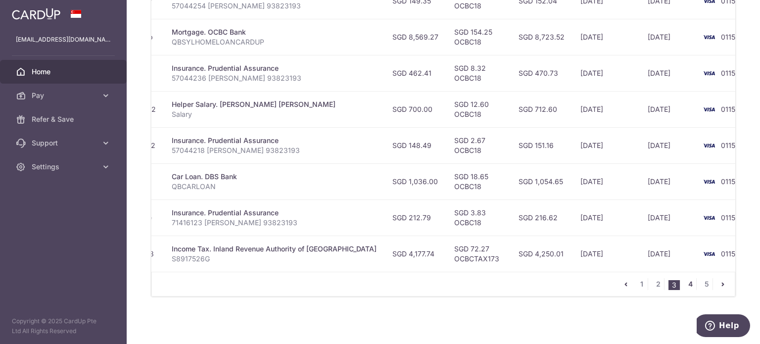
click at [684, 286] on link "4" at bounding box center [690, 284] width 12 height 12
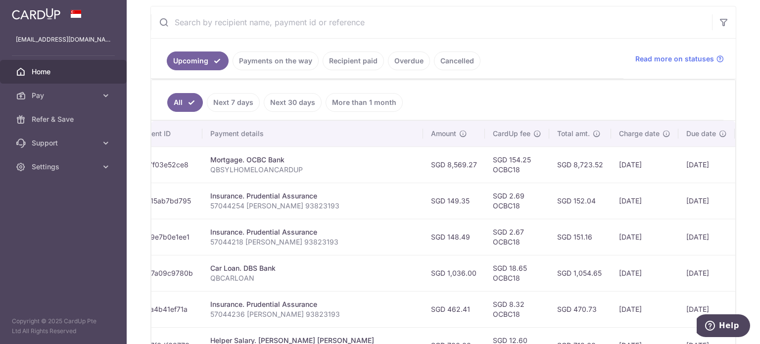
scroll to position [0, 191]
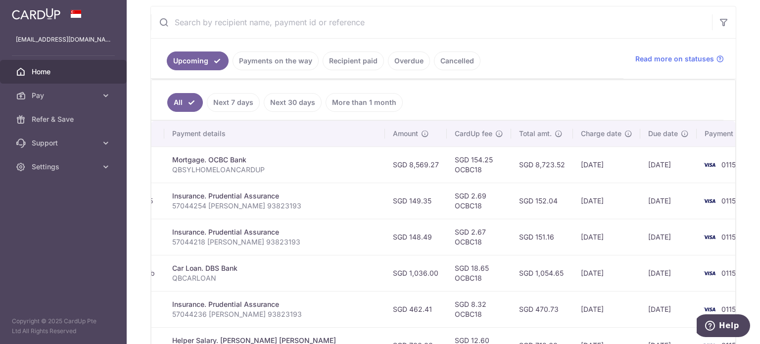
drag, startPoint x: 632, startPoint y: 198, endPoint x: 648, endPoint y: 202, distance: 16.7
click at [648, 202] on tr "Update payment Cancel payment Scheduled for charge txn_815ab7bd795 Insurance. P…" at bounding box center [366, 201] width 811 height 36
click at [648, 202] on td "24/01/2026" at bounding box center [668, 201] width 56 height 36
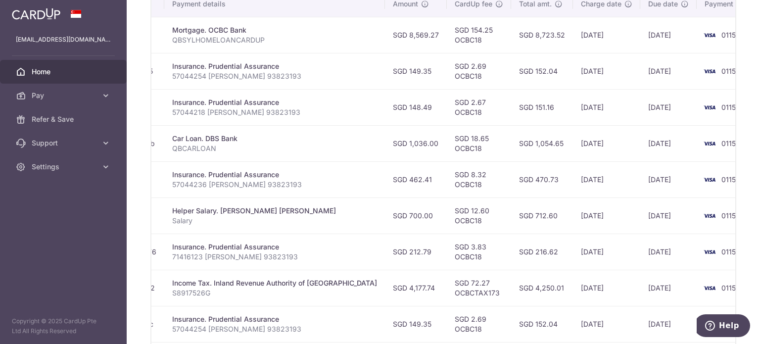
scroll to position [424, 0]
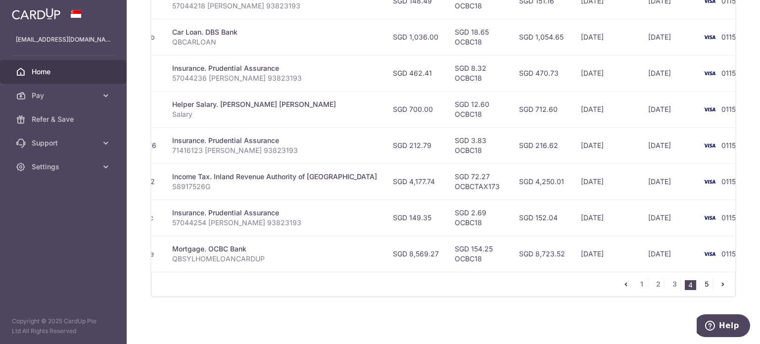
click at [701, 284] on link "5" at bounding box center [707, 284] width 12 height 12
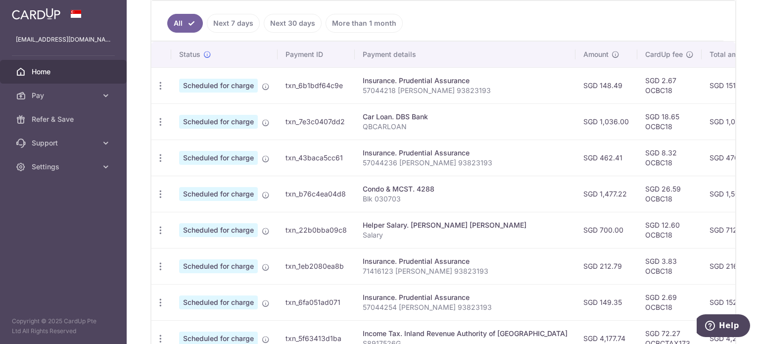
scroll to position [0, 190]
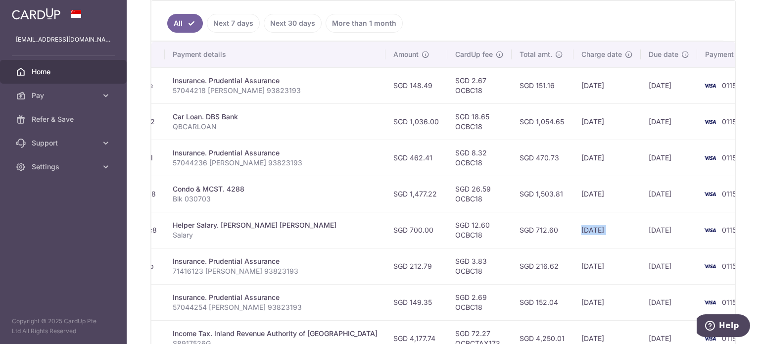
drag, startPoint x: 691, startPoint y: 231, endPoint x: 605, endPoint y: 225, distance: 86.3
click at [605, 225] on tr "Update payment Cancel payment Scheduled for charge txn_22b0bba09c8 Helper Salar…" at bounding box center [366, 230] width 811 height 36
click at [641, 225] on td "10/03/2026" at bounding box center [669, 230] width 56 height 36
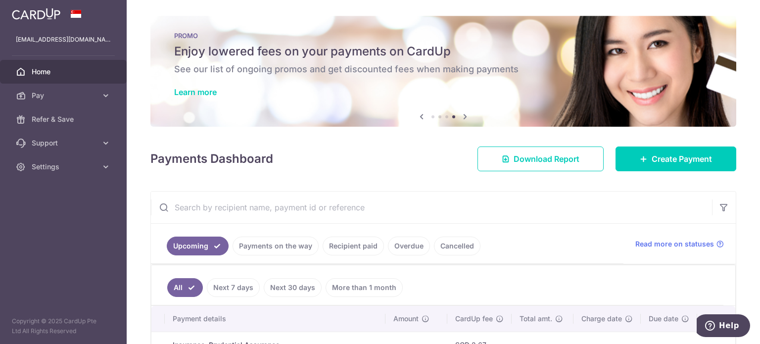
scroll to position [0, 0]
click at [113, 98] on link "Pay" at bounding box center [63, 96] width 127 height 24
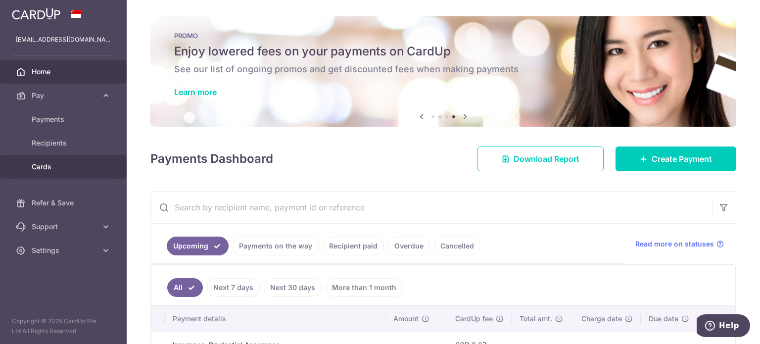
click at [67, 167] on span "Cards" at bounding box center [64, 167] width 65 height 10
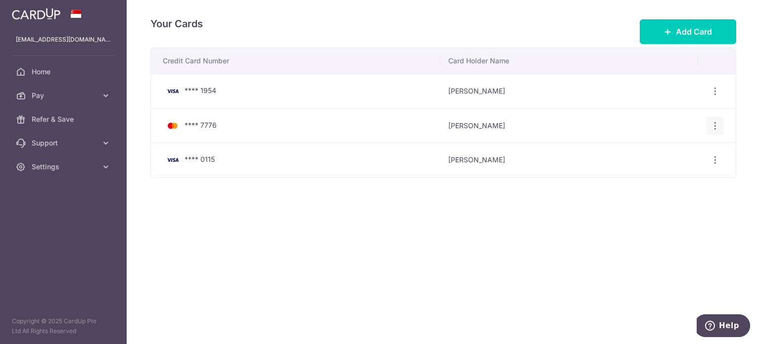
click at [712, 124] on icon "button" at bounding box center [715, 126] width 10 height 10
click at [655, 179] on span "Delete" at bounding box center [681, 177] width 67 height 12
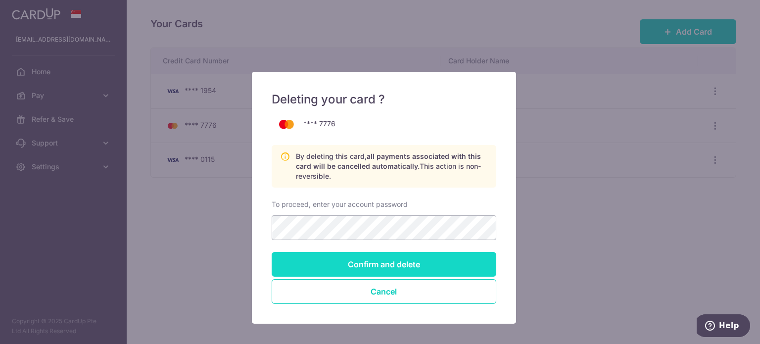
click at [364, 260] on input "Confirm and delete" at bounding box center [384, 264] width 225 height 25
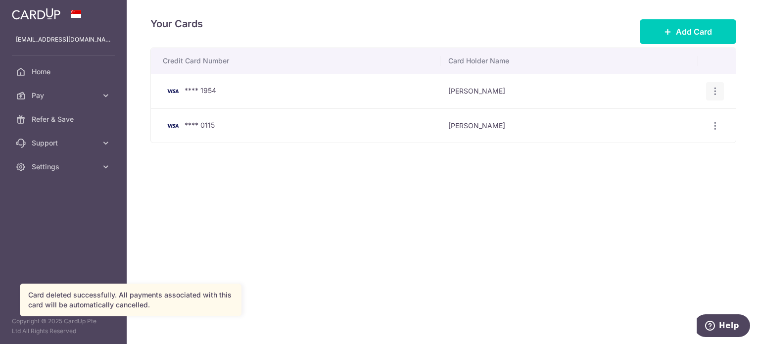
click at [713, 91] on icon "button" at bounding box center [715, 91] width 10 height 10
click at [661, 138] on span "Delete" at bounding box center [681, 143] width 67 height 12
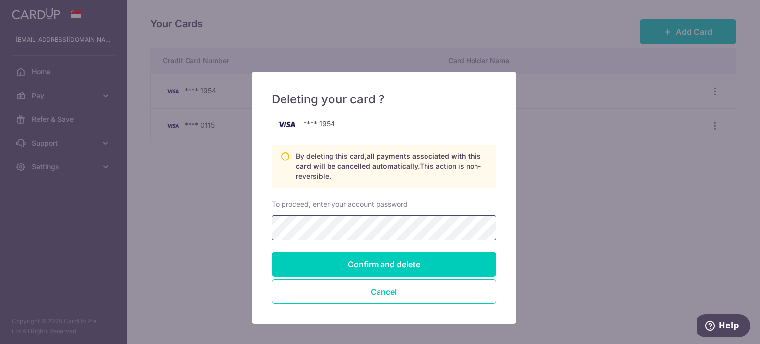
click at [272, 252] on input "Confirm and delete" at bounding box center [384, 264] width 225 height 25
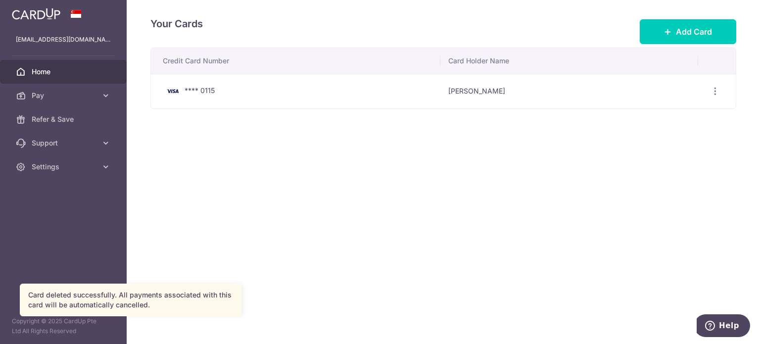
click at [49, 80] on link "Home" at bounding box center [63, 72] width 127 height 24
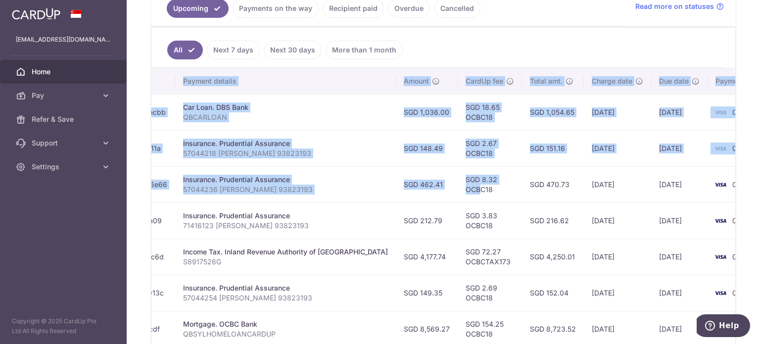
scroll to position [0, 190]
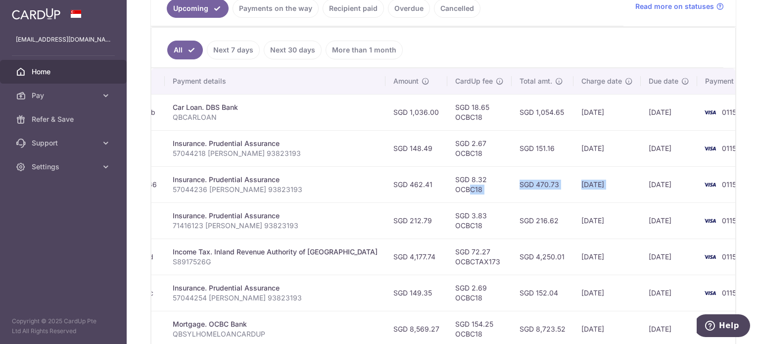
drag, startPoint x: 622, startPoint y: 184, endPoint x: 603, endPoint y: 188, distance: 19.2
click at [603, 188] on tr "Update payment Cancel payment Scheduled for charge txn_d6b08ed6e66 Insurance. P…" at bounding box center [366, 184] width 811 height 36
click at [641, 188] on td "[DATE]" at bounding box center [669, 184] width 56 height 36
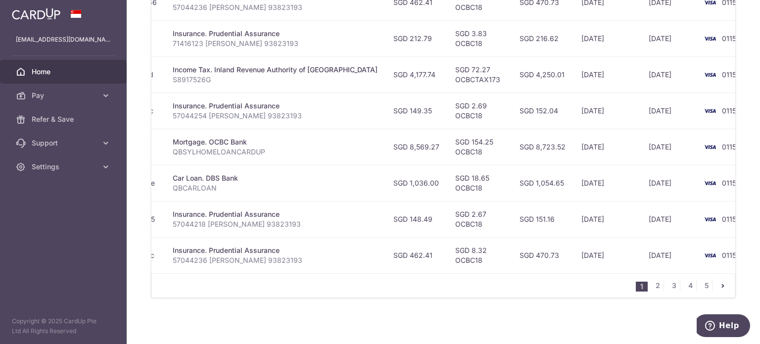
scroll to position [424, 0]
click at [702, 285] on link "5" at bounding box center [707, 284] width 12 height 12
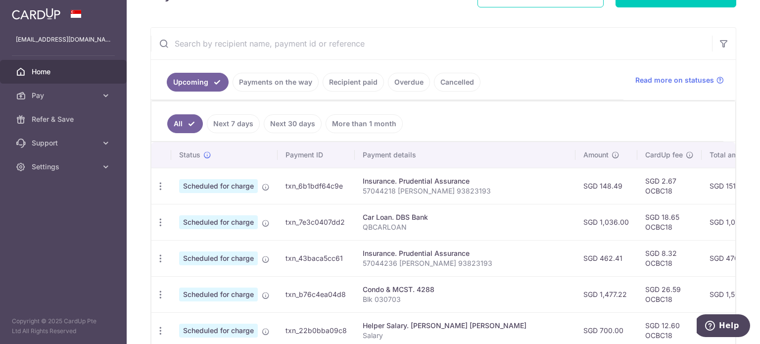
scroll to position [0, 190]
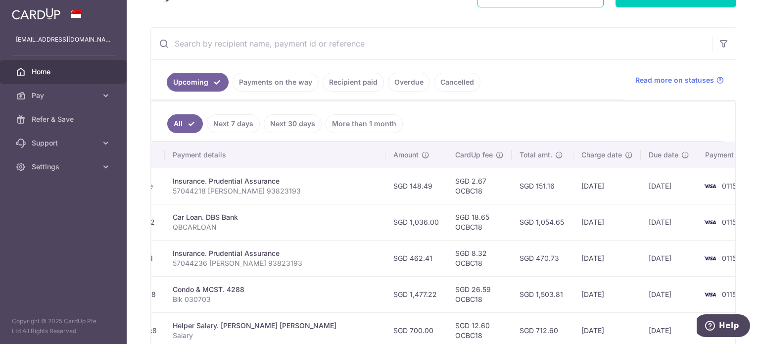
drag, startPoint x: 681, startPoint y: 188, endPoint x: 636, endPoint y: 199, distance: 46.1
click at [636, 199] on tr "Update payment Cancel payment Scheduled for charge txn_6b1bdf64c9e Insurance. P…" at bounding box center [366, 186] width 811 height 36
click at [641, 199] on td "[DATE]" at bounding box center [669, 186] width 56 height 36
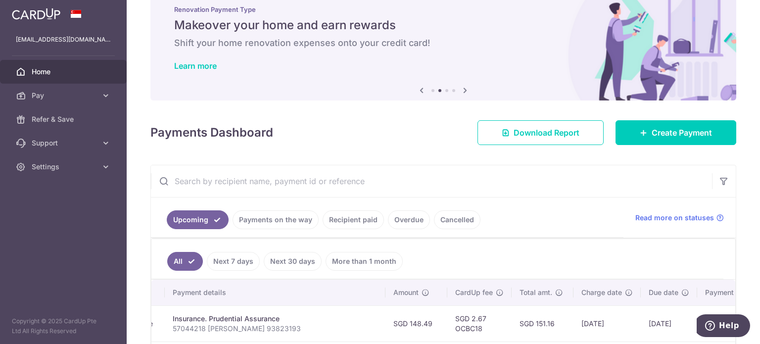
scroll to position [0, 0]
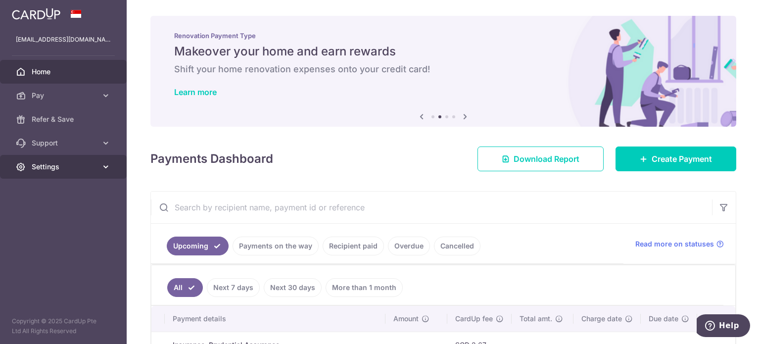
click at [53, 155] on link "Settings" at bounding box center [63, 167] width 127 height 24
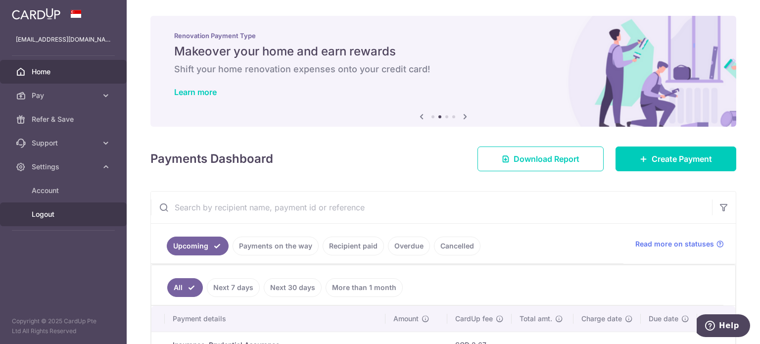
click at [48, 220] on link "Logout" at bounding box center [63, 214] width 127 height 24
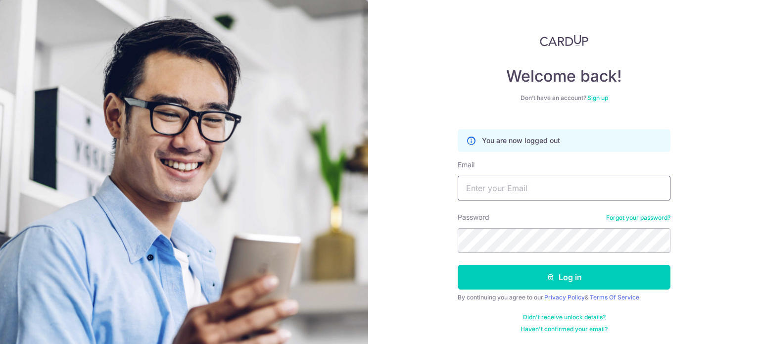
click at [478, 187] on input "Email" at bounding box center [564, 188] width 213 height 25
type input "[EMAIL_ADDRESS][DOMAIN_NAME]"
click at [458, 265] on button "Log in" at bounding box center [564, 277] width 213 height 25
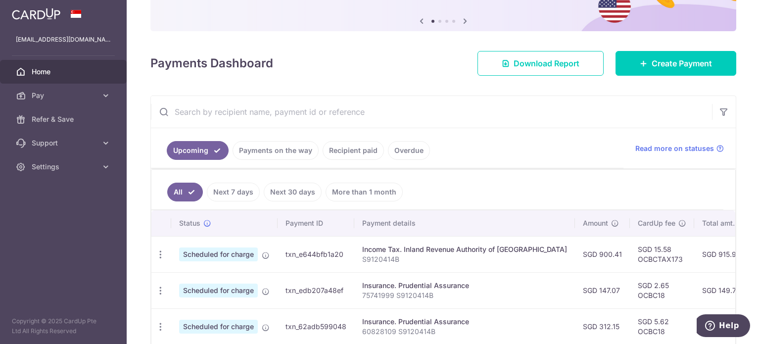
scroll to position [164, 0]
